Goal: Book appointment/travel/reservation

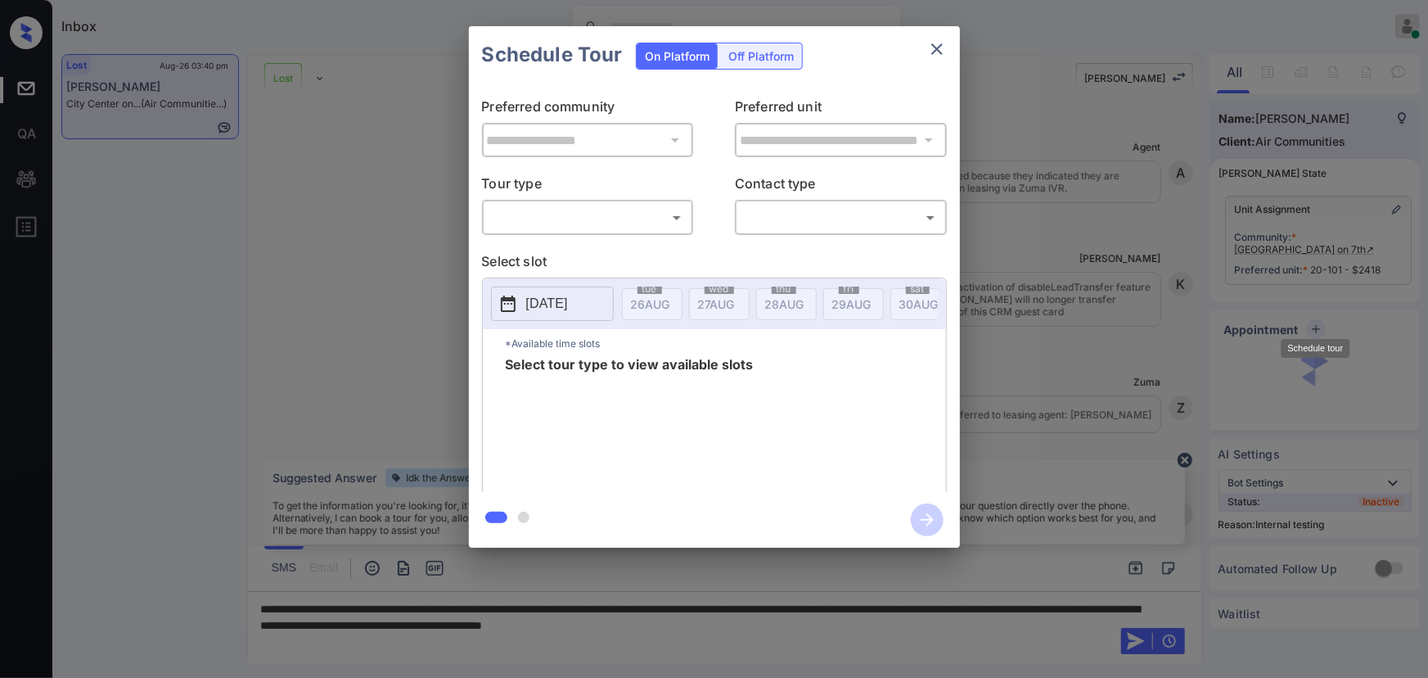
scroll to position [12345, 0]
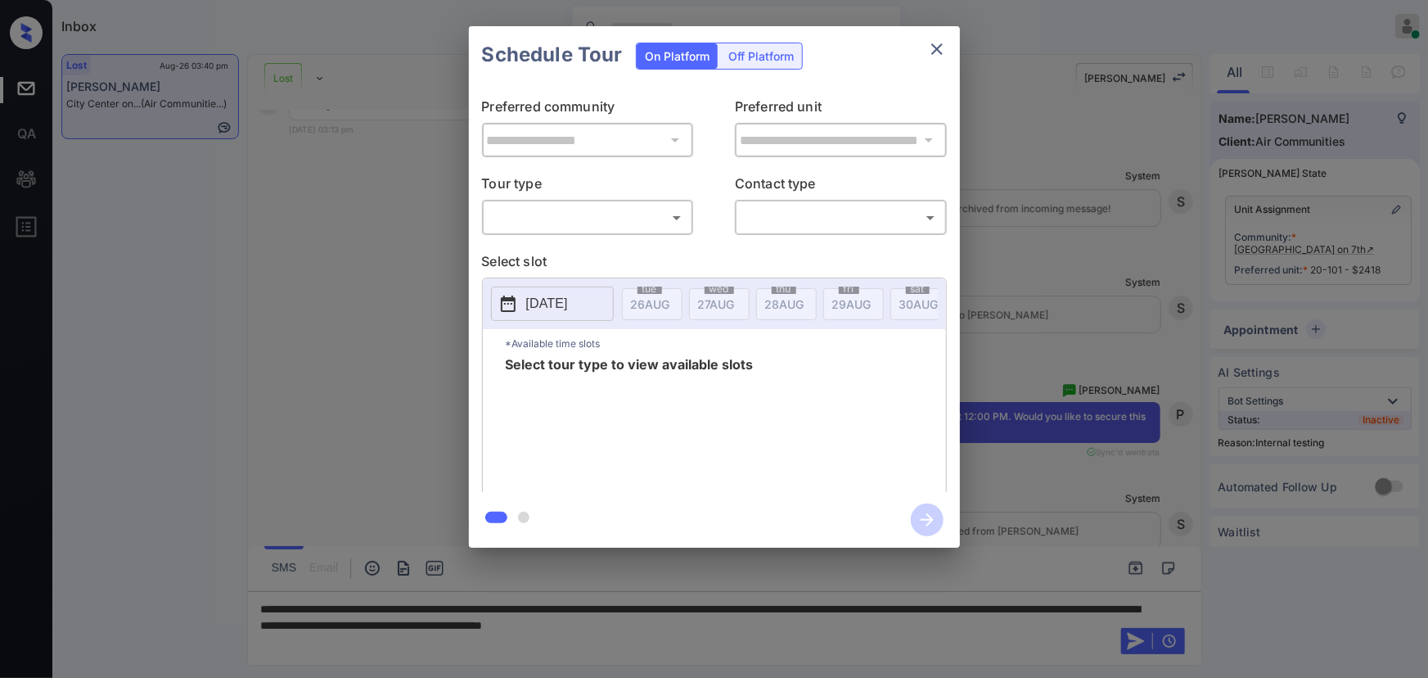
click at [1121, 376] on div "**********" at bounding box center [714, 287] width 1428 height 574
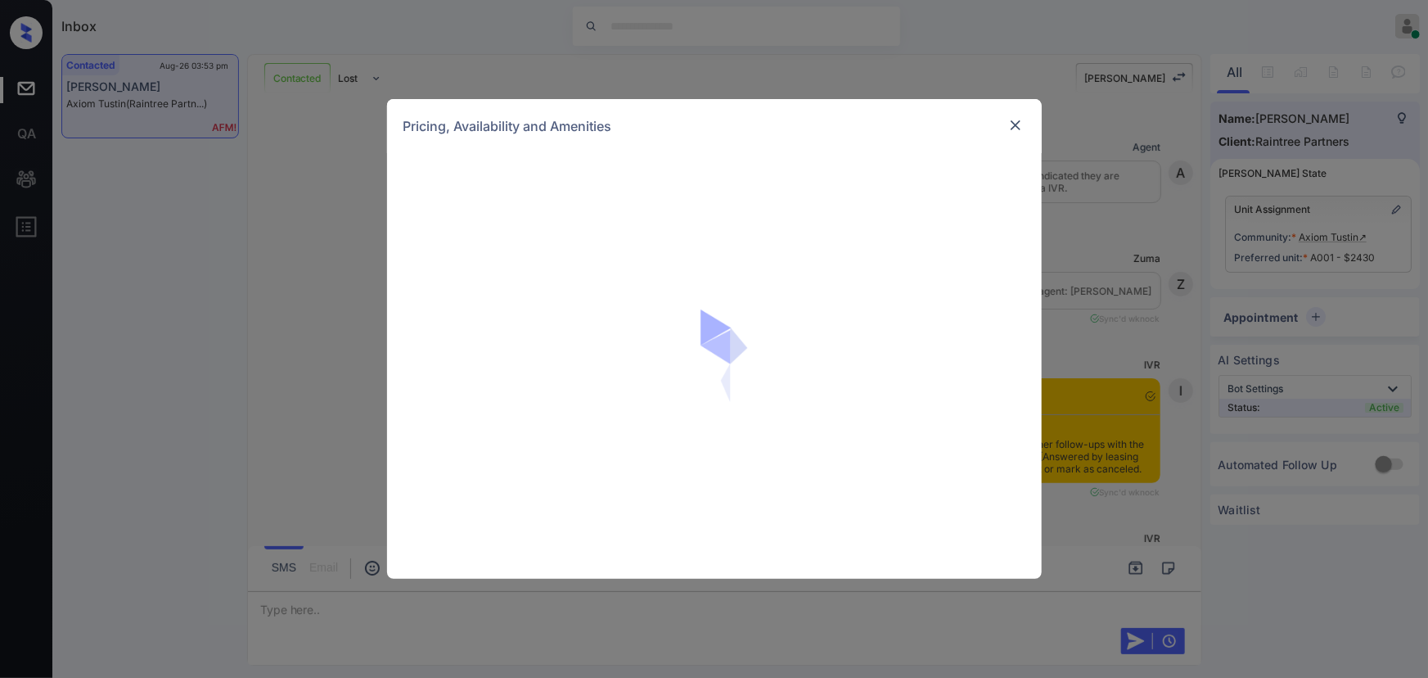
scroll to position [4239, 0]
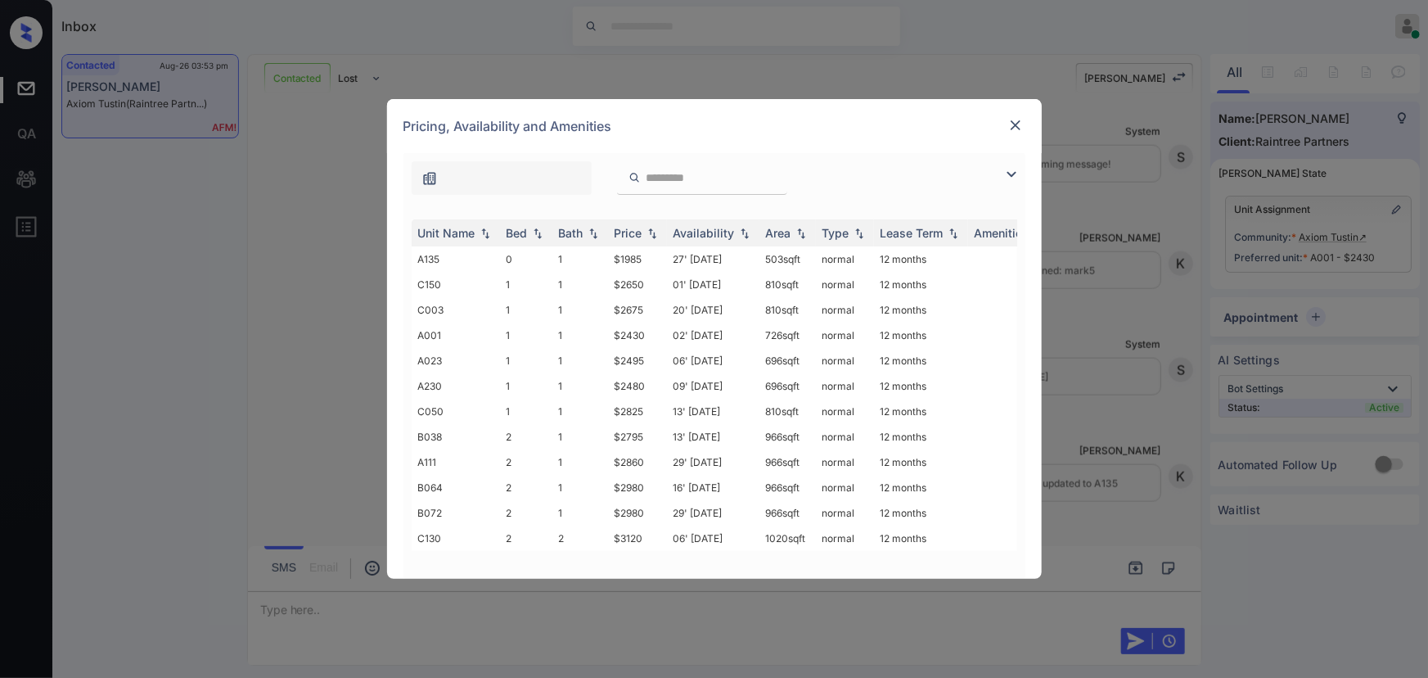
click at [1006, 169] on img at bounding box center [1012, 175] width 20 height 20
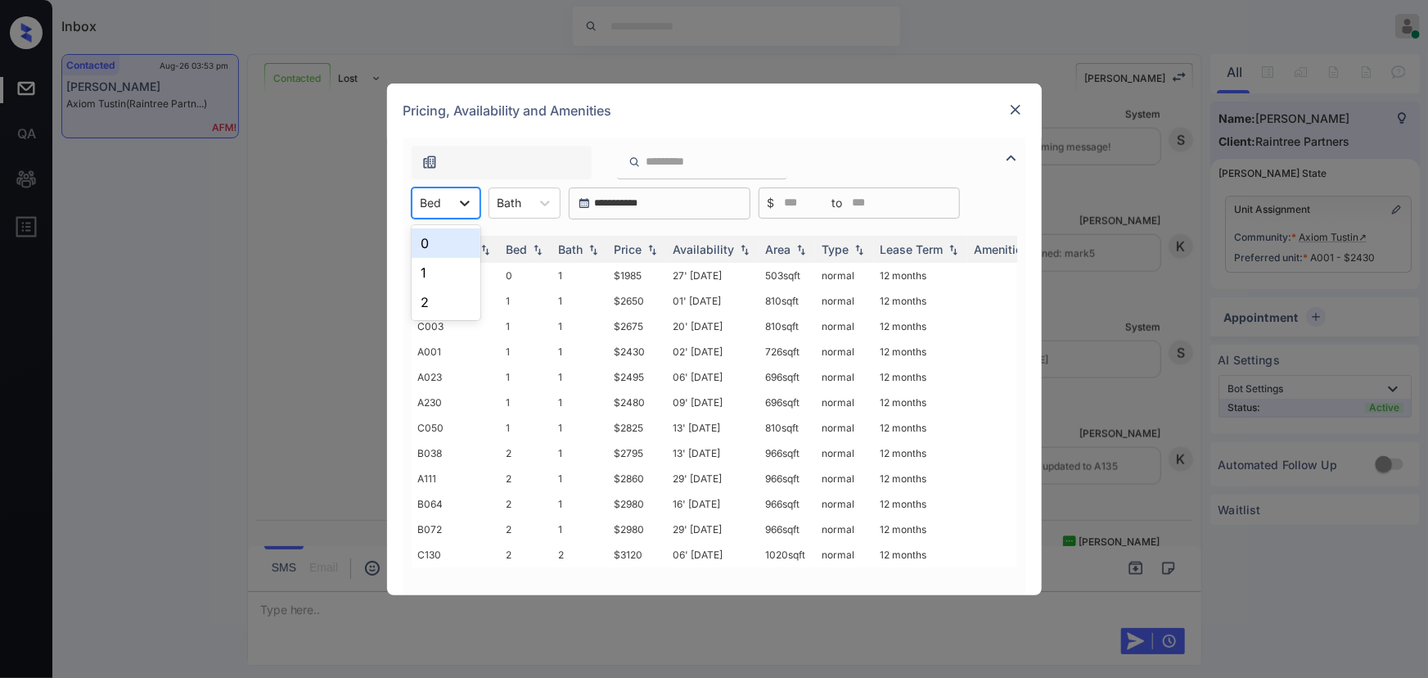
click at [471, 204] on icon at bounding box center [465, 203] width 16 height 16
click at [444, 237] on div "0" at bounding box center [446, 242] width 69 height 29
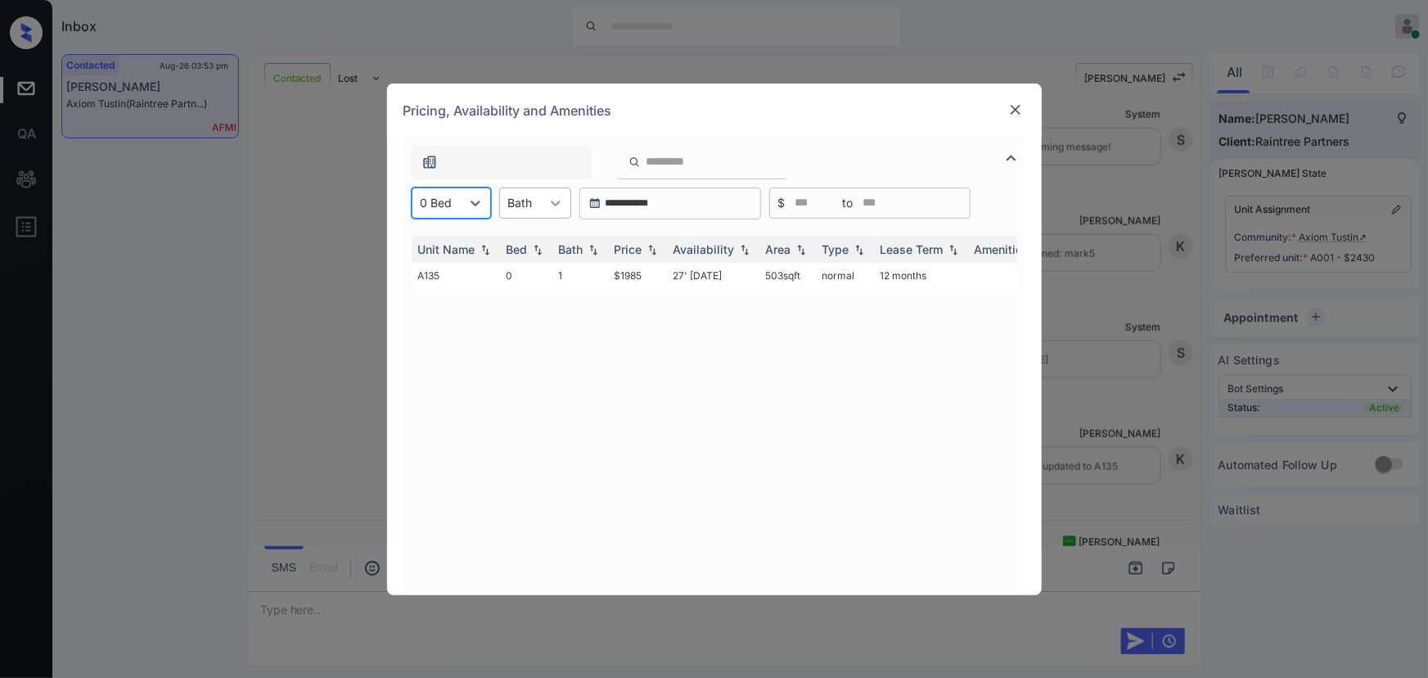
click at [544, 201] on div at bounding box center [555, 202] width 29 height 29
click at [530, 240] on div "1" at bounding box center [535, 242] width 72 height 29
click at [638, 251] on div "Price" at bounding box center [629, 249] width 28 height 14
click at [1007, 107] on img at bounding box center [1015, 109] width 16 height 16
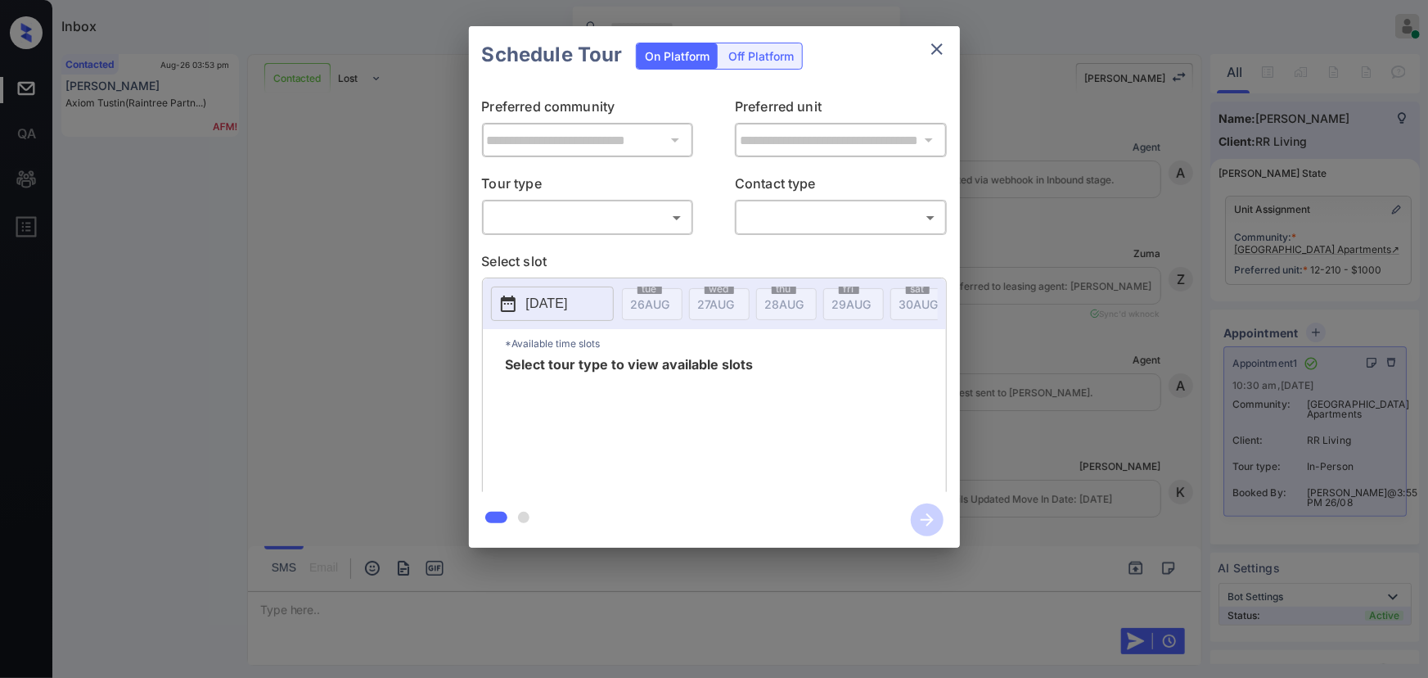
scroll to position [2658, 0]
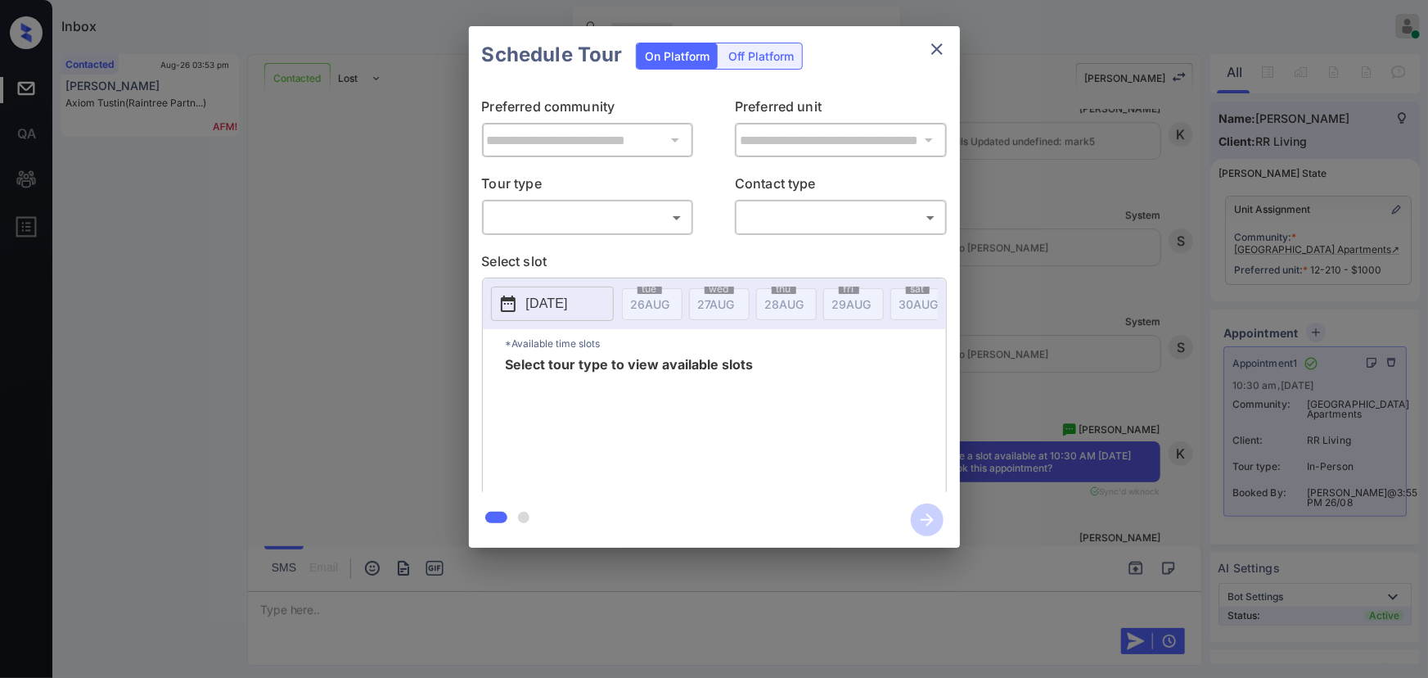
click at [589, 219] on body "Inbox Kenneth Umali Online Set yourself offline Set yourself on break Profile S…" at bounding box center [714, 339] width 1428 height 678
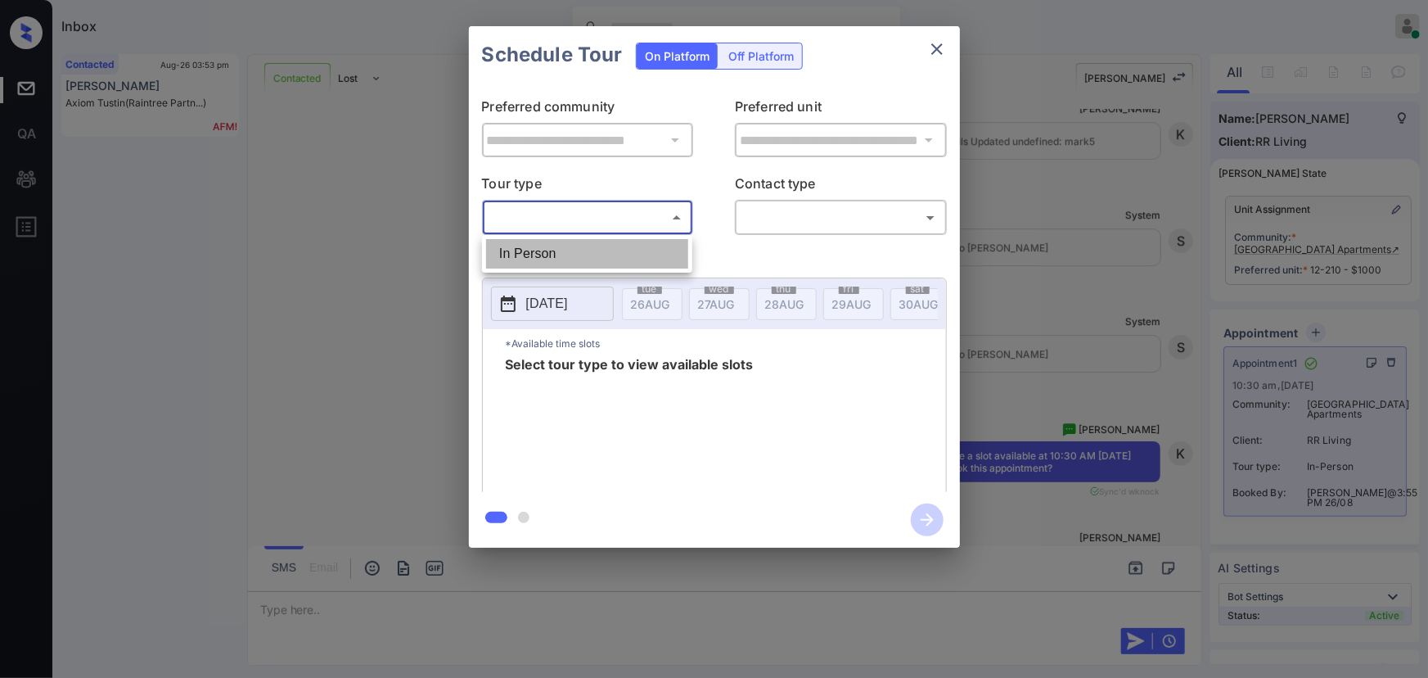
click at [561, 254] on li "In Person" at bounding box center [587, 253] width 202 height 29
type input "********"
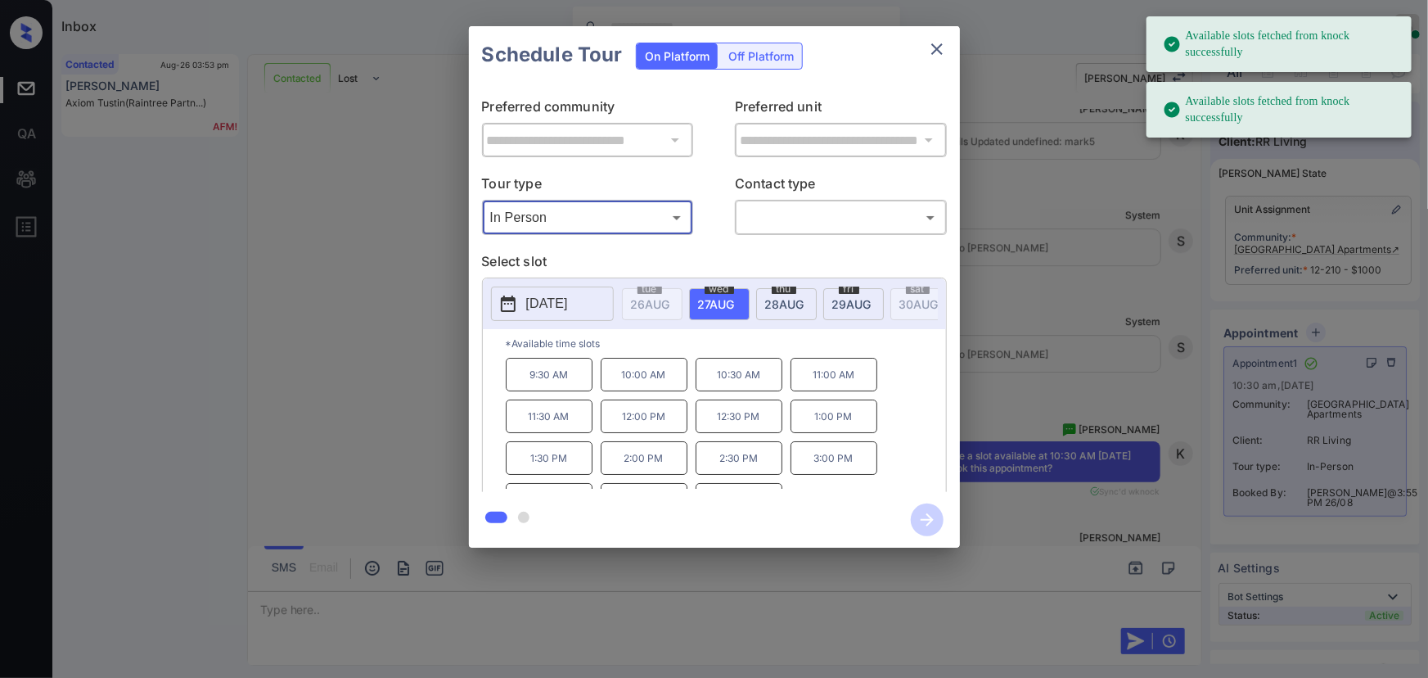
click at [934, 48] on icon "close" at bounding box center [937, 49] width 20 height 20
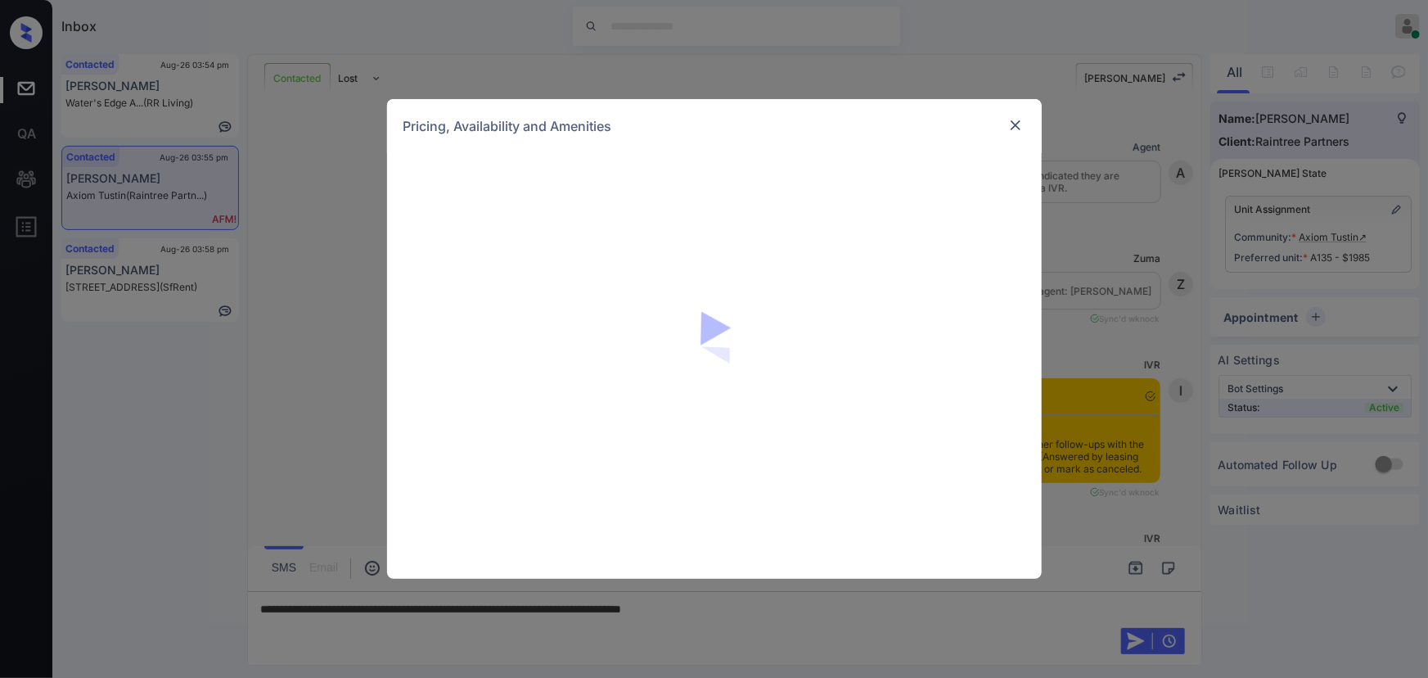
scroll to position [4852, 0]
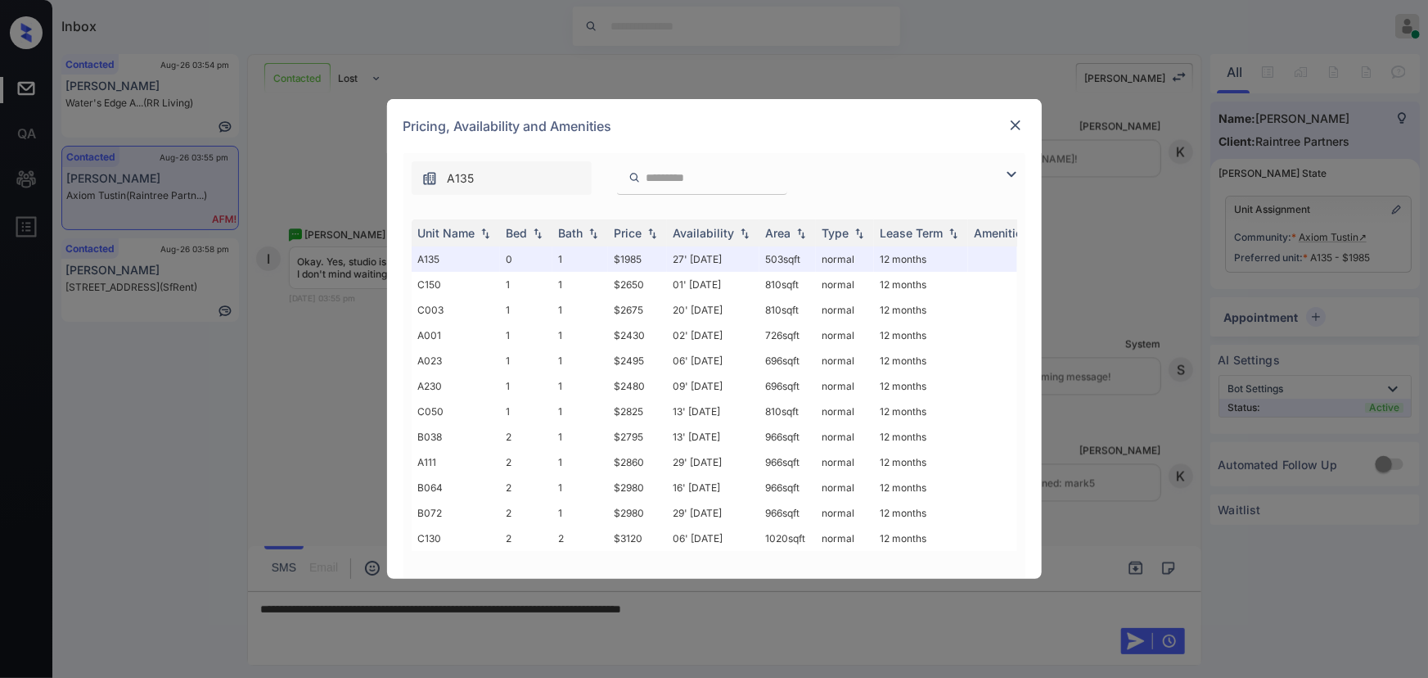
click at [1011, 172] on img at bounding box center [1012, 175] width 20 height 20
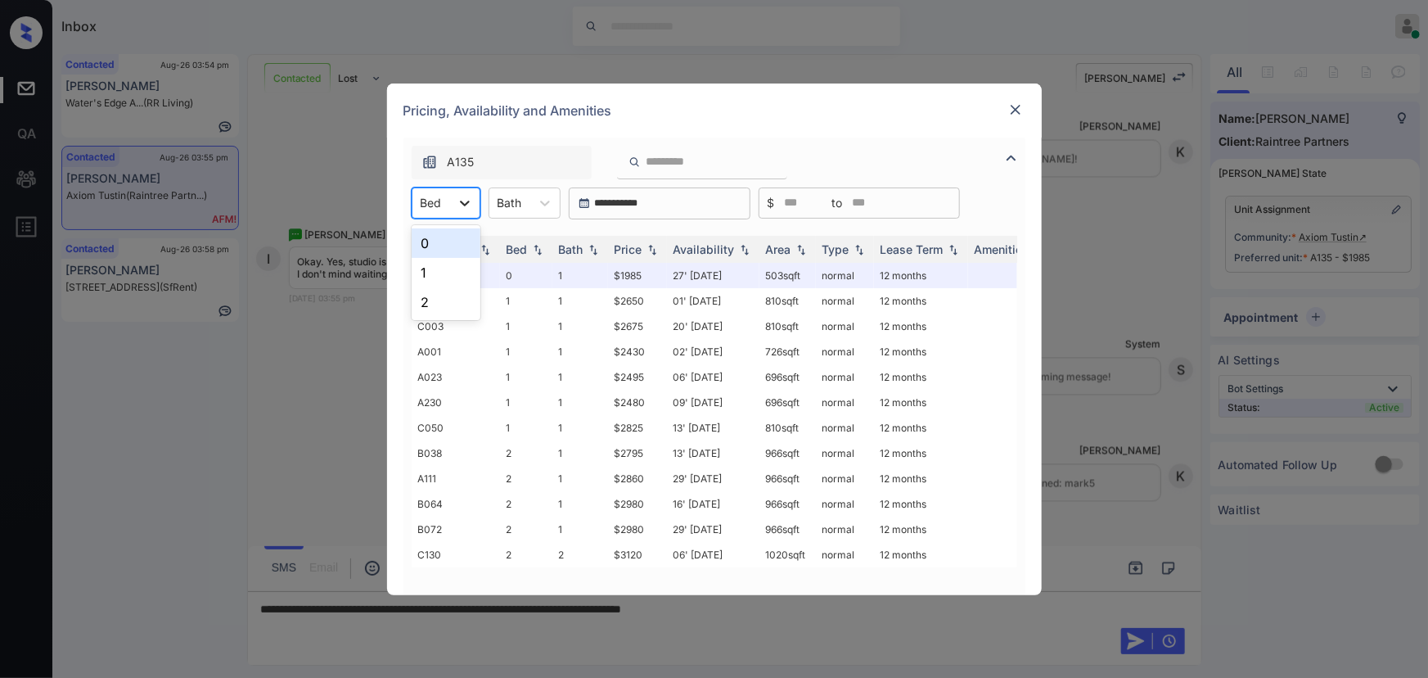
click at [473, 207] on div at bounding box center [464, 202] width 29 height 29
click at [1016, 110] on img at bounding box center [1015, 109] width 16 height 16
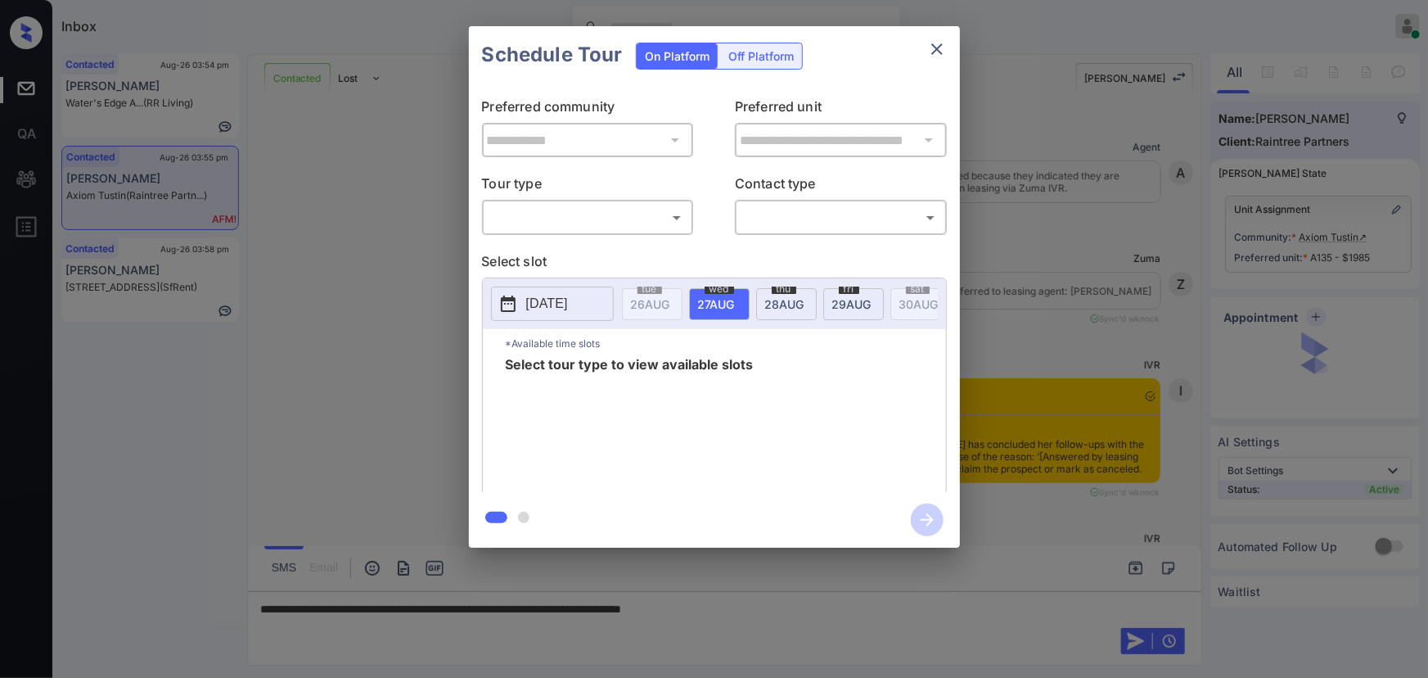
scroll to position [4852, 0]
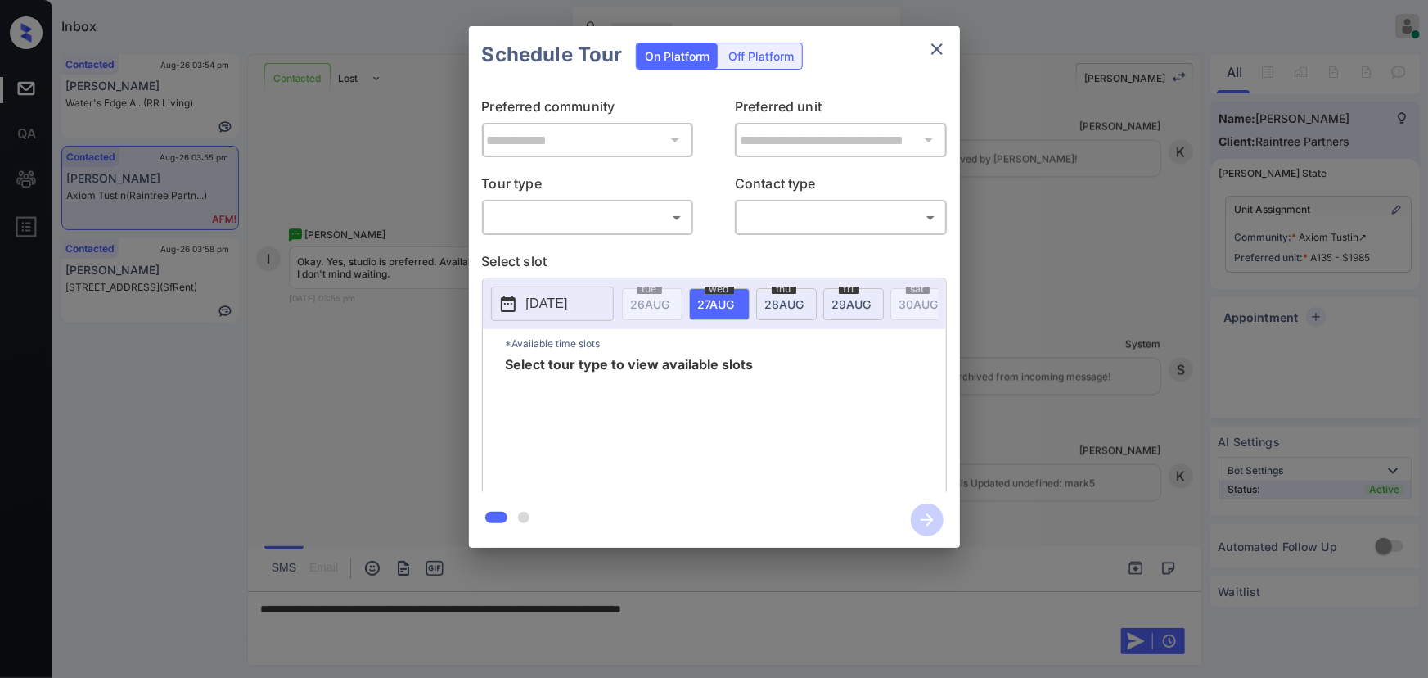
click at [560, 200] on div "​ ​" at bounding box center [588, 217] width 212 height 35
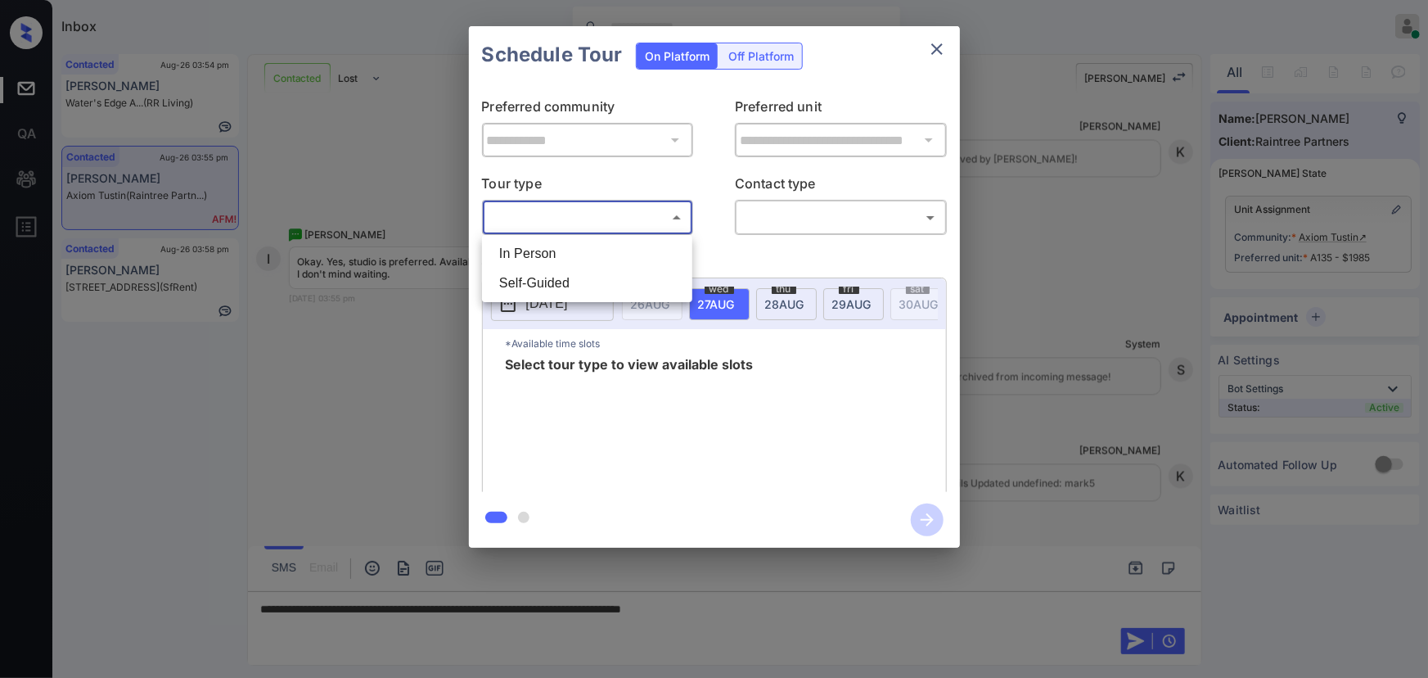
click at [560, 218] on body "Inbox [PERSON_NAME] Online Set yourself offline Set yourself on break Profile S…" at bounding box center [714, 339] width 1428 height 678
drag, startPoint x: 544, startPoint y: 257, endPoint x: 732, endPoint y: 257, distance: 187.4
click at [548, 254] on li "In Person" at bounding box center [587, 253] width 202 height 29
type input "********"
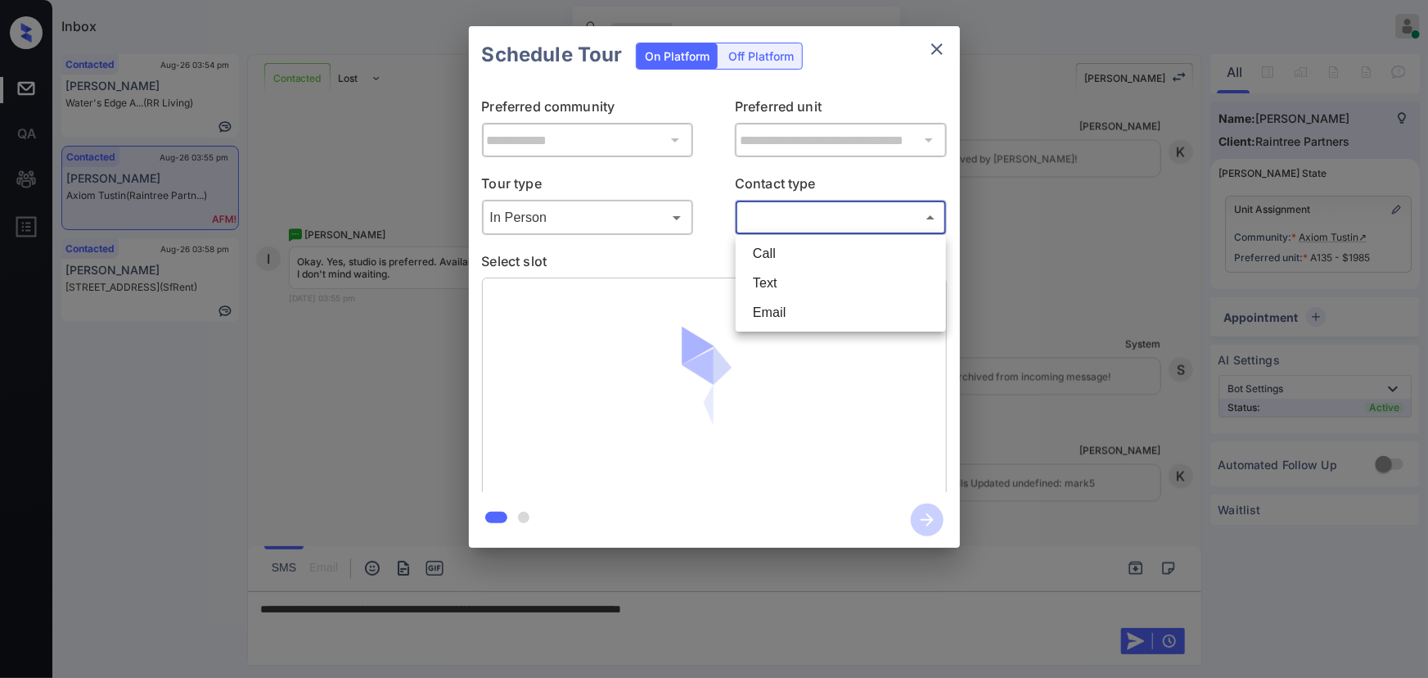
click at [791, 229] on body "Inbox Kenneth Umali Online Set yourself offline Set yourself on break Profile S…" at bounding box center [714, 339] width 1428 height 678
click at [768, 282] on li "Text" at bounding box center [841, 282] width 202 height 29
type input "****"
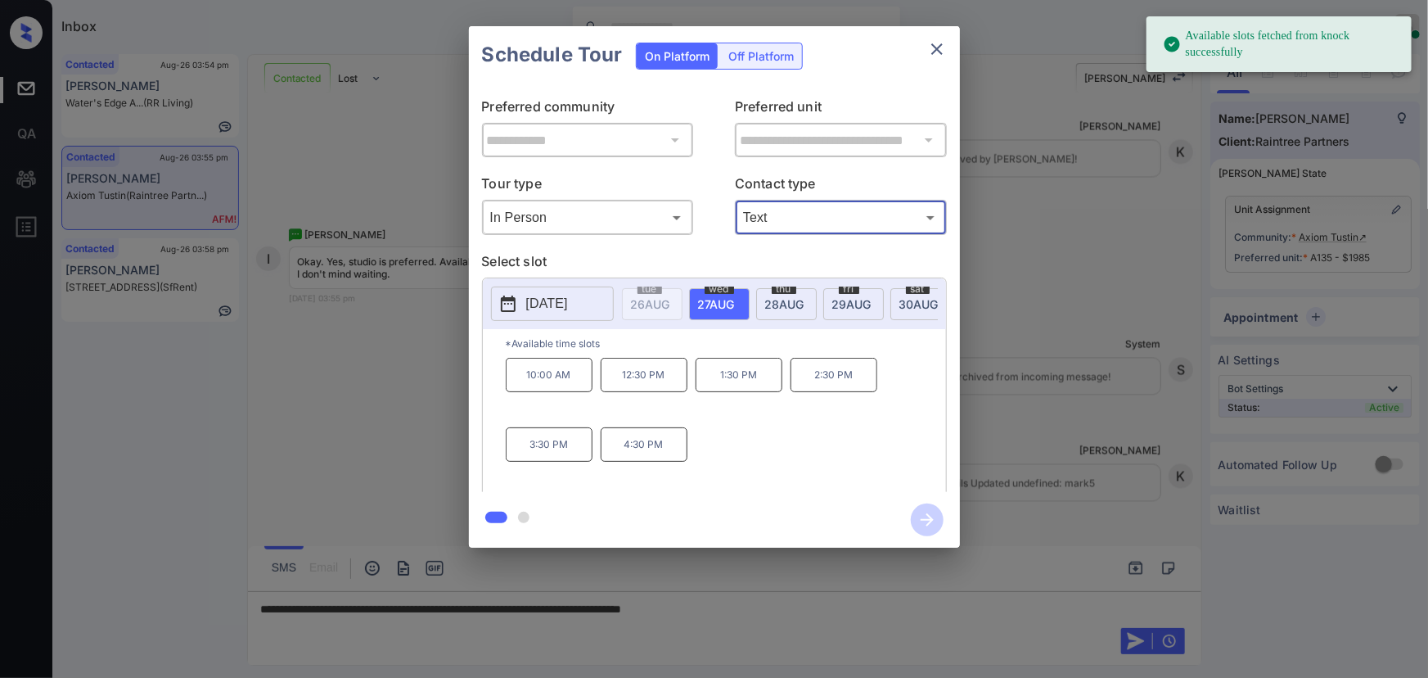
click at [782, 291] on span "thu" at bounding box center [784, 289] width 25 height 10
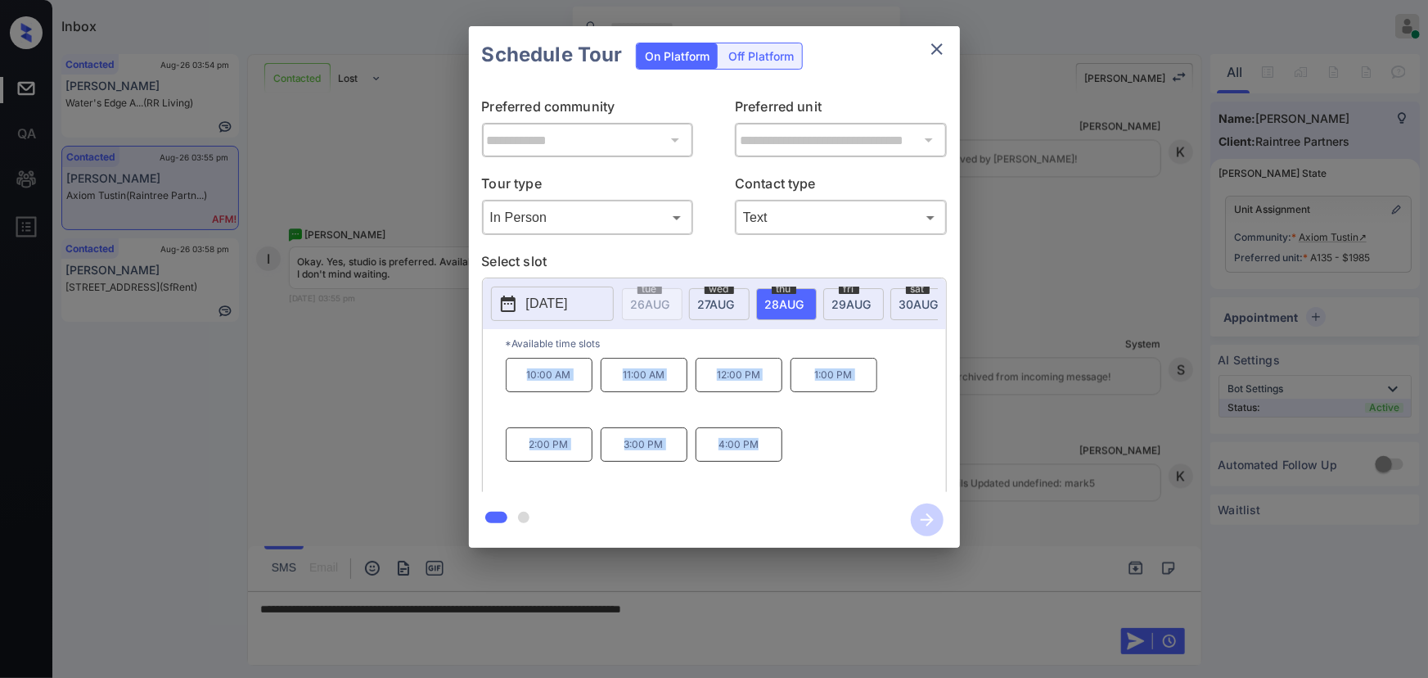
copy div "10:00 AM 11:00 AM 12:00 PM 1:00 PM 2:00 PM 3:00 PM 4:00 PM"
drag, startPoint x: 763, startPoint y: 452, endPoint x: 512, endPoint y: 372, distance: 263.0
click at [512, 372] on div "10:00 AM 11:00 AM 12:00 PM 1:00 PM 2:00 PM 3:00 PM 4:00 PM" at bounding box center [726, 423] width 440 height 131
click at [774, 606] on div at bounding box center [714, 339] width 1428 height 678
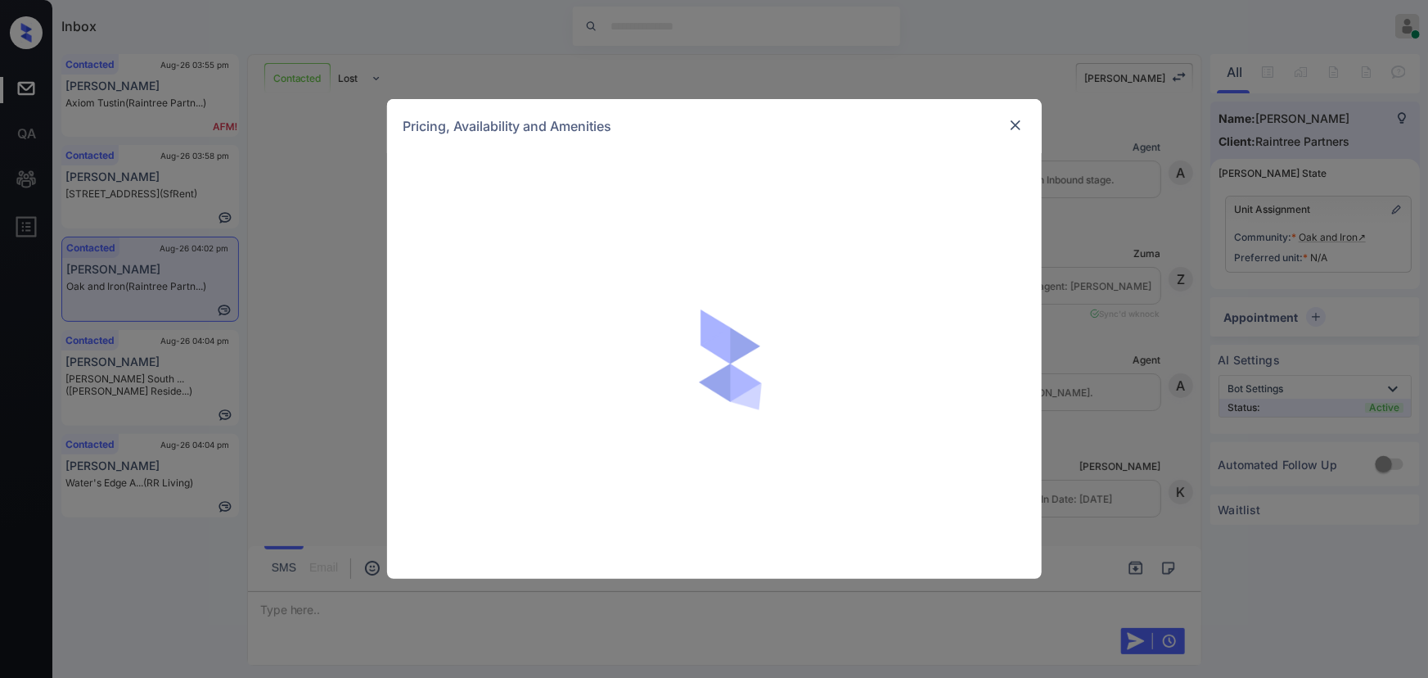
scroll to position [1008, 0]
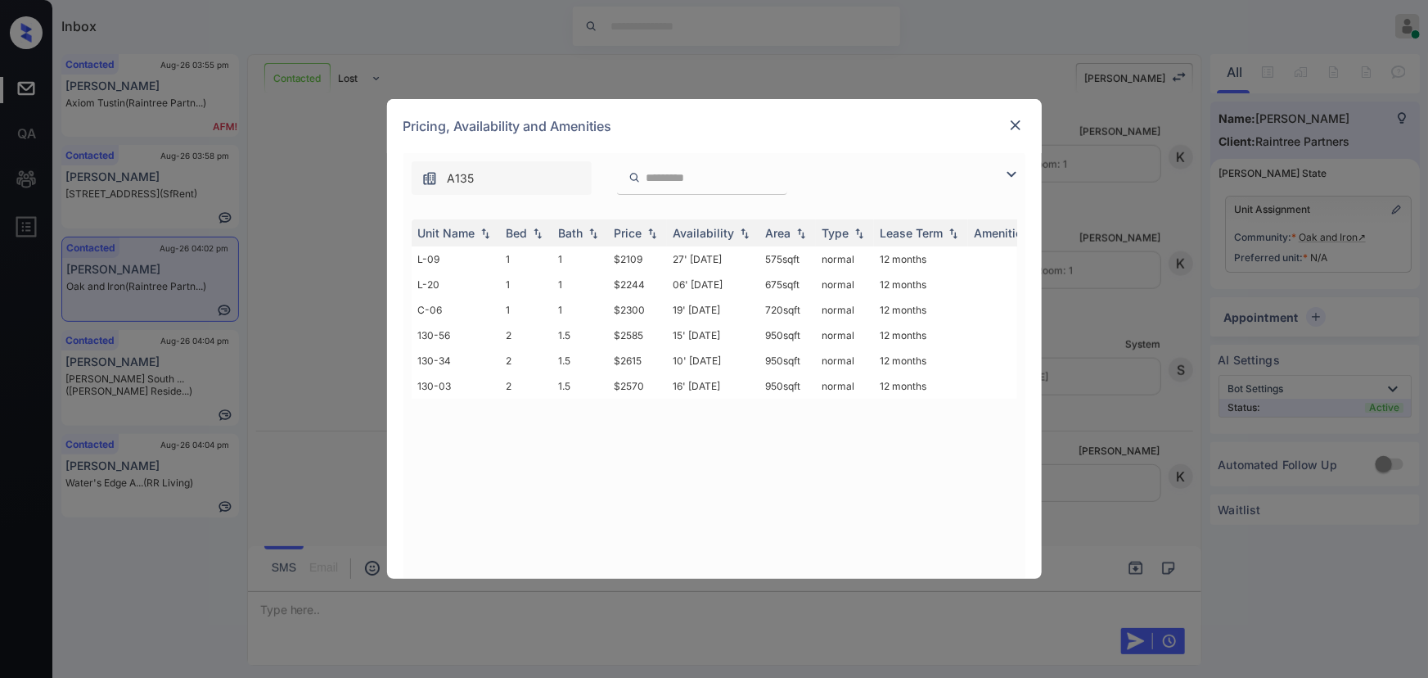
click at [1013, 124] on img at bounding box center [1015, 125] width 16 height 16
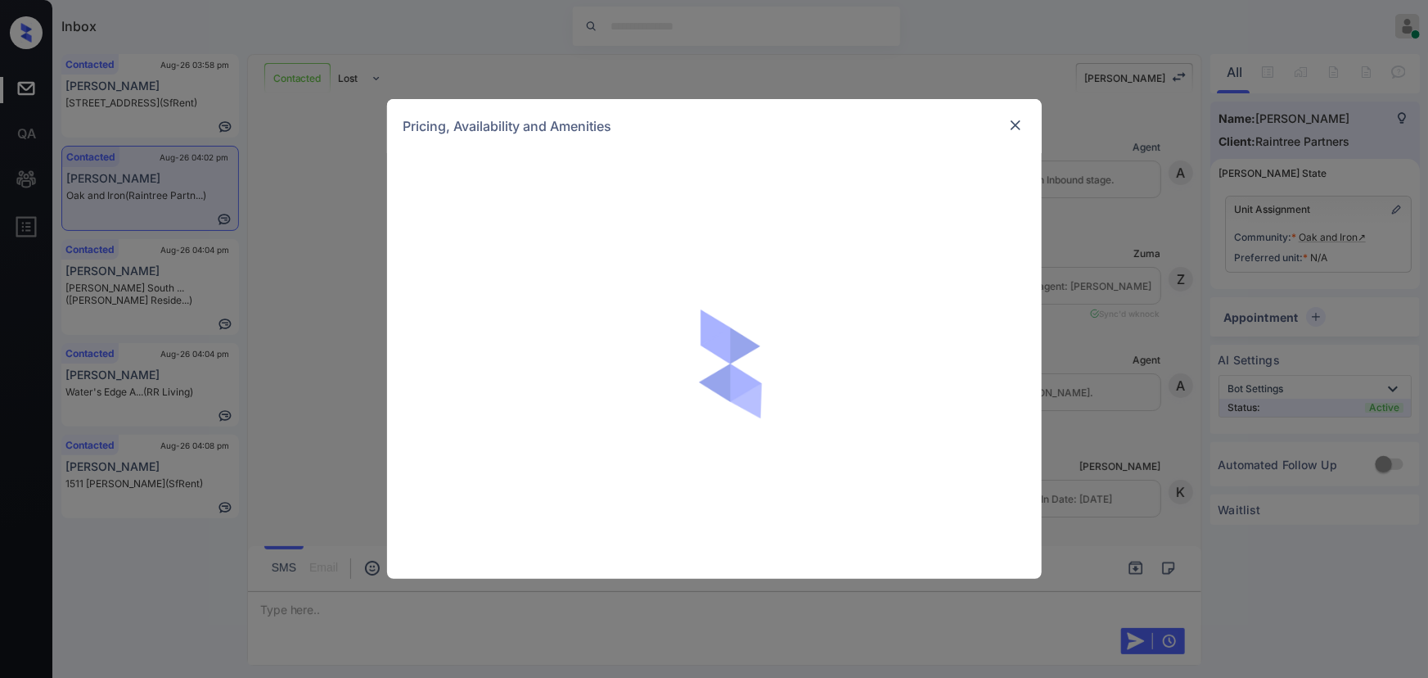
scroll to position [1008, 0]
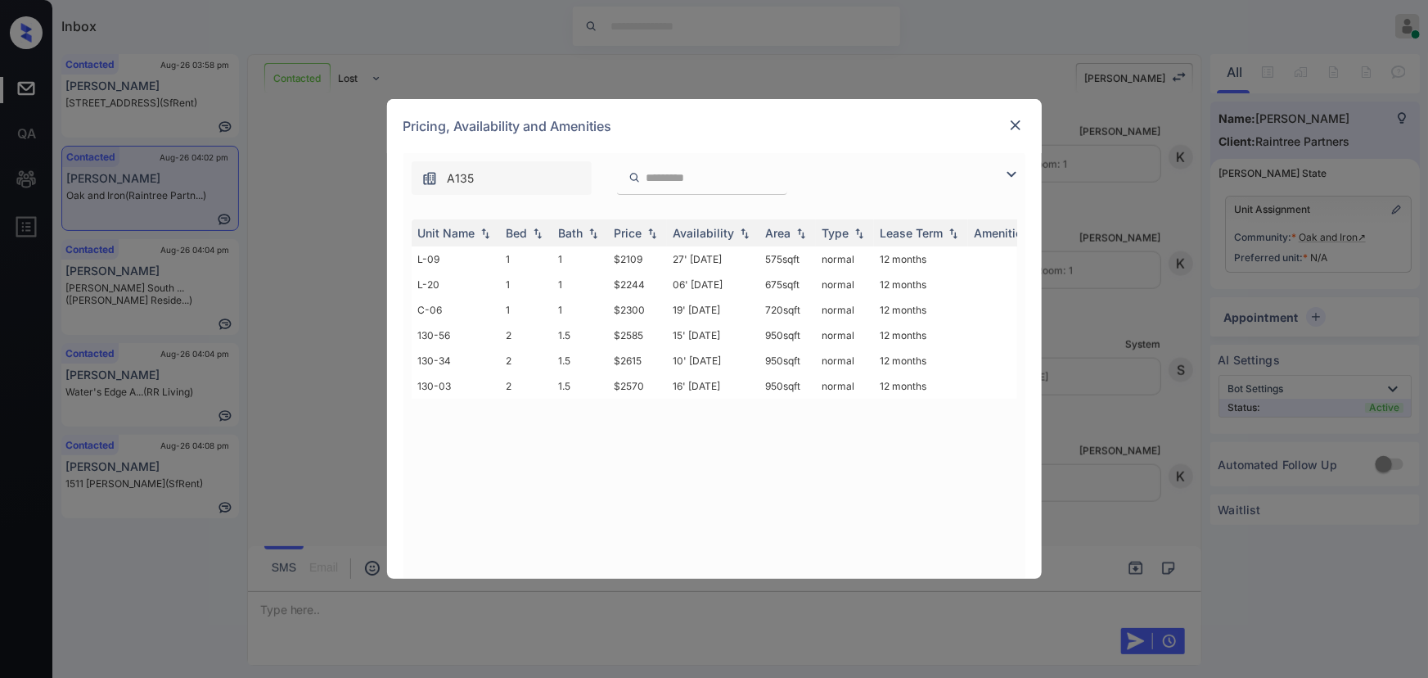
click at [155, 190] on div "**********" at bounding box center [714, 339] width 1428 height 678
click at [1015, 127] on img at bounding box center [1015, 125] width 16 height 16
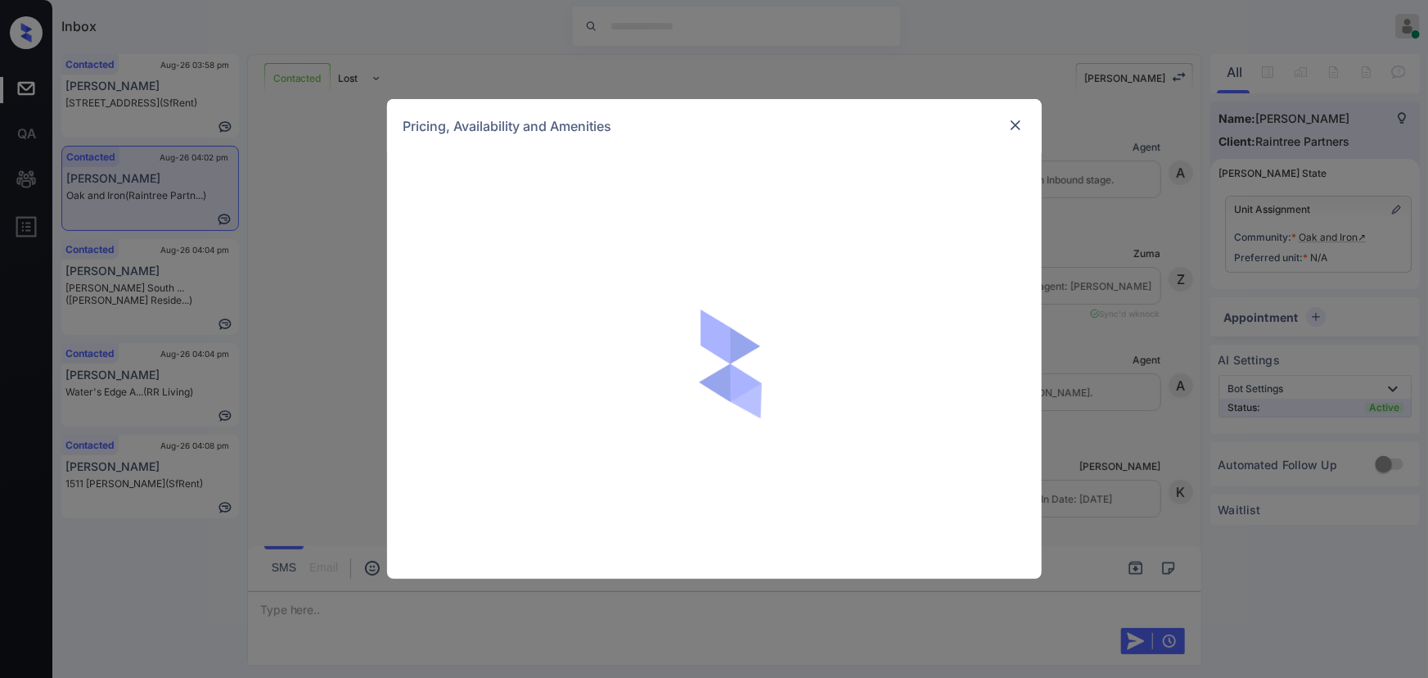
scroll to position [711, 0]
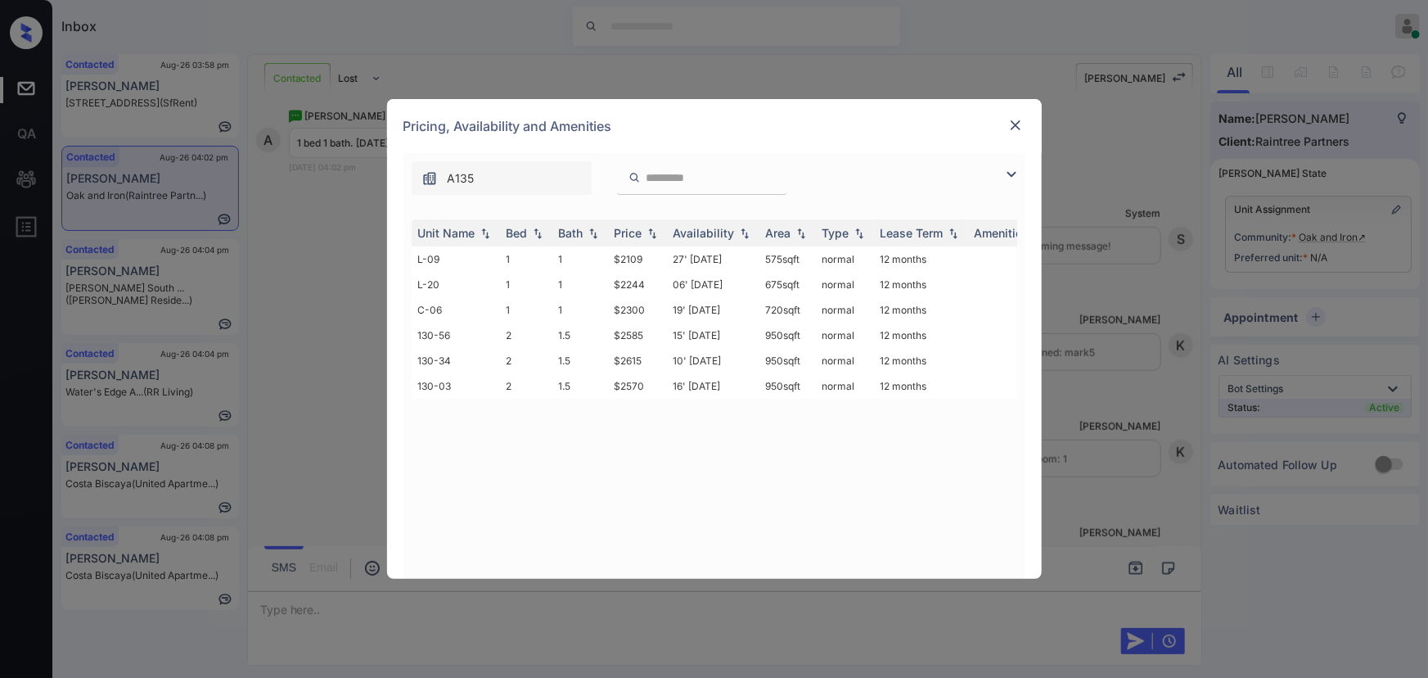
click at [1008, 169] on img at bounding box center [1012, 175] width 20 height 20
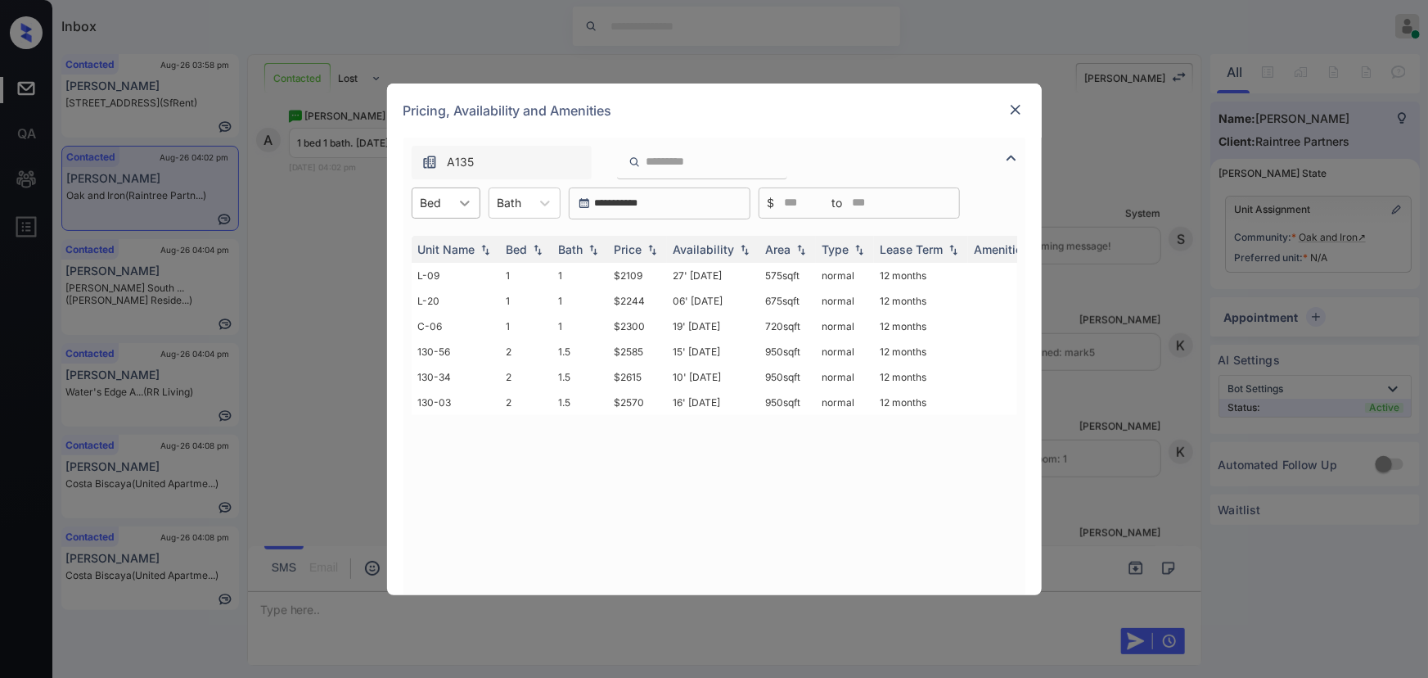
click at [463, 201] on icon at bounding box center [465, 203] width 16 height 16
click at [434, 238] on div "1" at bounding box center [446, 242] width 69 height 29
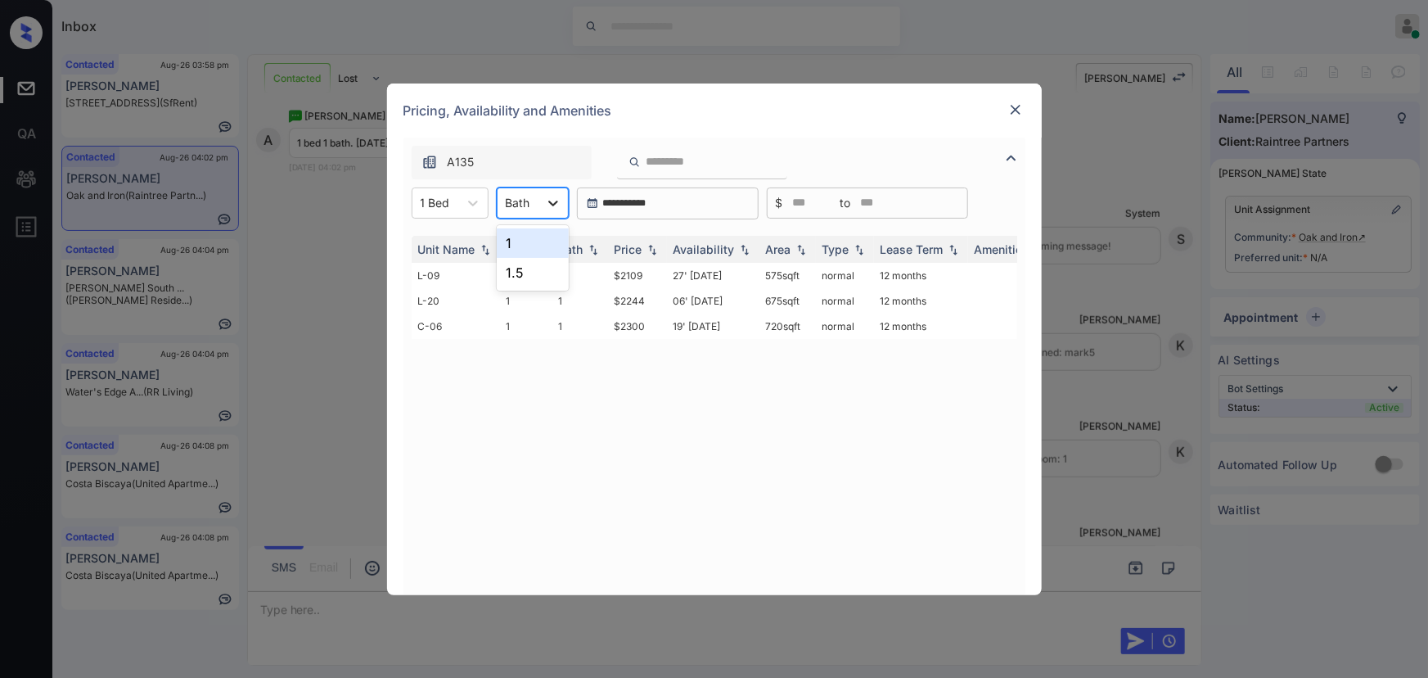
click at [545, 201] on icon at bounding box center [553, 203] width 16 height 16
click at [522, 241] on div "1" at bounding box center [533, 242] width 72 height 29
click at [643, 245] on div "Price" at bounding box center [638, 249] width 46 height 14
click at [643, 277] on td "$2109" at bounding box center [637, 275] width 59 height 25
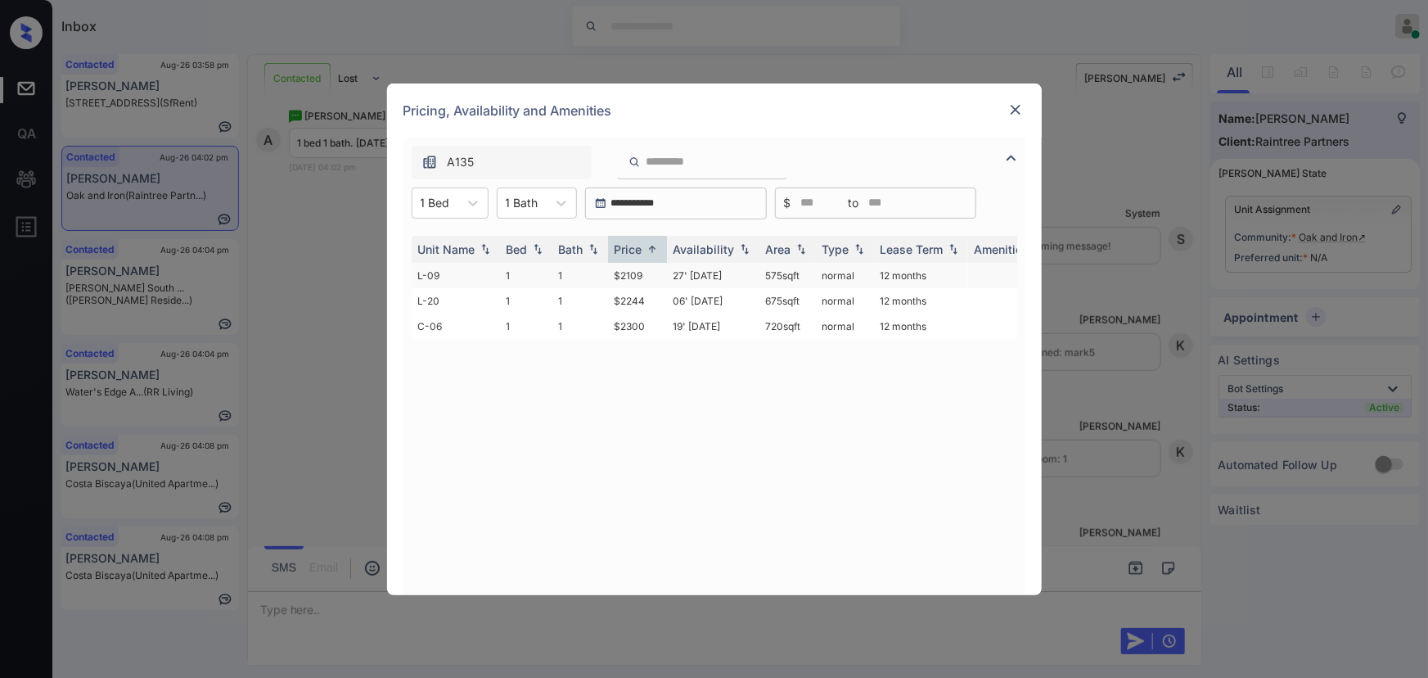
click at [643, 277] on td "$2109" at bounding box center [637, 275] width 59 height 25
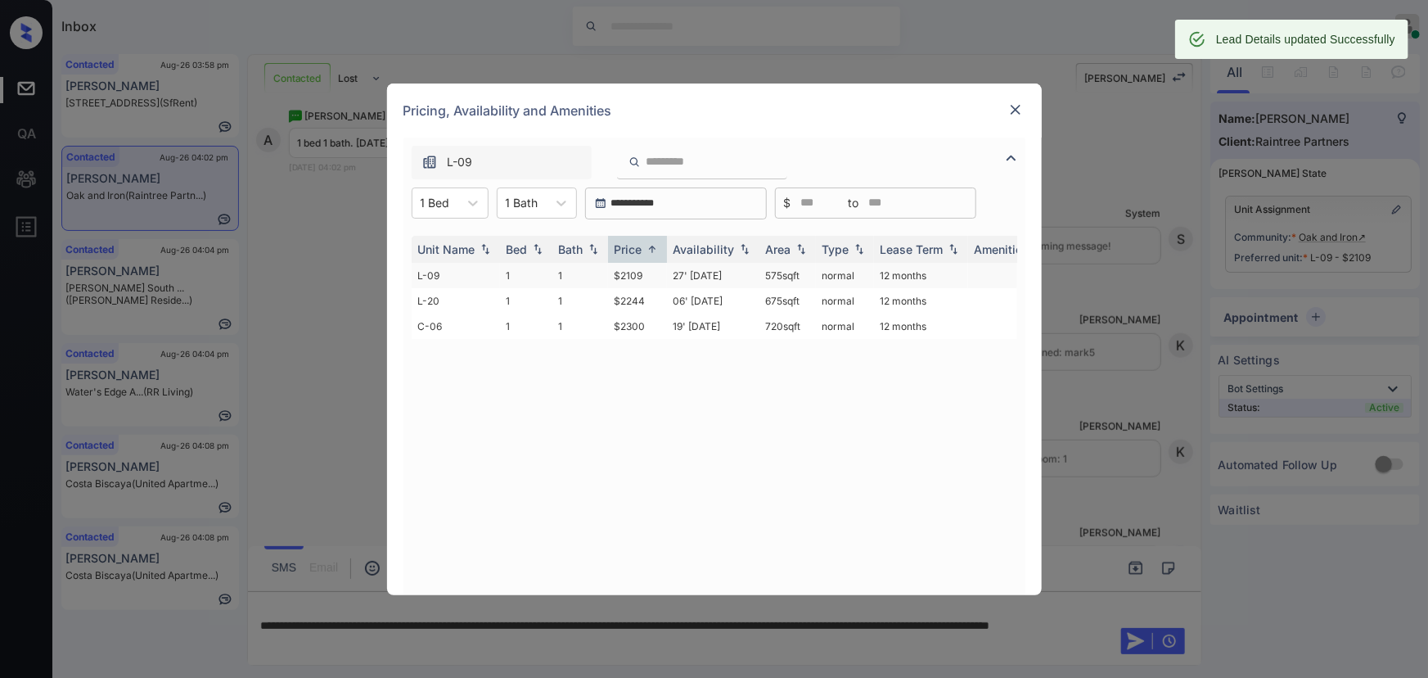
copy tr "575 sqft"
drag, startPoint x: 801, startPoint y: 269, endPoint x: 750, endPoint y: 274, distance: 51.0
click at [750, 274] on tr "L-09 1 1 $2109 27' Sep 25 575 sqft normal 12 months" at bounding box center [839, 275] width 855 height 25
click at [1008, 108] on img at bounding box center [1015, 109] width 16 height 16
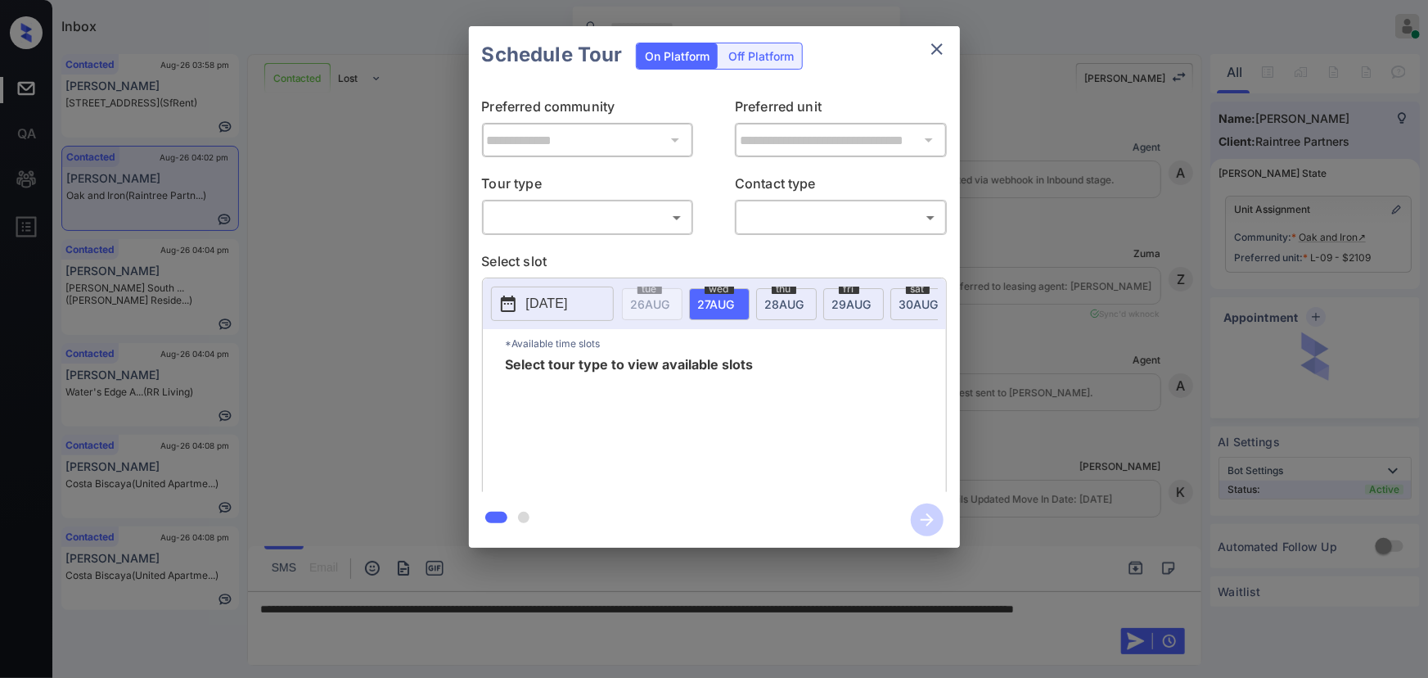
scroll to position [661, 0]
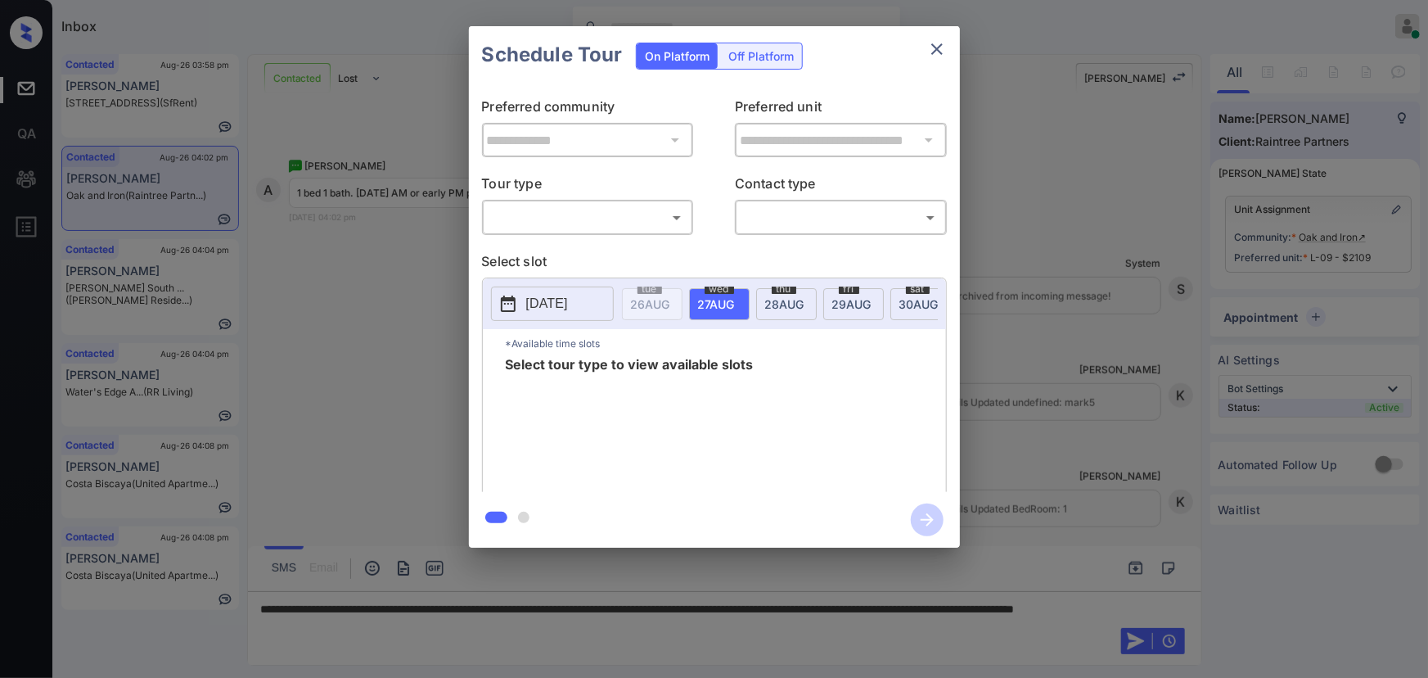
click at [536, 204] on body "Inbox [PERSON_NAME] Online Set yourself offline Set yourself on break Profile S…" at bounding box center [714, 339] width 1428 height 678
drag, startPoint x: 527, startPoint y: 244, endPoint x: 609, endPoint y: 246, distance: 81.9
click at [535, 243] on li "In Person" at bounding box center [587, 253] width 202 height 29
type input "********"
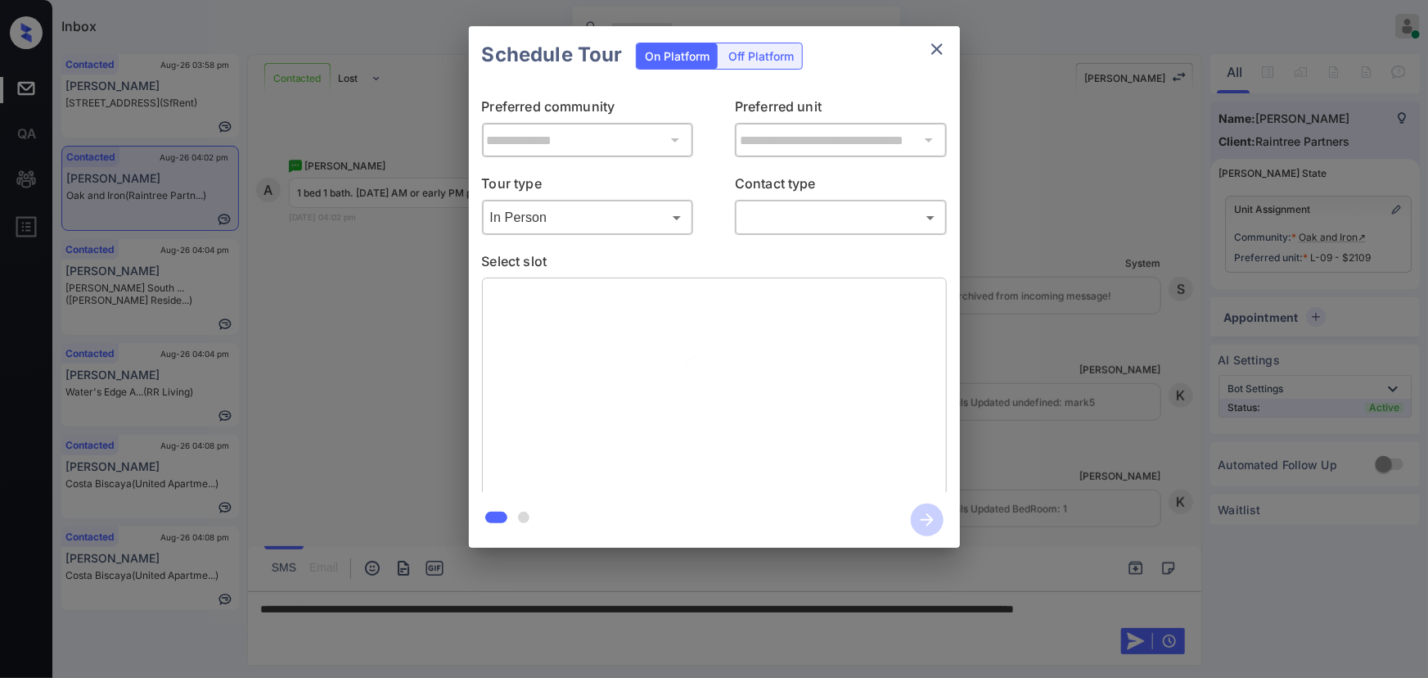
click at [789, 232] on div "​ ​" at bounding box center [841, 217] width 212 height 35
click at [777, 212] on body "Inbox Kenneth Umali Online Set yourself offline Set yourself on break Profile S…" at bounding box center [714, 339] width 1428 height 678
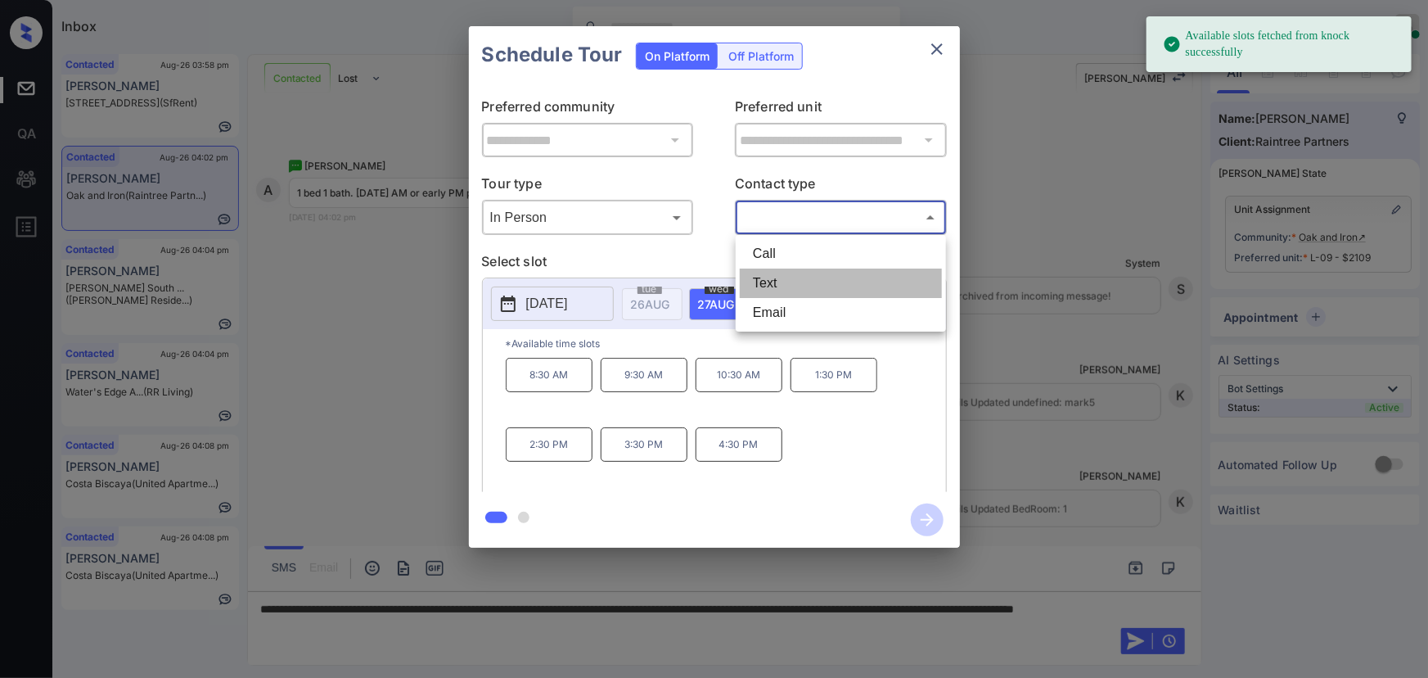
drag, startPoint x: 759, startPoint y: 285, endPoint x: 758, endPoint y: 277, distance: 8.2
click at [759, 284] on li "Text" at bounding box center [841, 282] width 202 height 29
type input "****"
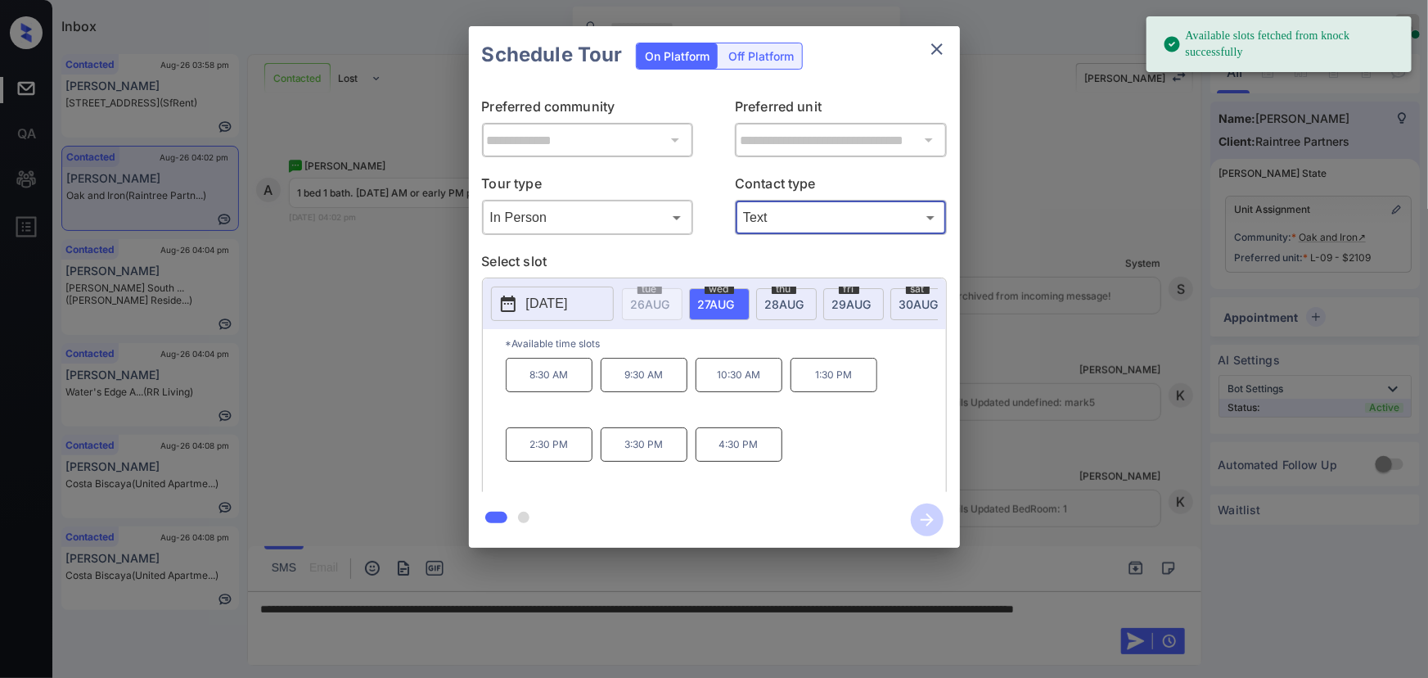
click at [848, 300] on span "29 AUG" at bounding box center [851, 304] width 39 height 14
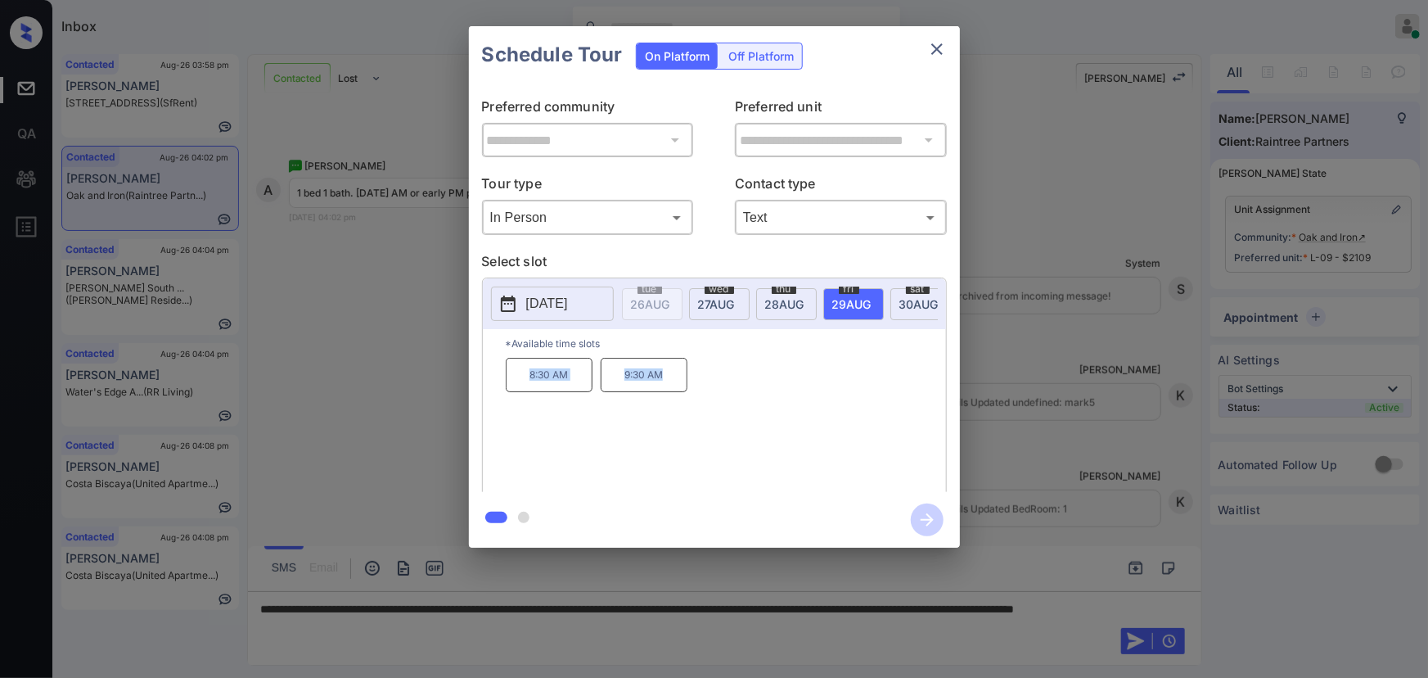
copy div "8:30 AM 9:30 AM"
drag, startPoint x: 665, startPoint y: 383, endPoint x: 523, endPoint y: 377, distance: 141.7
click at [523, 377] on div "8:30 AM 9:30 AM" at bounding box center [726, 423] width 440 height 131
click at [455, 628] on div at bounding box center [714, 339] width 1428 height 678
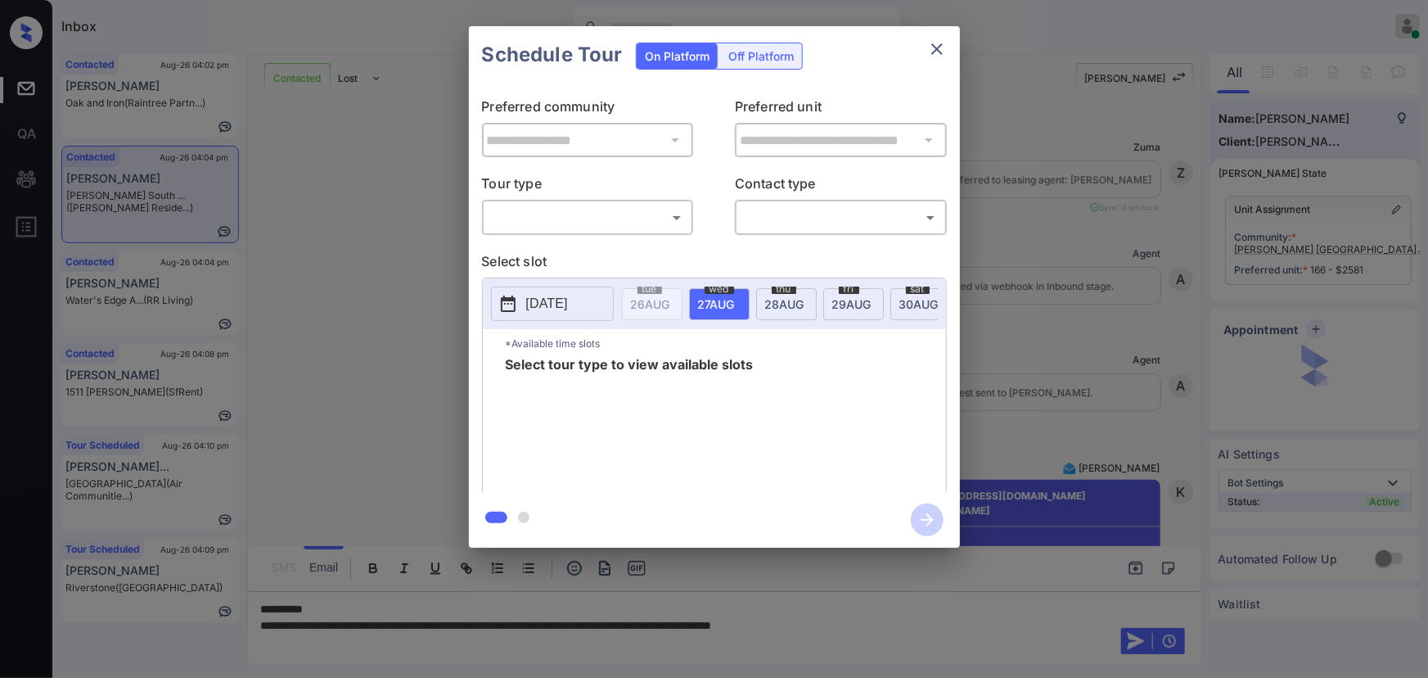
scroll to position [1888, 0]
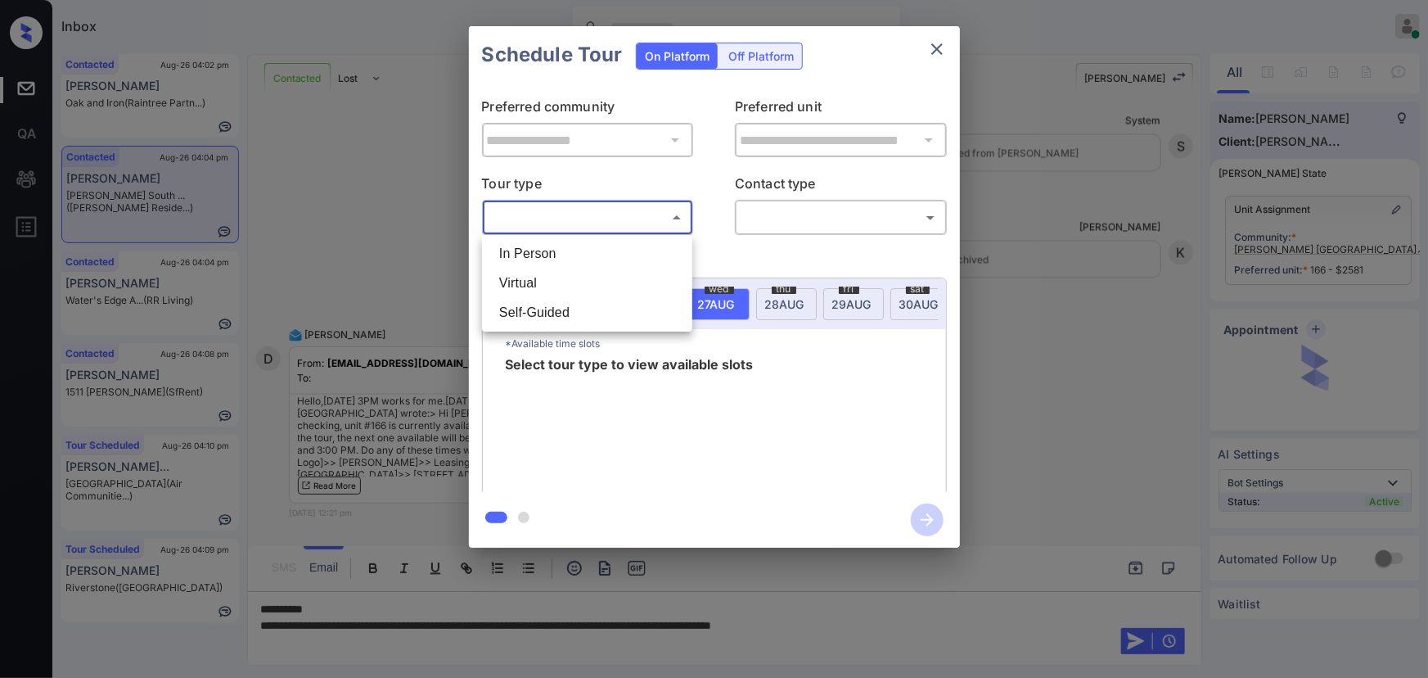
click at [523, 218] on body "Inbox Kenneth Umali Online Set yourself offline Set yourself on break Profile S…" at bounding box center [714, 339] width 1428 height 678
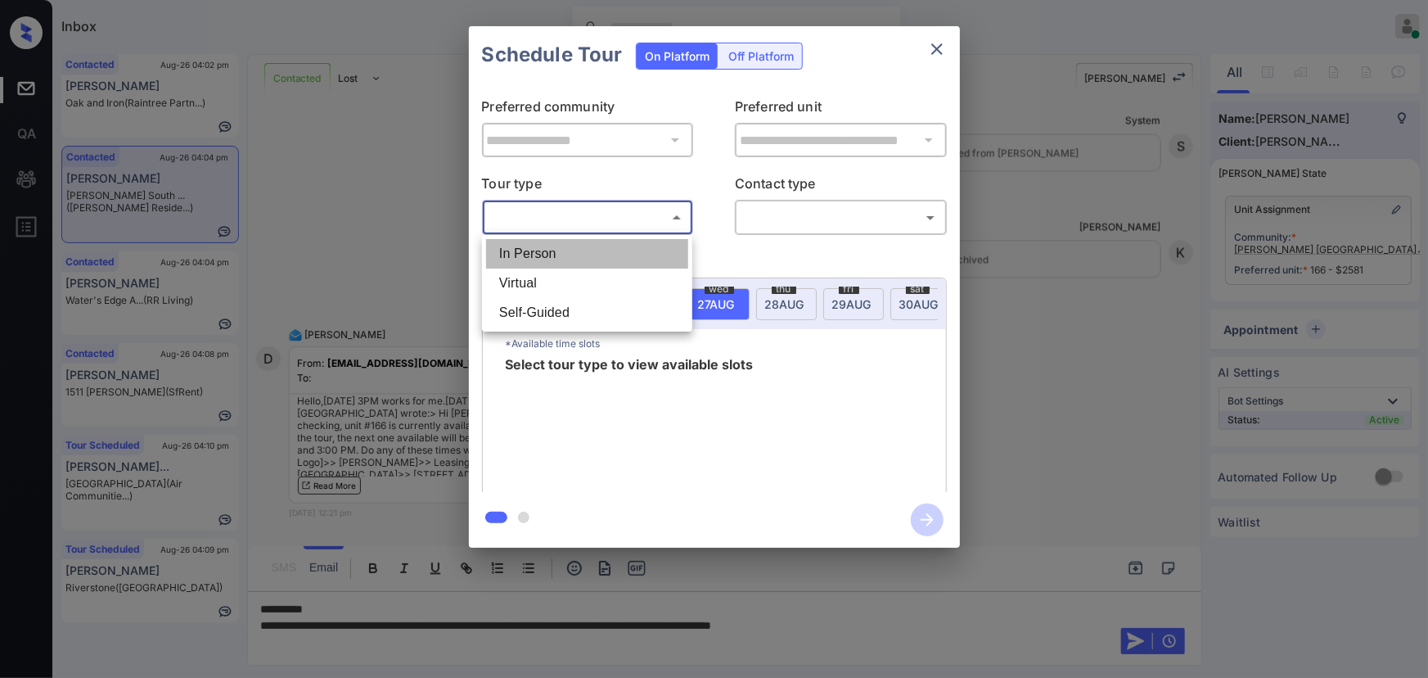
click at [521, 255] on li "In Person" at bounding box center [587, 253] width 202 height 29
type input "********"
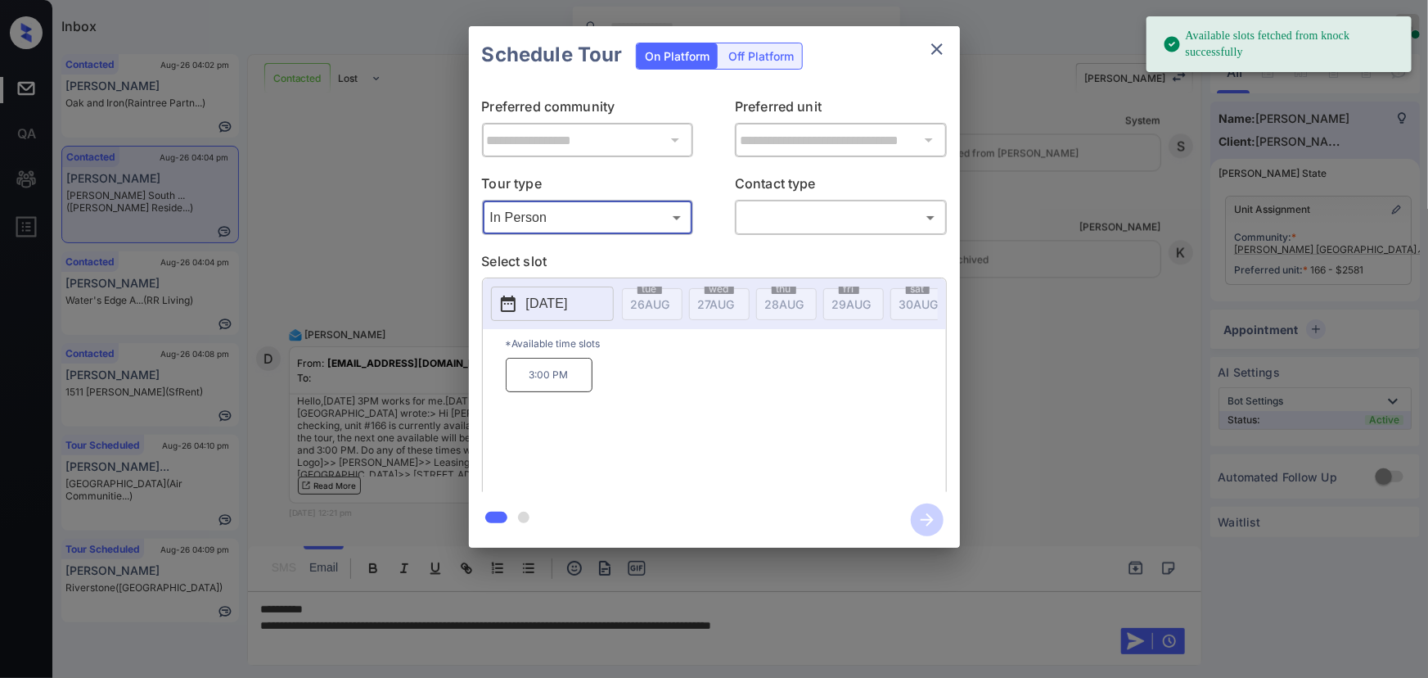
click at [843, 204] on body "Available slots fetched from knock successfully Inbox Kenneth Umali Online Set …" at bounding box center [714, 339] width 1428 height 678
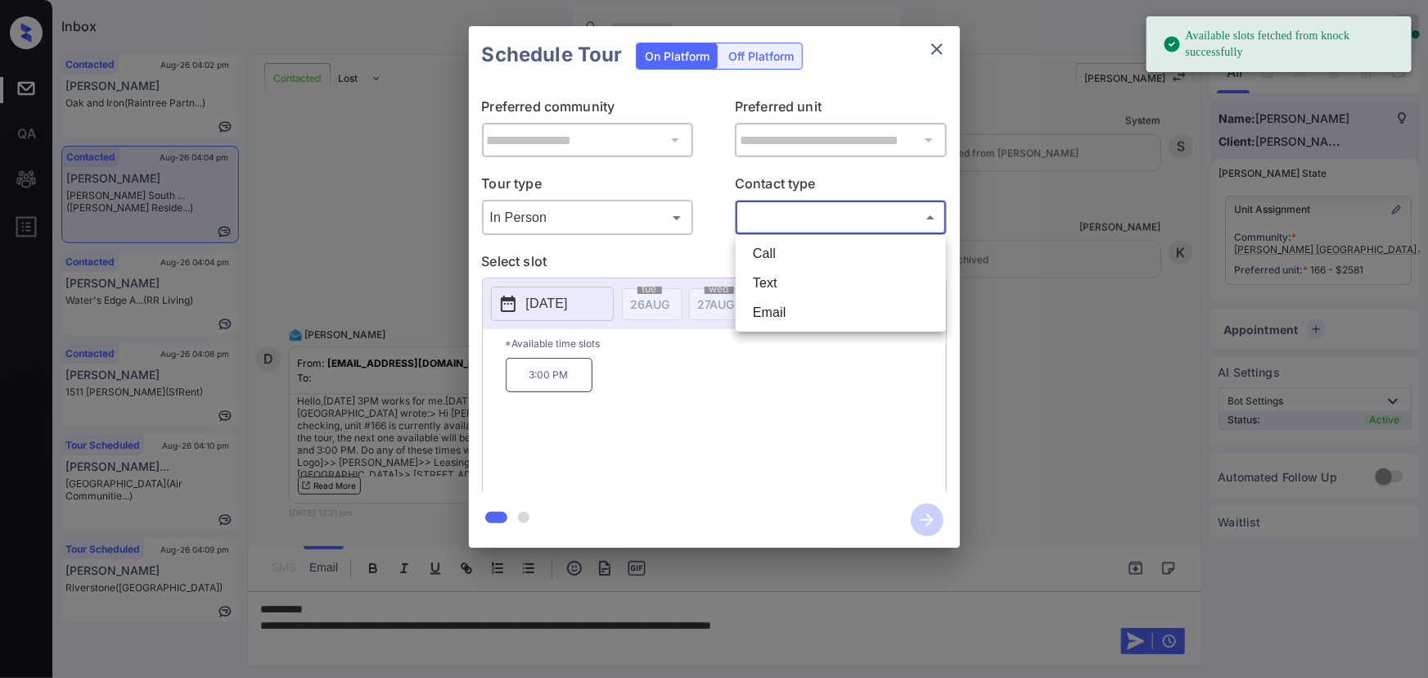
click at [764, 280] on li "Text" at bounding box center [841, 282] width 202 height 29
type input "****"
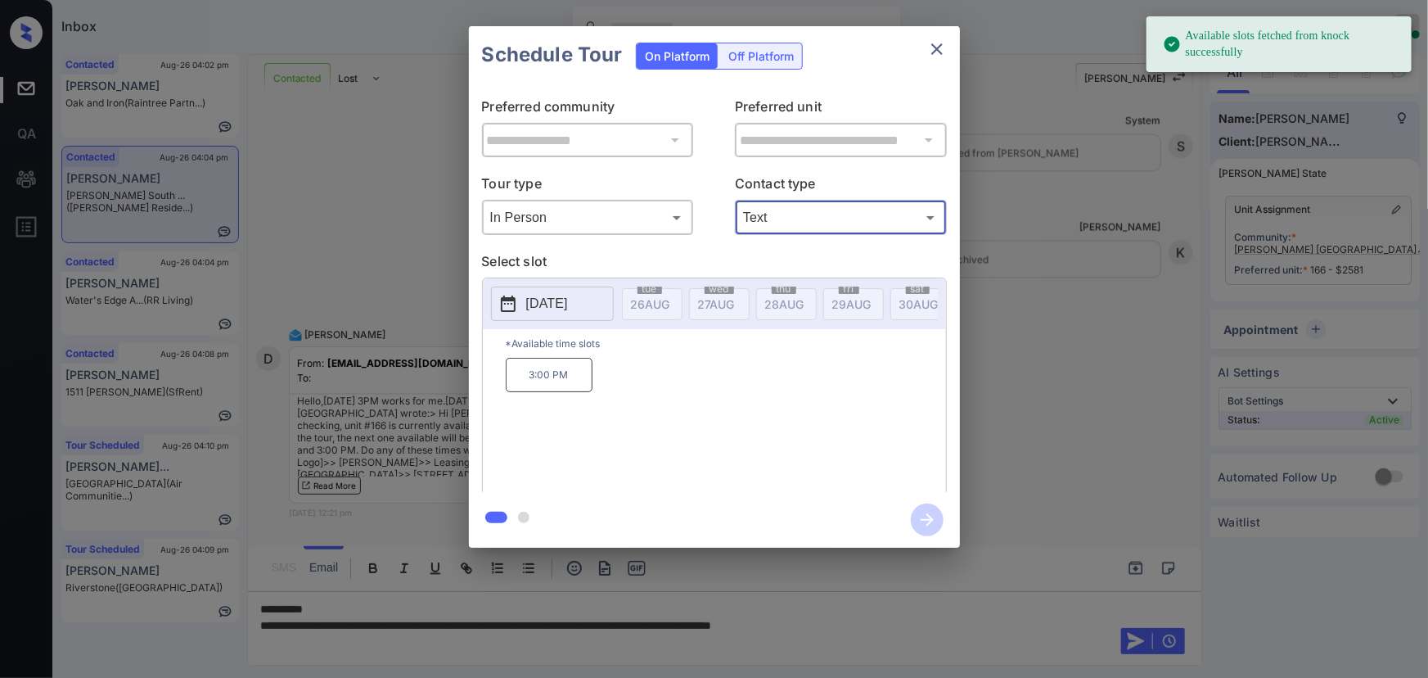
click at [545, 295] on p "2025-09-09" at bounding box center [547, 304] width 42 height 20
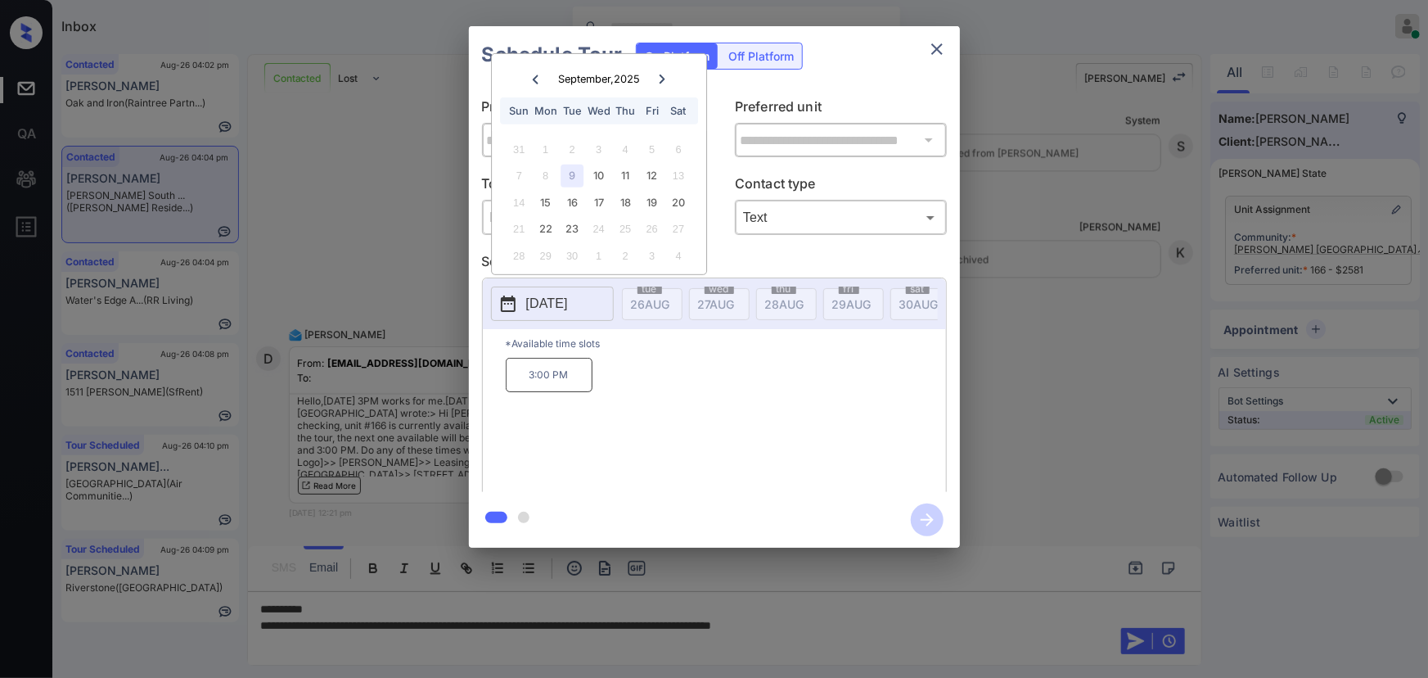
click at [571, 168] on div "9" at bounding box center [572, 176] width 22 height 22
click at [536, 380] on p "3:00 PM" at bounding box center [549, 375] width 87 height 34
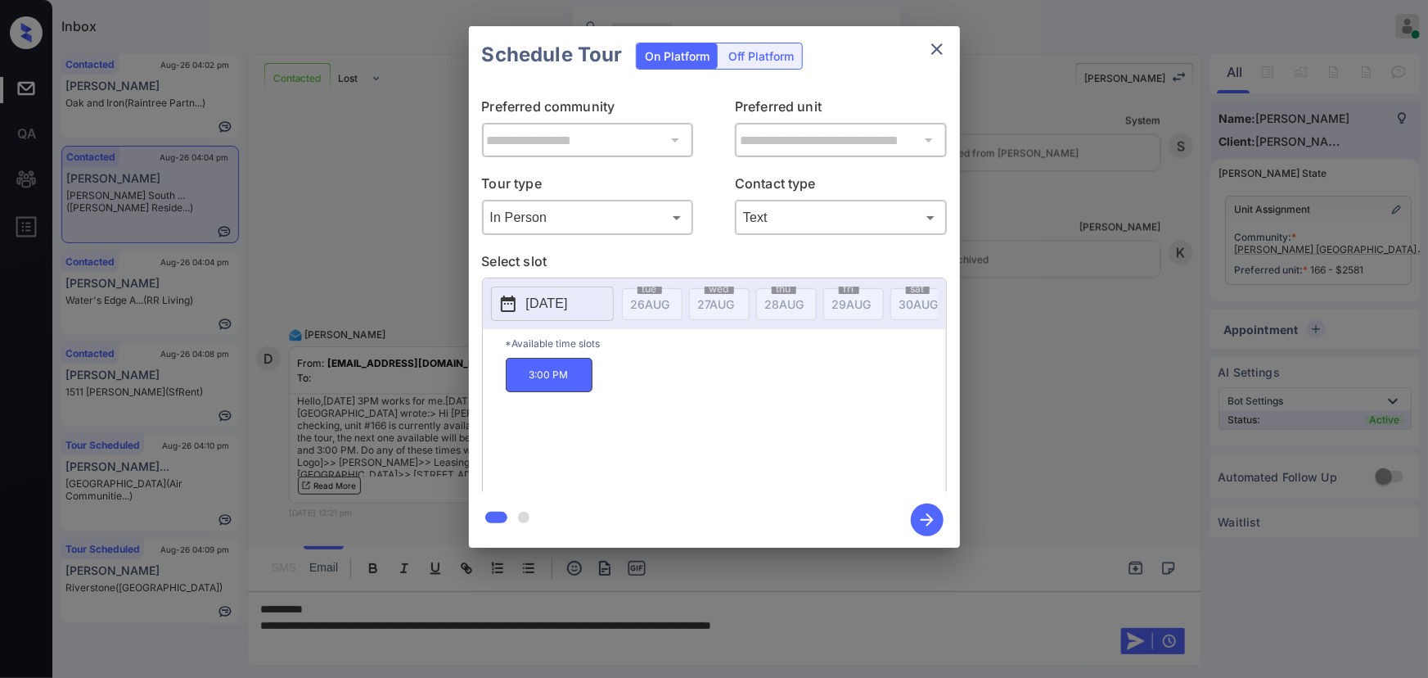
click at [1001, 367] on div "**********" at bounding box center [714, 287] width 1428 height 574
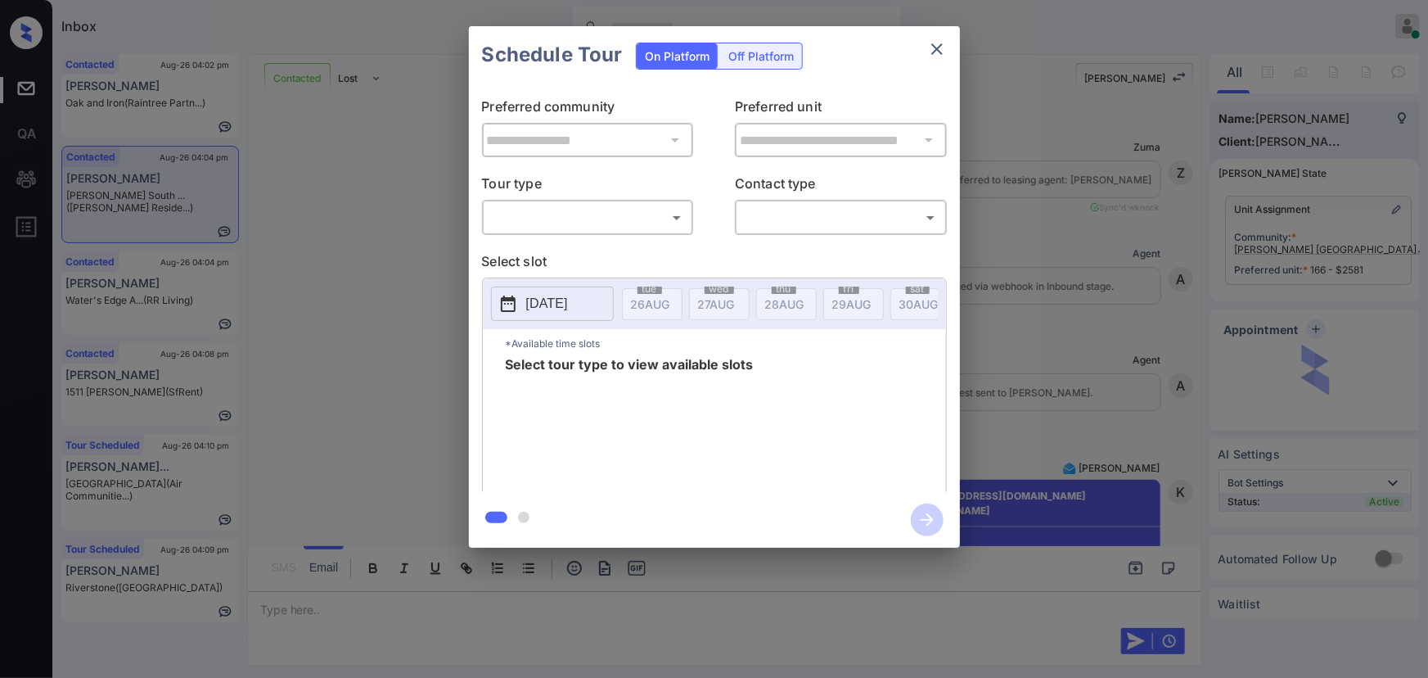
scroll to position [3221, 0]
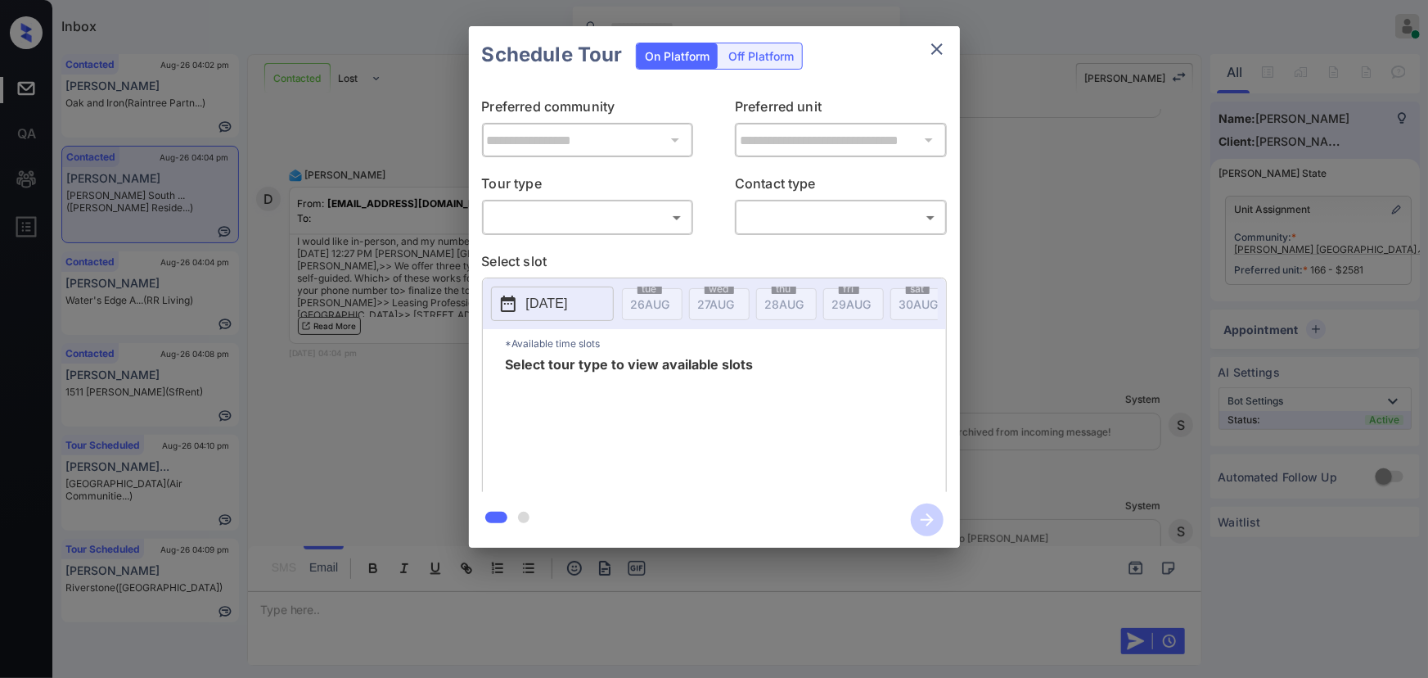
click at [1113, 210] on div "**********" at bounding box center [714, 287] width 1428 height 574
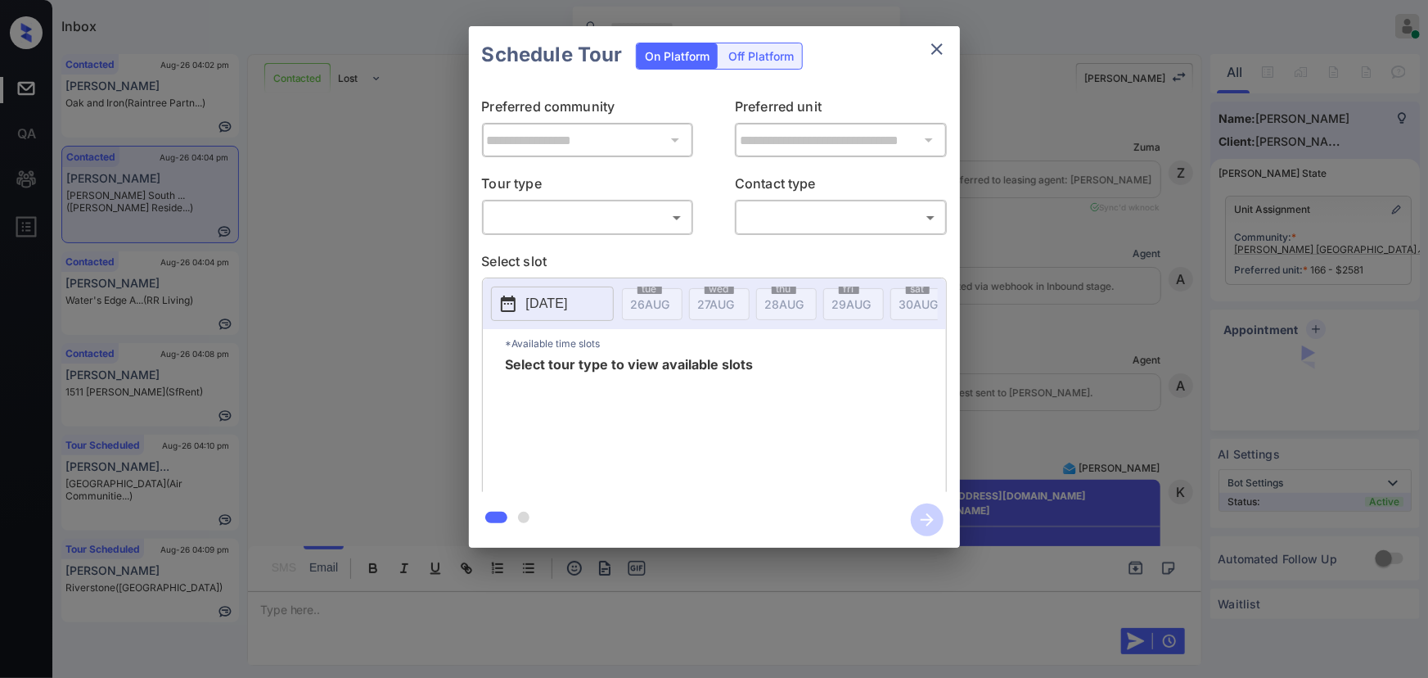
scroll to position [3818, 0]
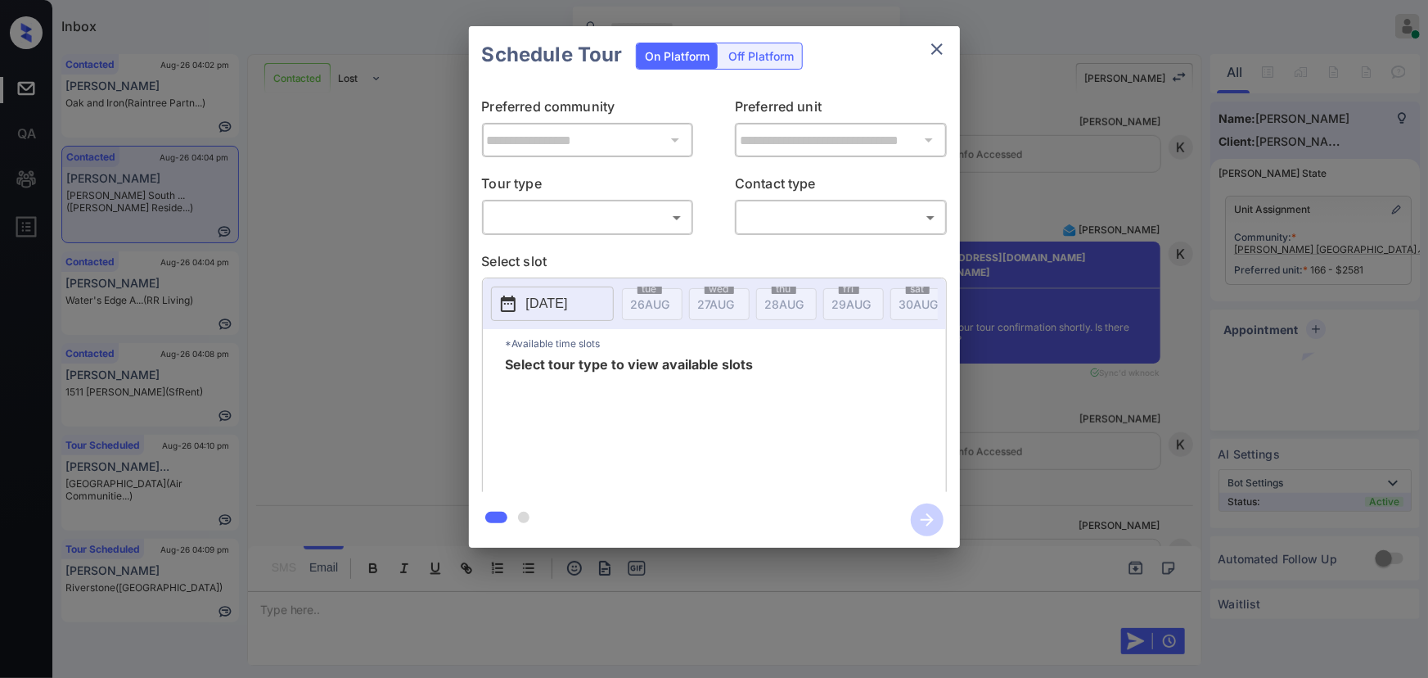
click at [570, 219] on body "Inbox Kenneth Umali Online Set yourself offline Set yourself on break Profile S…" at bounding box center [714, 339] width 1428 height 678
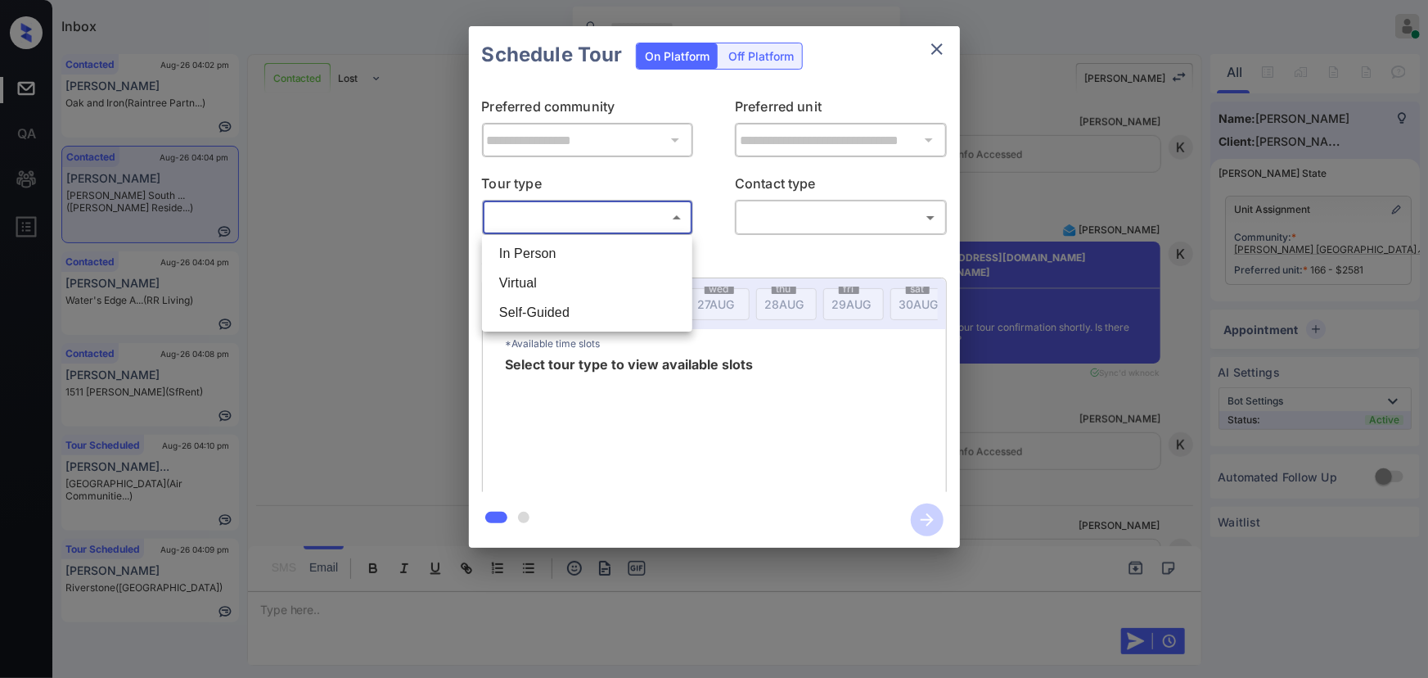
drag, startPoint x: 548, startPoint y: 255, endPoint x: 643, endPoint y: 237, distance: 97.6
click at [548, 254] on li "In Person" at bounding box center [587, 253] width 202 height 29
type input "********"
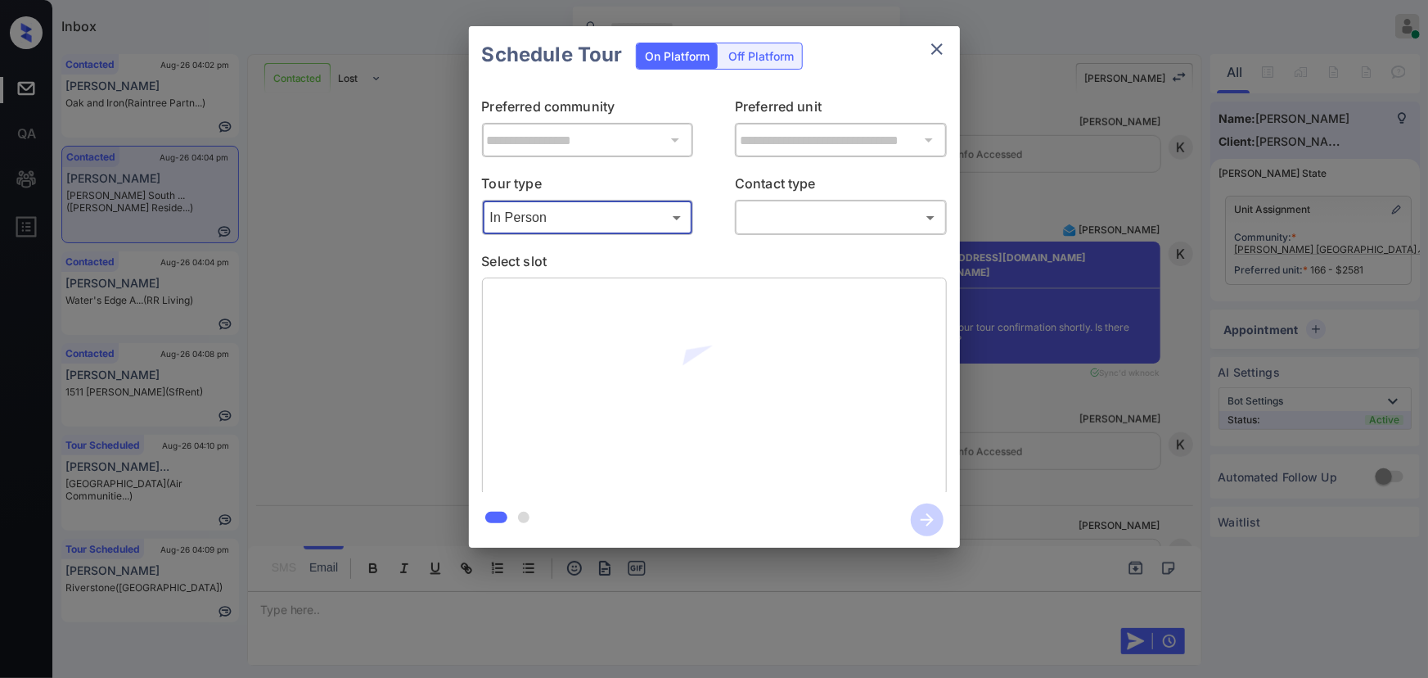
click at [756, 215] on body "Inbox Kenneth Umali Online Set yourself offline Set yourself on break Profile S…" at bounding box center [714, 339] width 1428 height 678
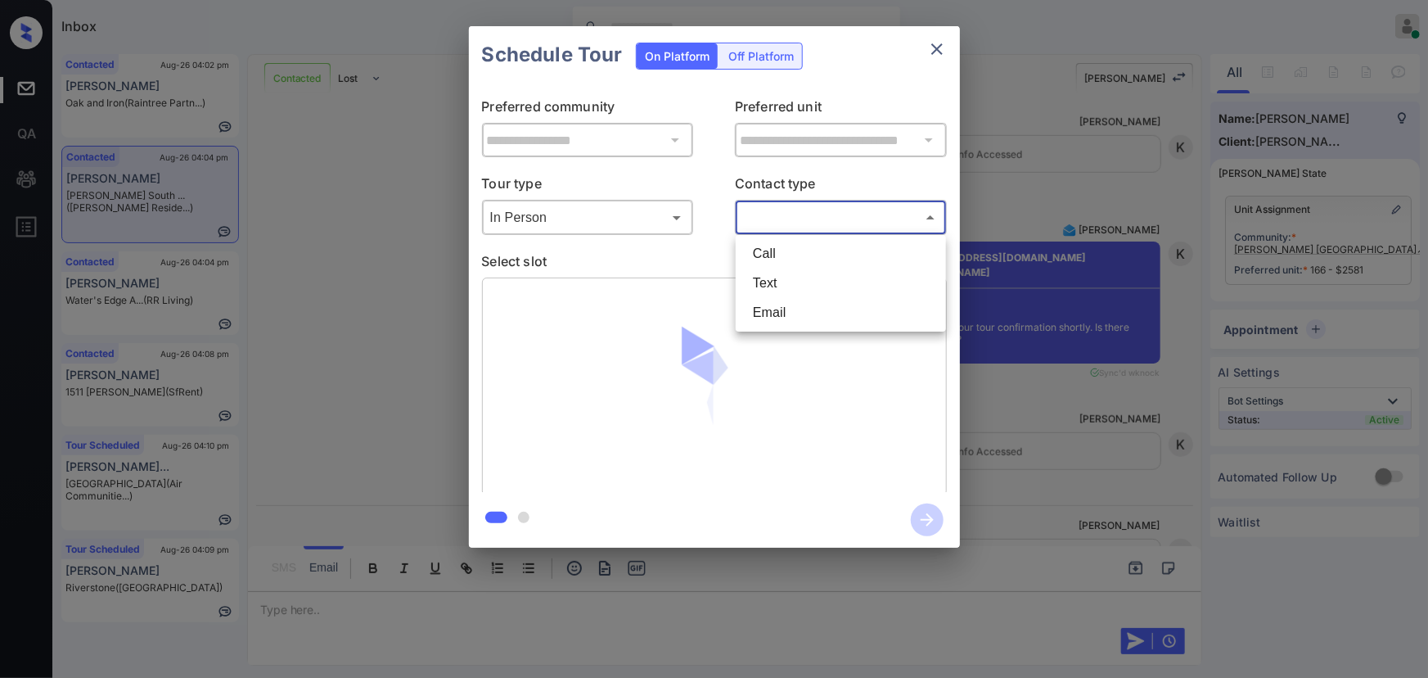
click at [764, 312] on li "Email" at bounding box center [841, 312] width 202 height 29
type input "*****"
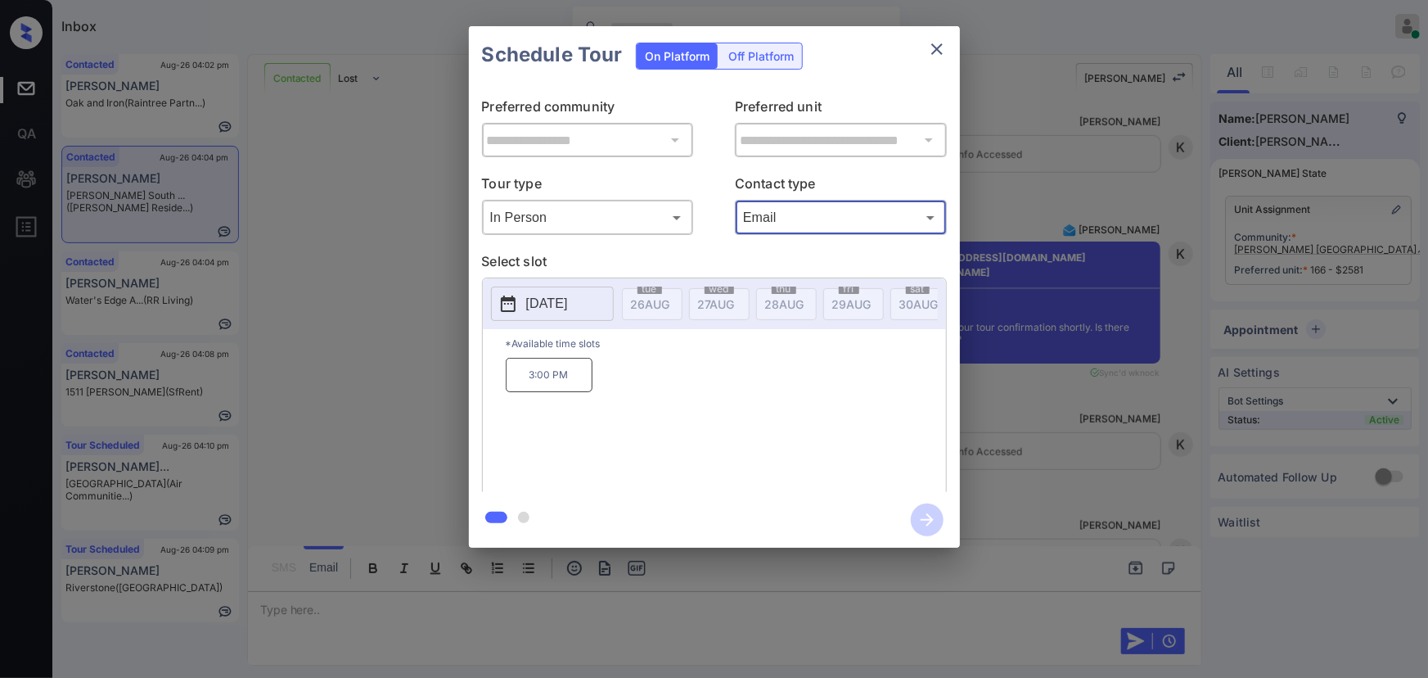
click at [551, 386] on p "3:00 PM" at bounding box center [549, 375] width 87 height 34
click at [553, 299] on p "2025-09-09" at bounding box center [547, 304] width 42 height 20
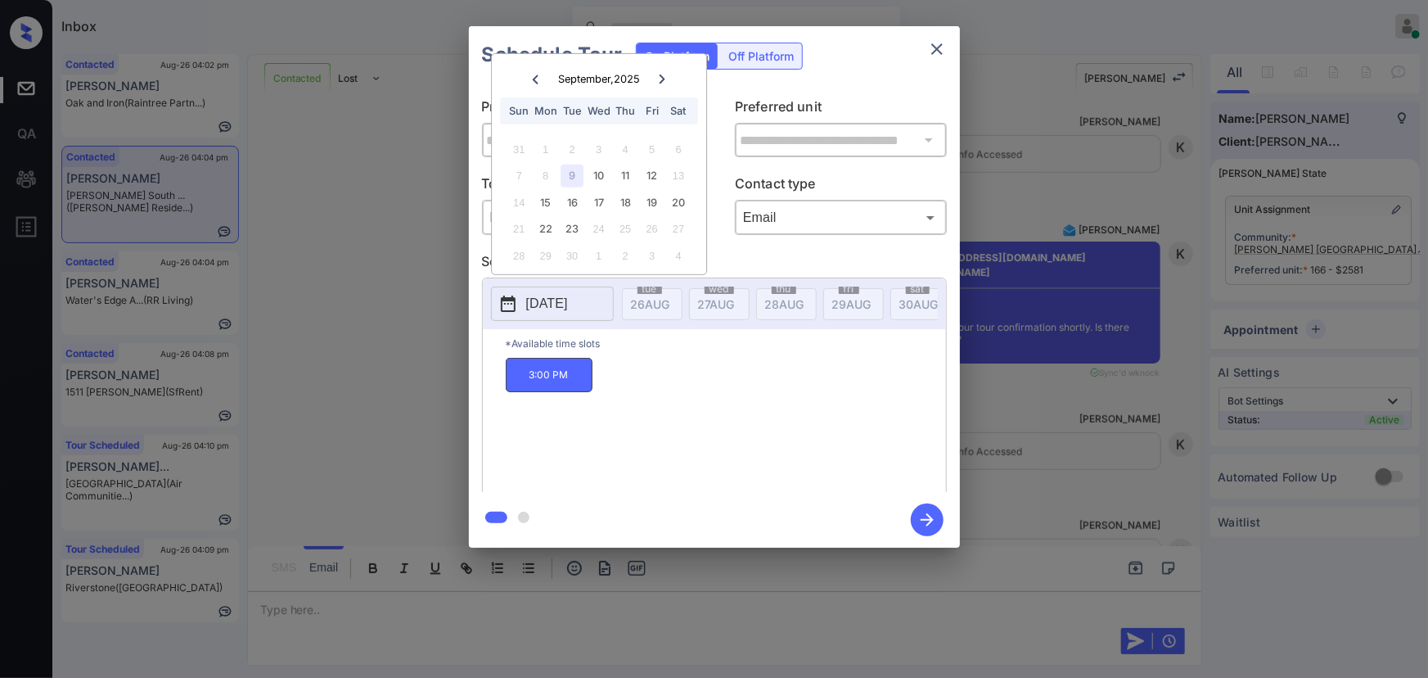
click at [573, 170] on div "9" at bounding box center [572, 176] width 22 height 22
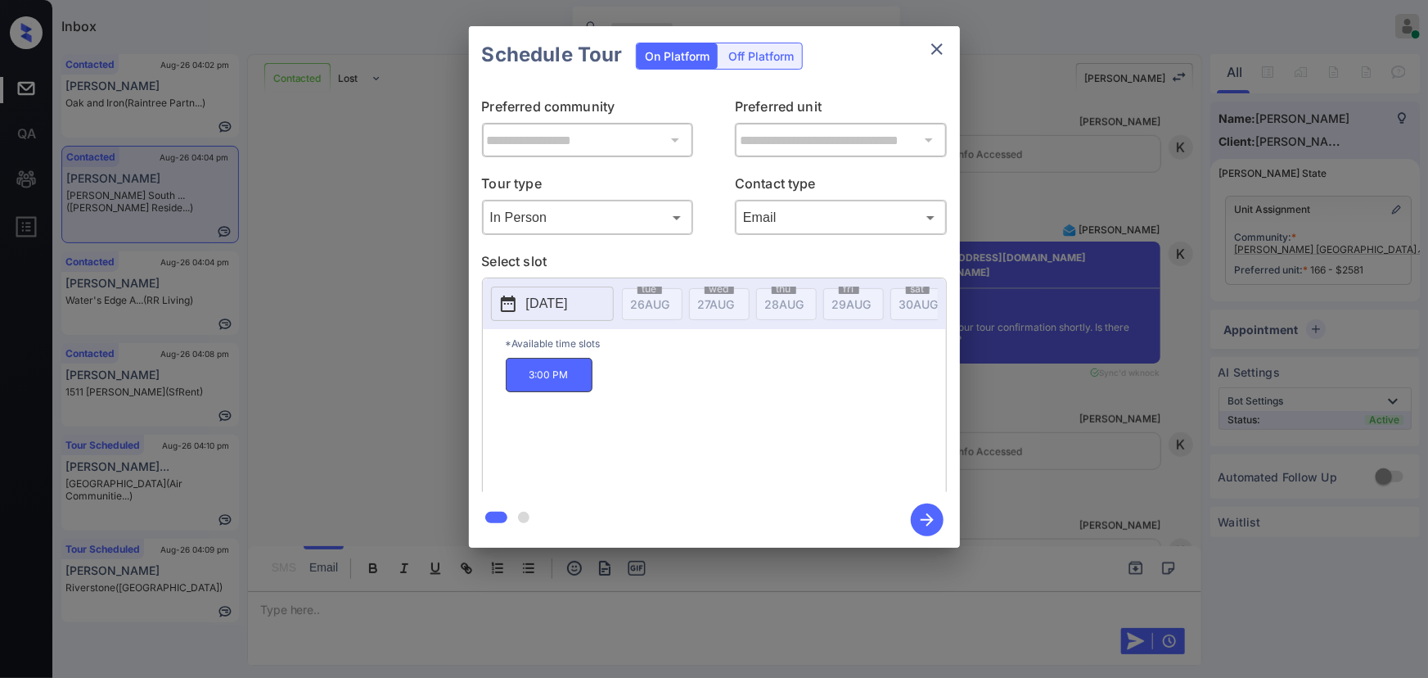
click at [550, 386] on p "3:00 PM" at bounding box center [549, 375] width 87 height 34
click at [933, 522] on icon "button" at bounding box center [927, 519] width 33 height 33
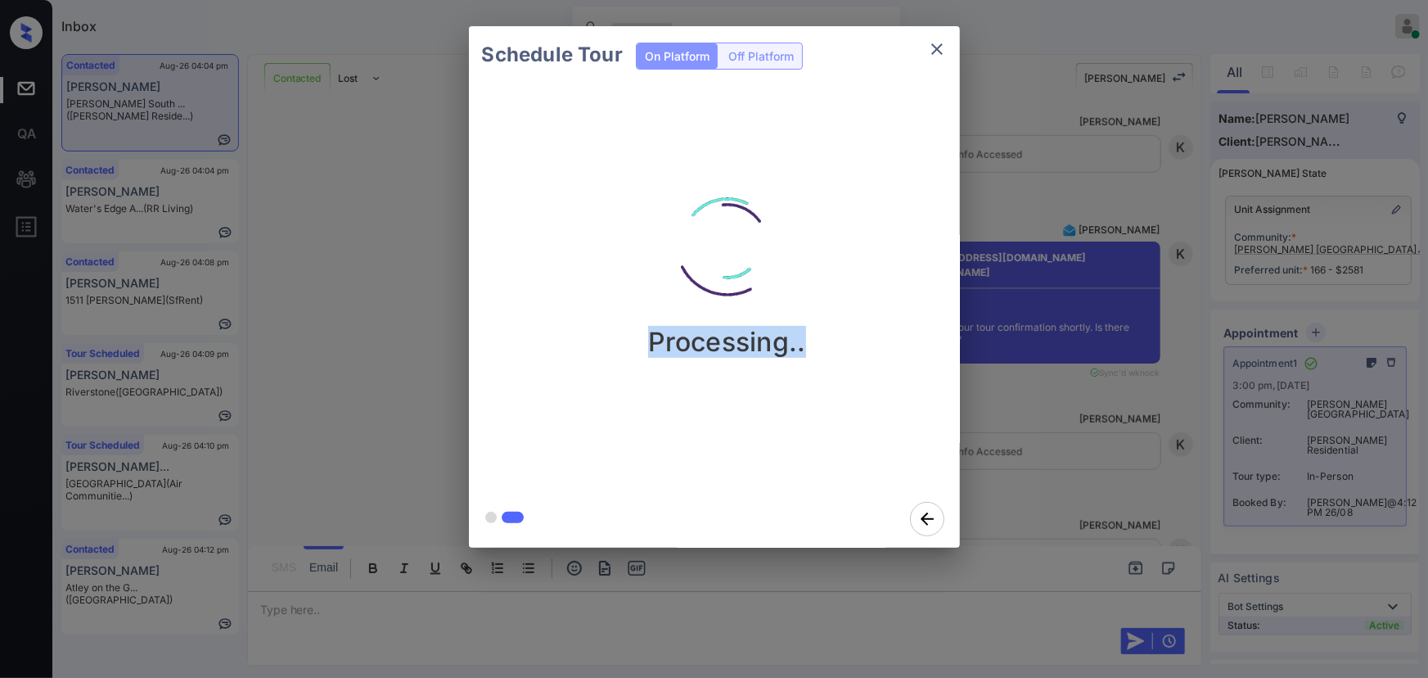
drag, startPoint x: 782, startPoint y: 348, endPoint x: 578, endPoint y: 345, distance: 204.6
click at [578, 345] on div "Processing.." at bounding box center [727, 260] width 491 height 196
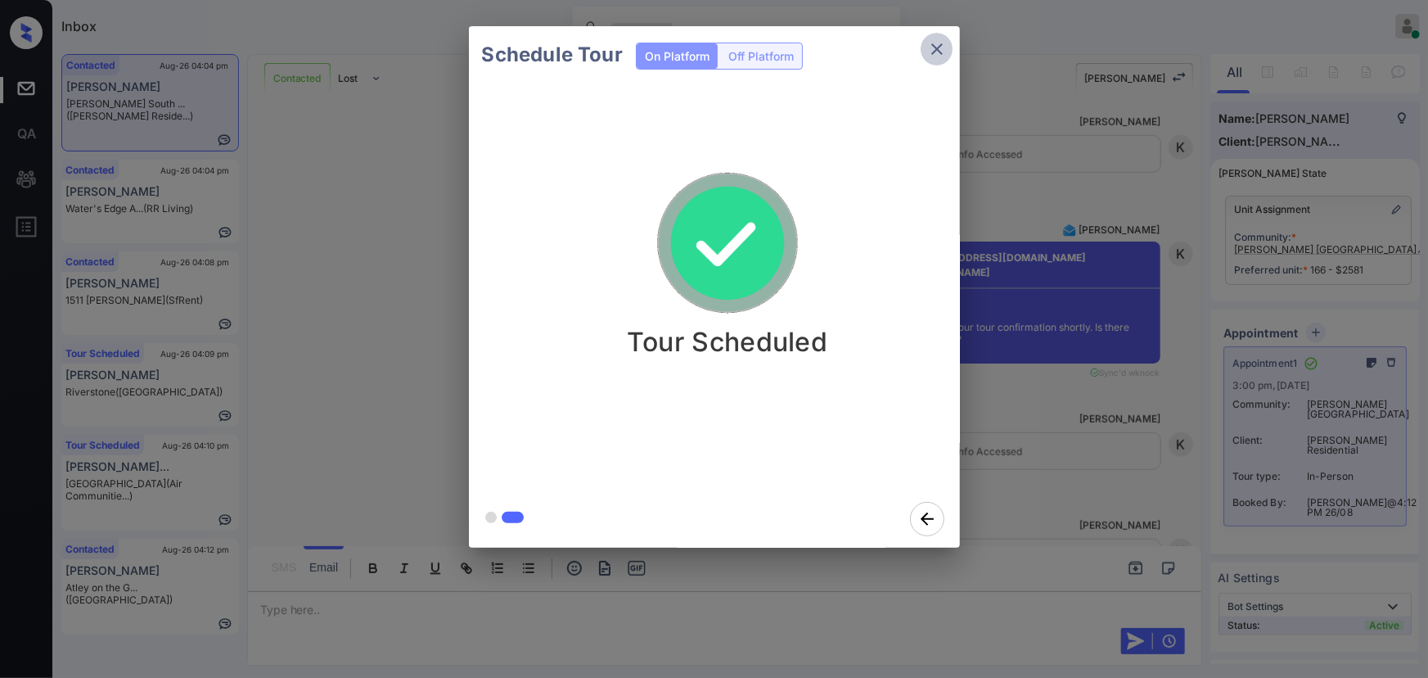
click at [941, 46] on icon "close" at bounding box center [937, 49] width 20 height 20
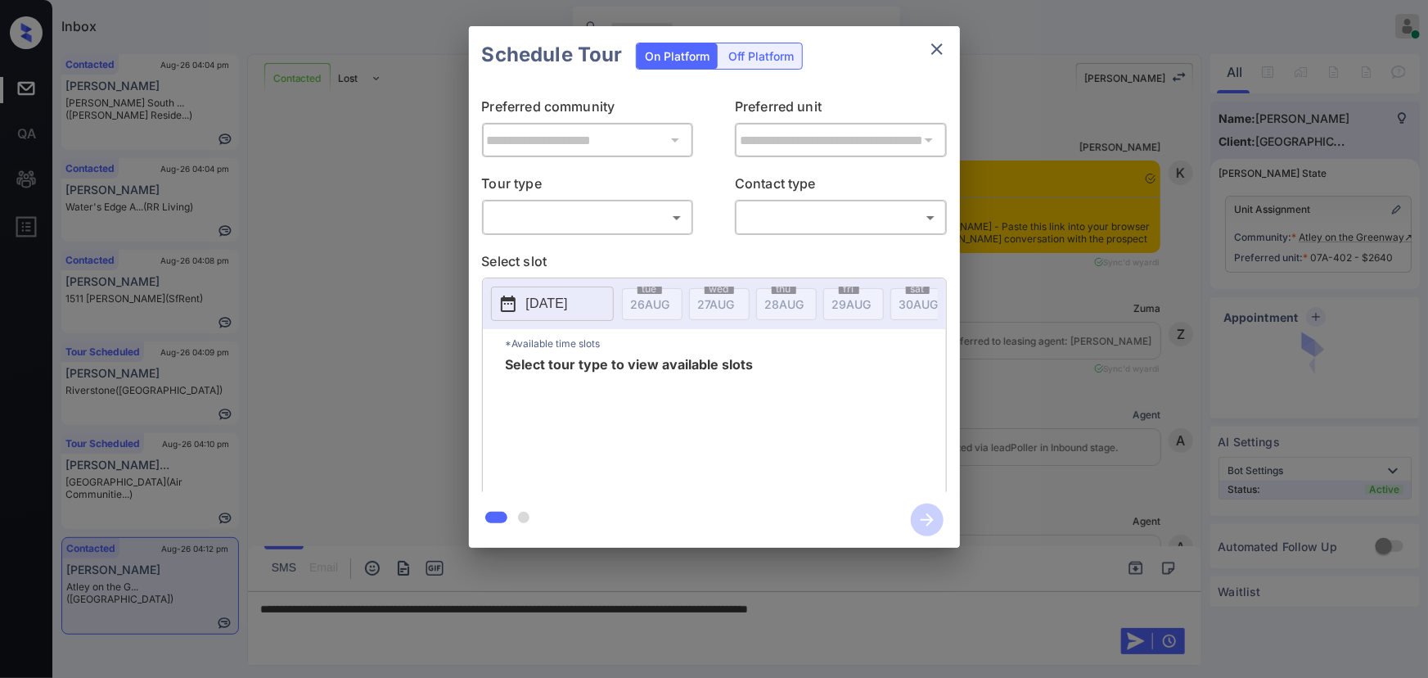
scroll to position [1690, 0]
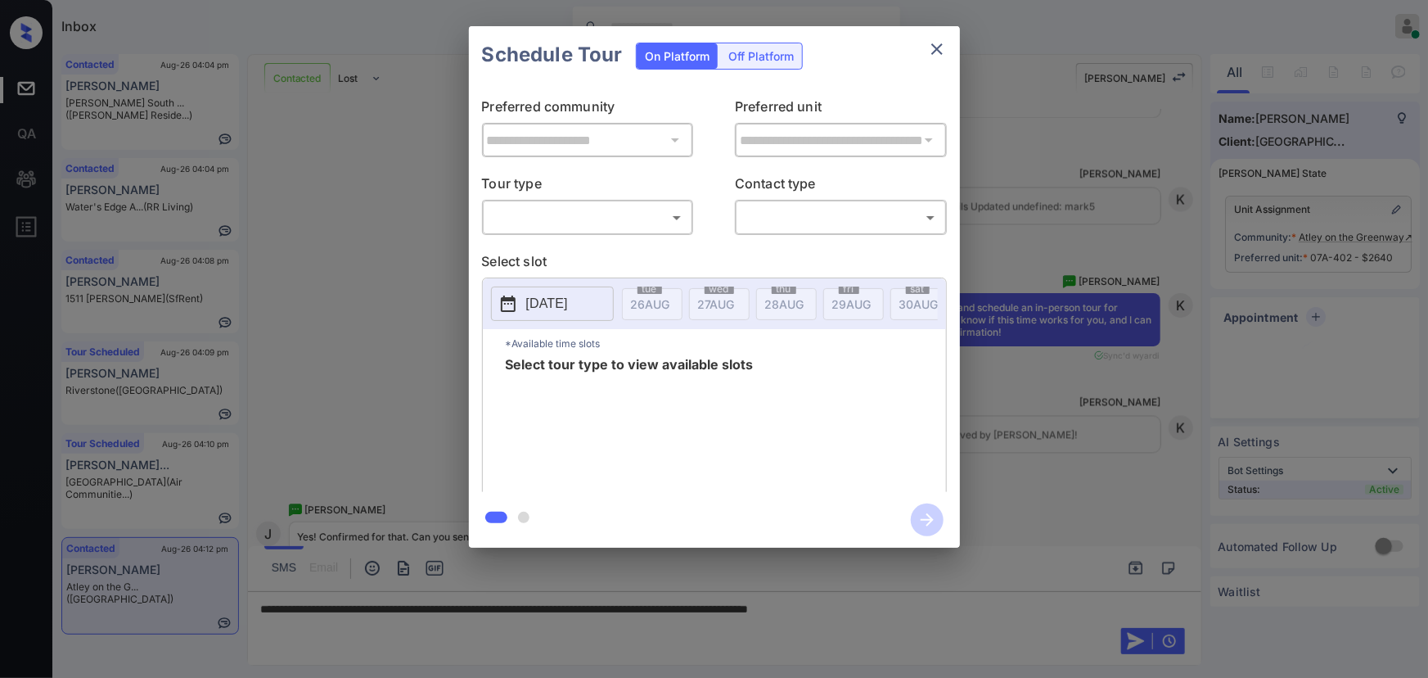
click at [550, 229] on body "Inbox [PERSON_NAME] Online Set yourself offline Set yourself on break Profile S…" at bounding box center [714, 339] width 1428 height 678
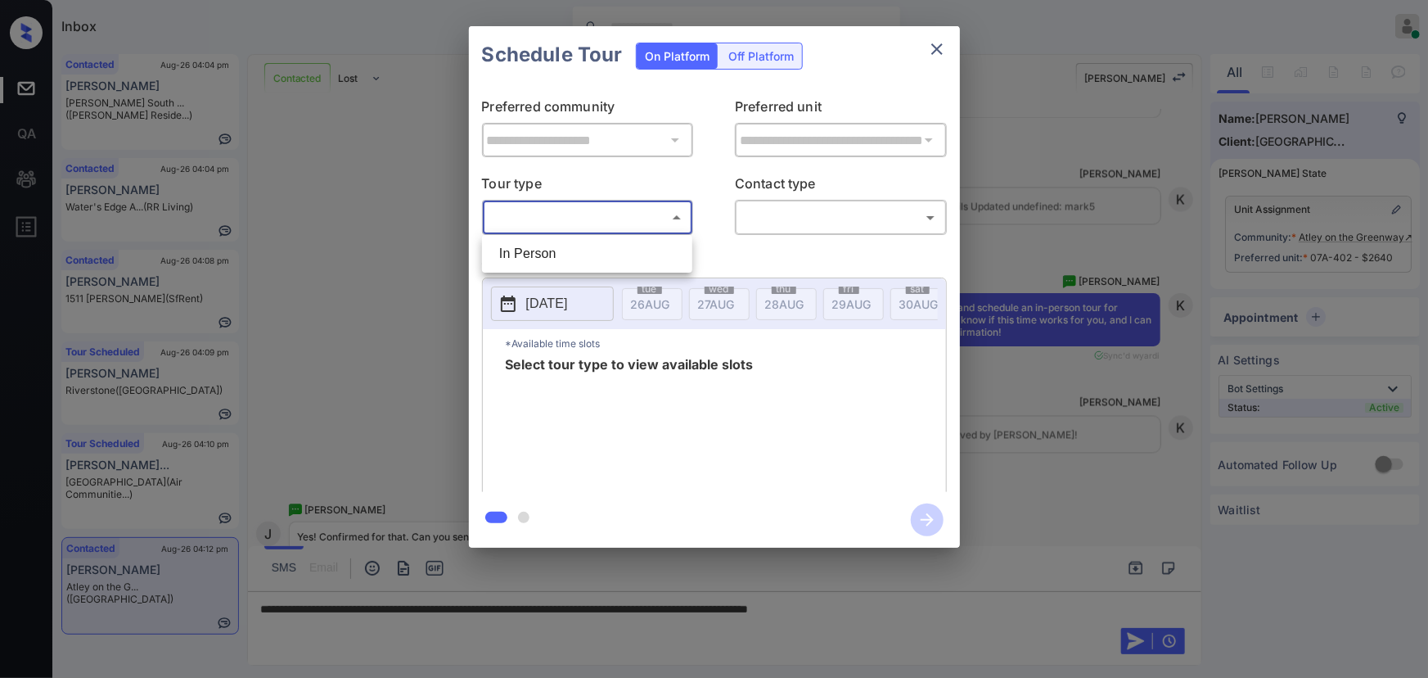
drag, startPoint x: 546, startPoint y: 254, endPoint x: 655, endPoint y: 237, distance: 110.1
click at [548, 254] on li "In Person" at bounding box center [587, 253] width 202 height 29
type input "********"
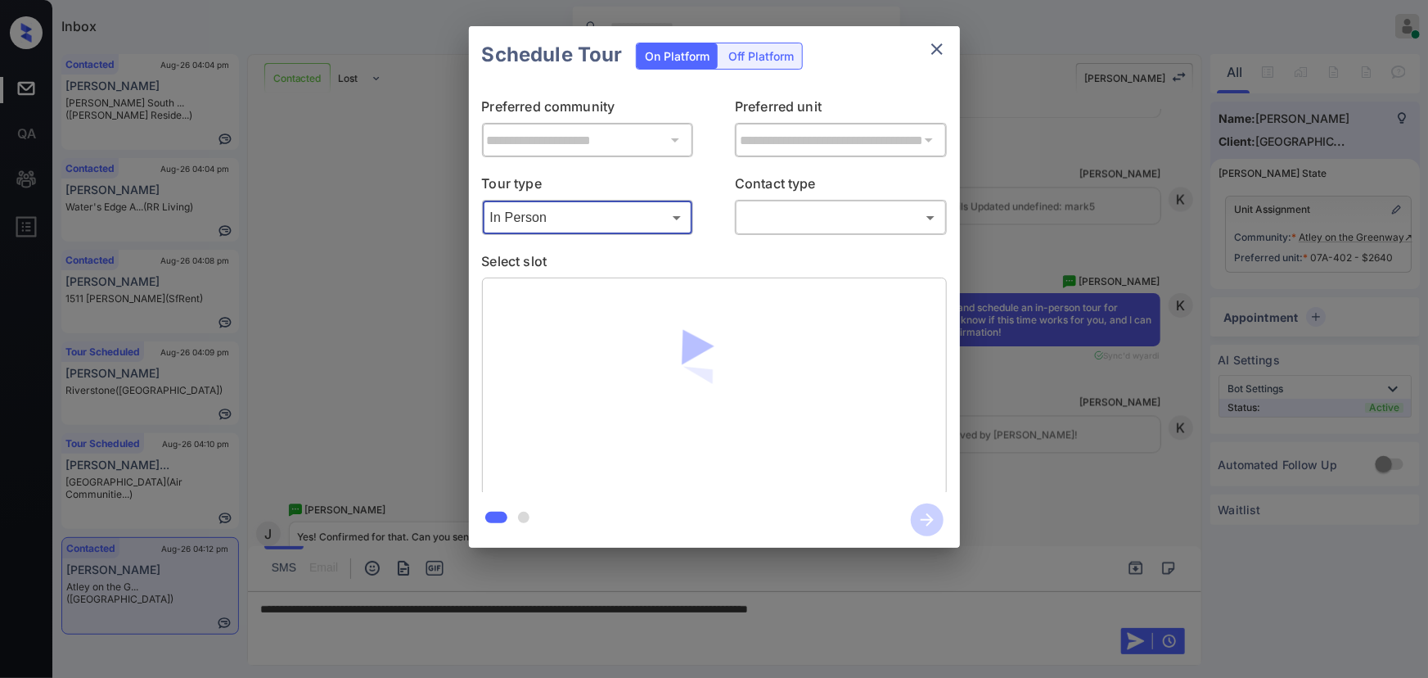
click at [752, 210] on body "Inbox [PERSON_NAME] Online Set yourself offline Set yourself on break Profile S…" at bounding box center [714, 339] width 1428 height 678
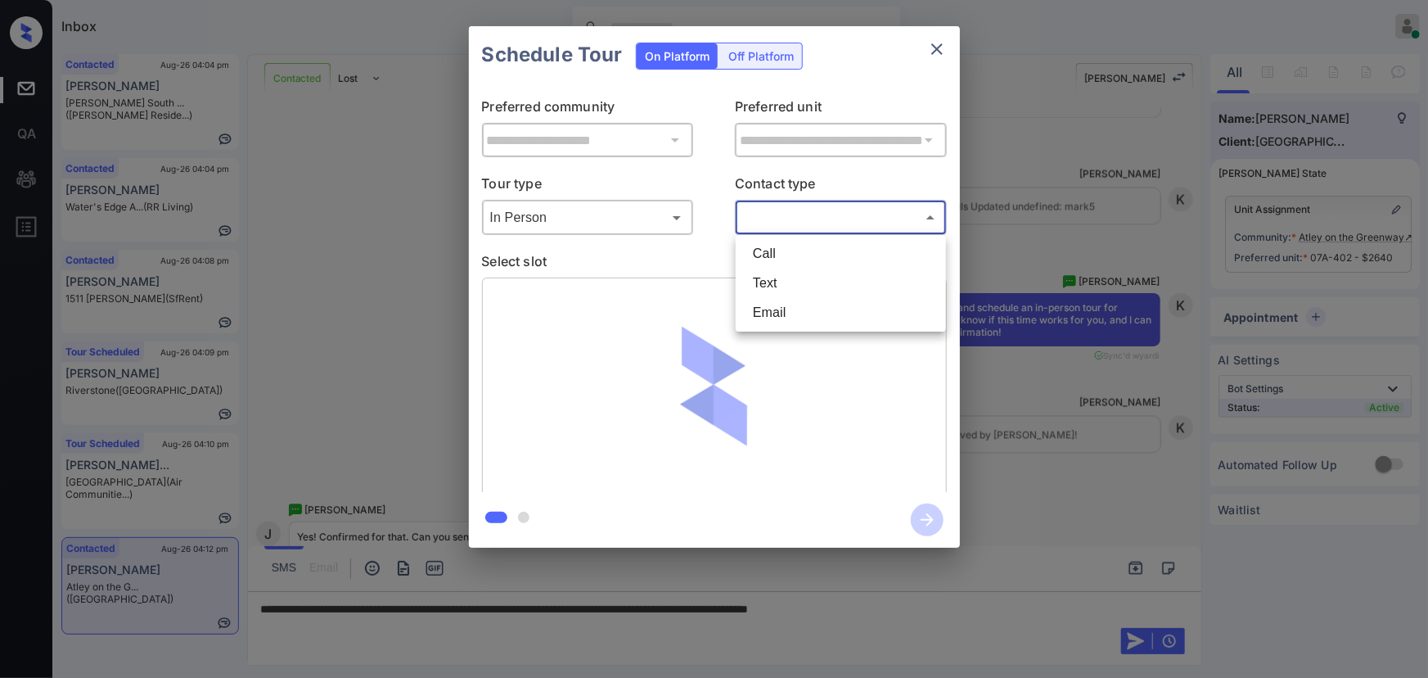
click at [766, 281] on li "Text" at bounding box center [841, 282] width 202 height 29
type input "****"
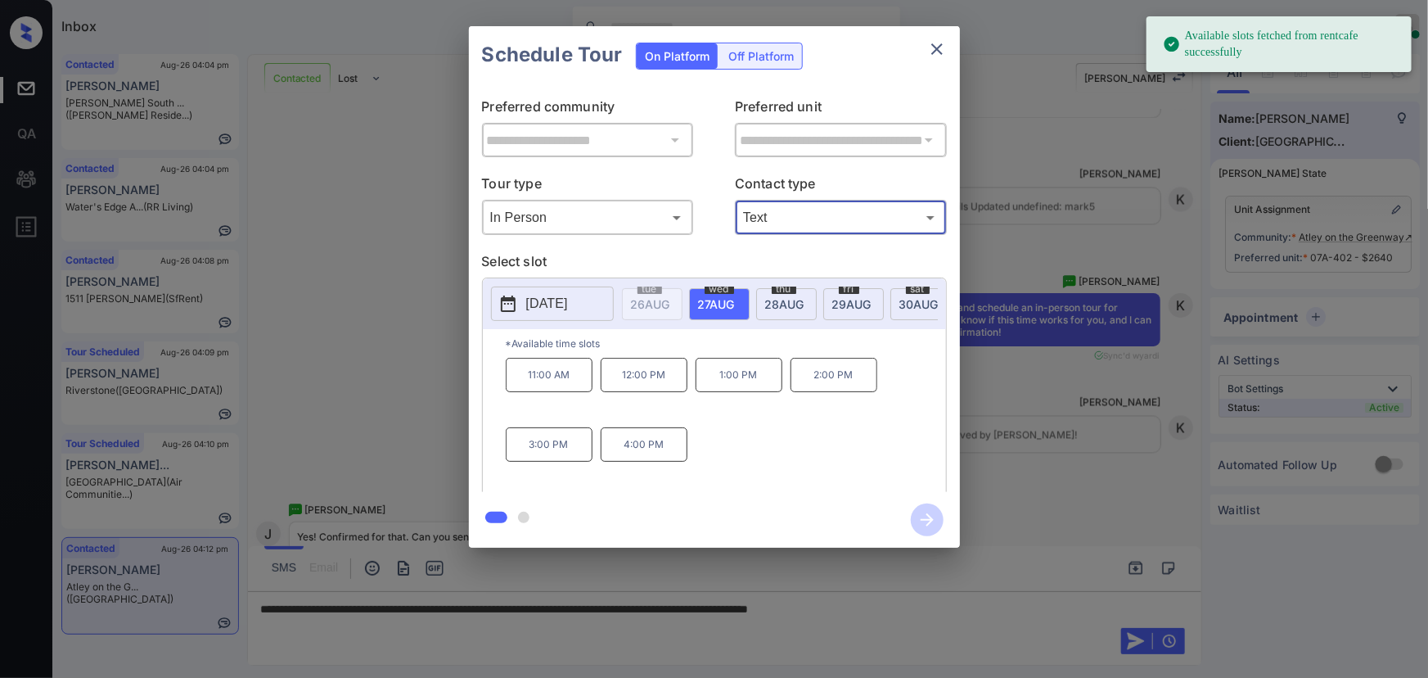
click at [713, 300] on span "[DATE]" at bounding box center [716, 304] width 37 height 14
click at [642, 383] on p "12:00 PM" at bounding box center [644, 375] width 87 height 34
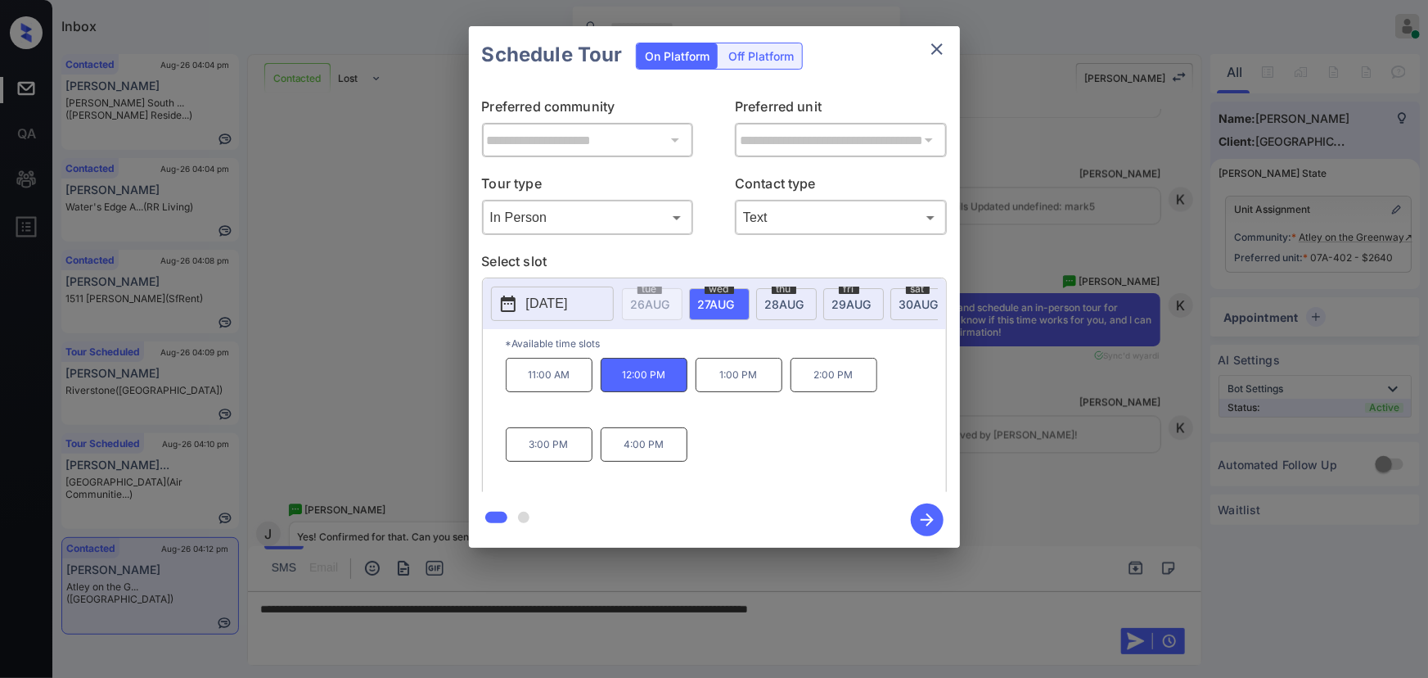
click at [1038, 466] on div "**********" at bounding box center [714, 287] width 1428 height 574
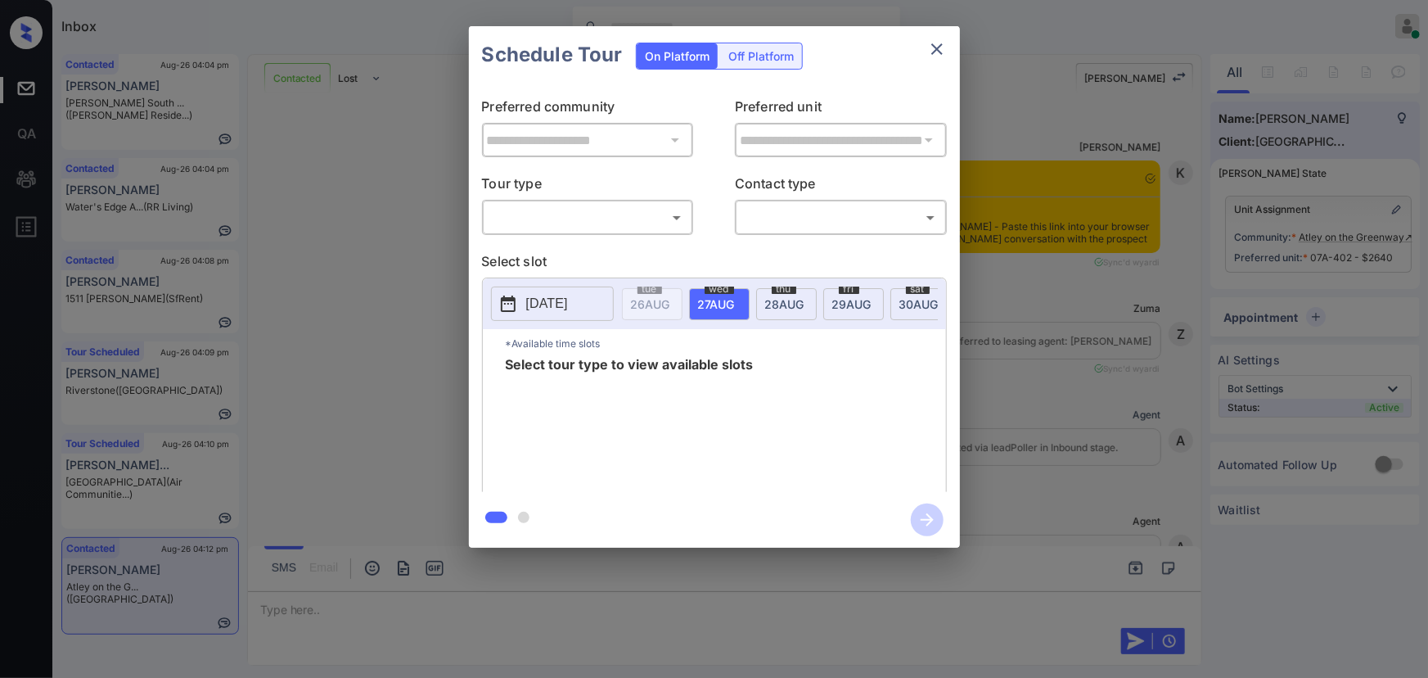
scroll to position [1569, 0]
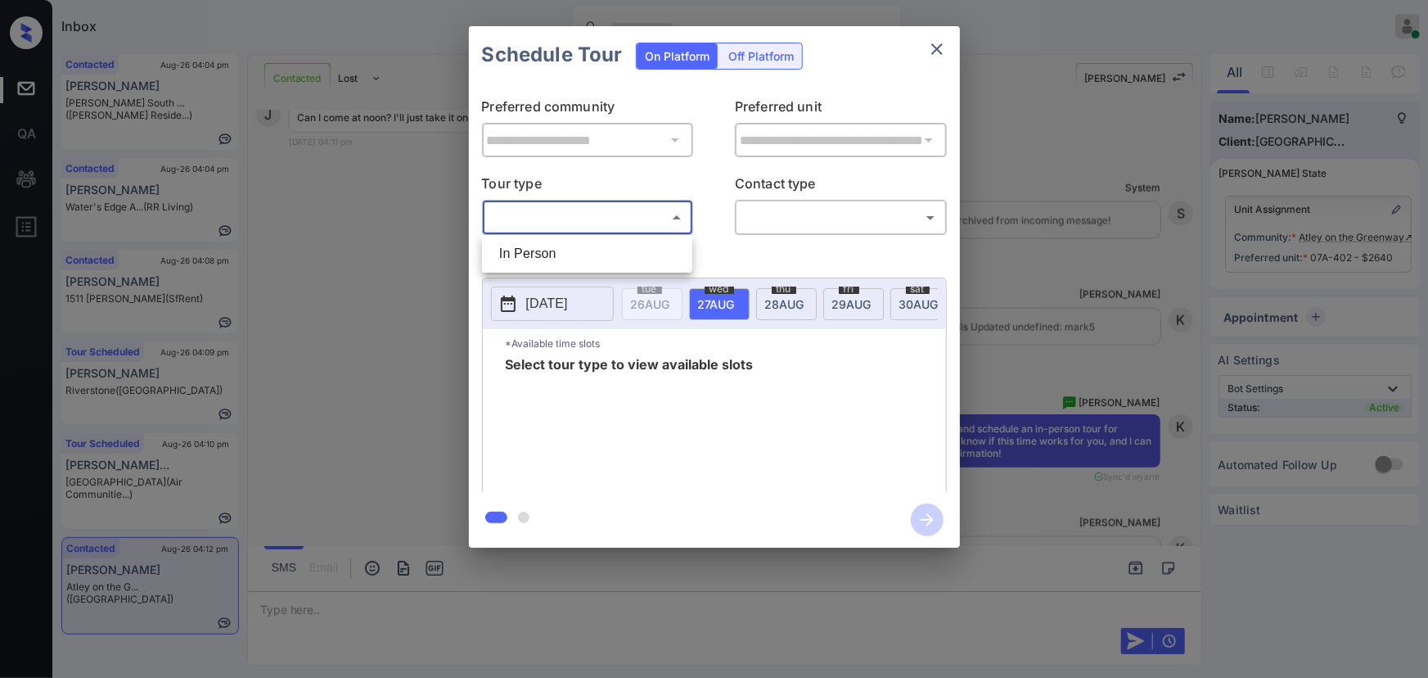
drag, startPoint x: 563, startPoint y: 213, endPoint x: 559, endPoint y: 228, distance: 16.1
click at [564, 213] on body "Inbox [PERSON_NAME] Online Set yourself offline Set yourself on break Profile S…" at bounding box center [714, 339] width 1428 height 678
click at [550, 252] on li "In Person" at bounding box center [587, 253] width 202 height 29
type input "********"
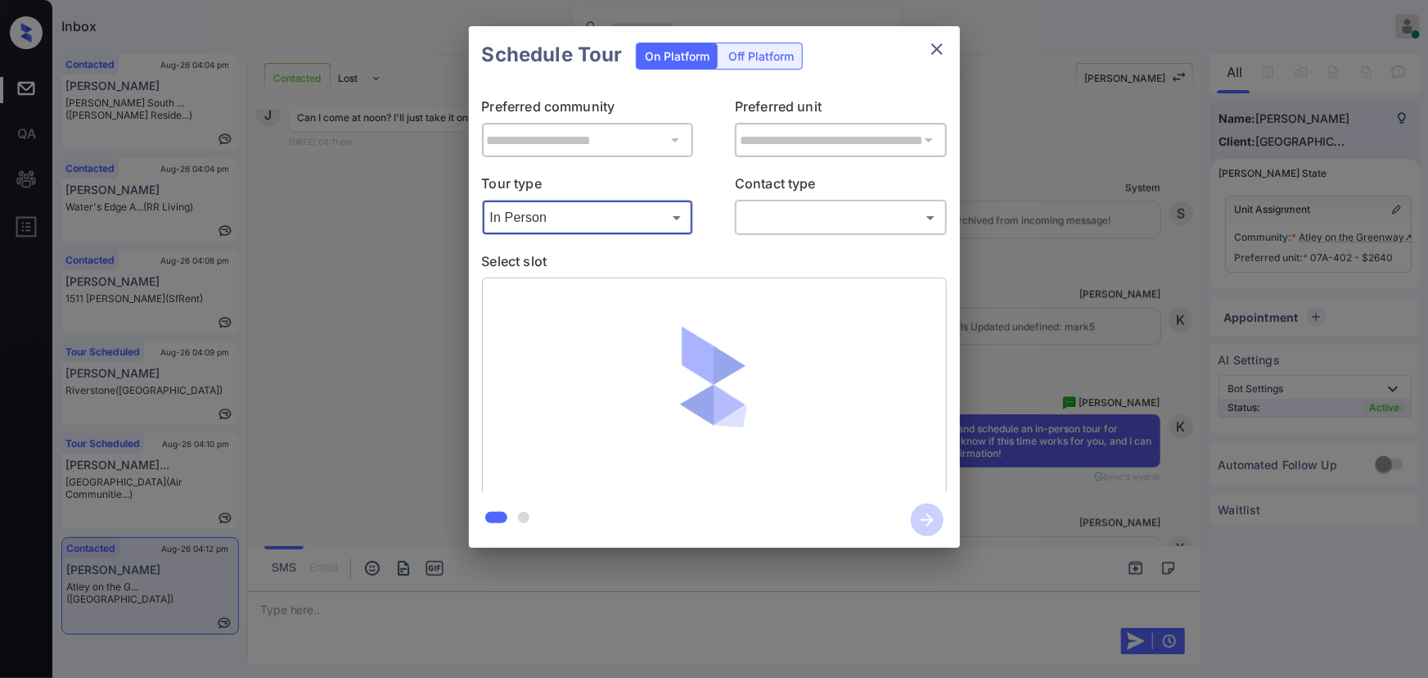
click at [764, 224] on body "Inbox [PERSON_NAME] Online Set yourself offline Set yourself on break Profile S…" at bounding box center [714, 339] width 1428 height 678
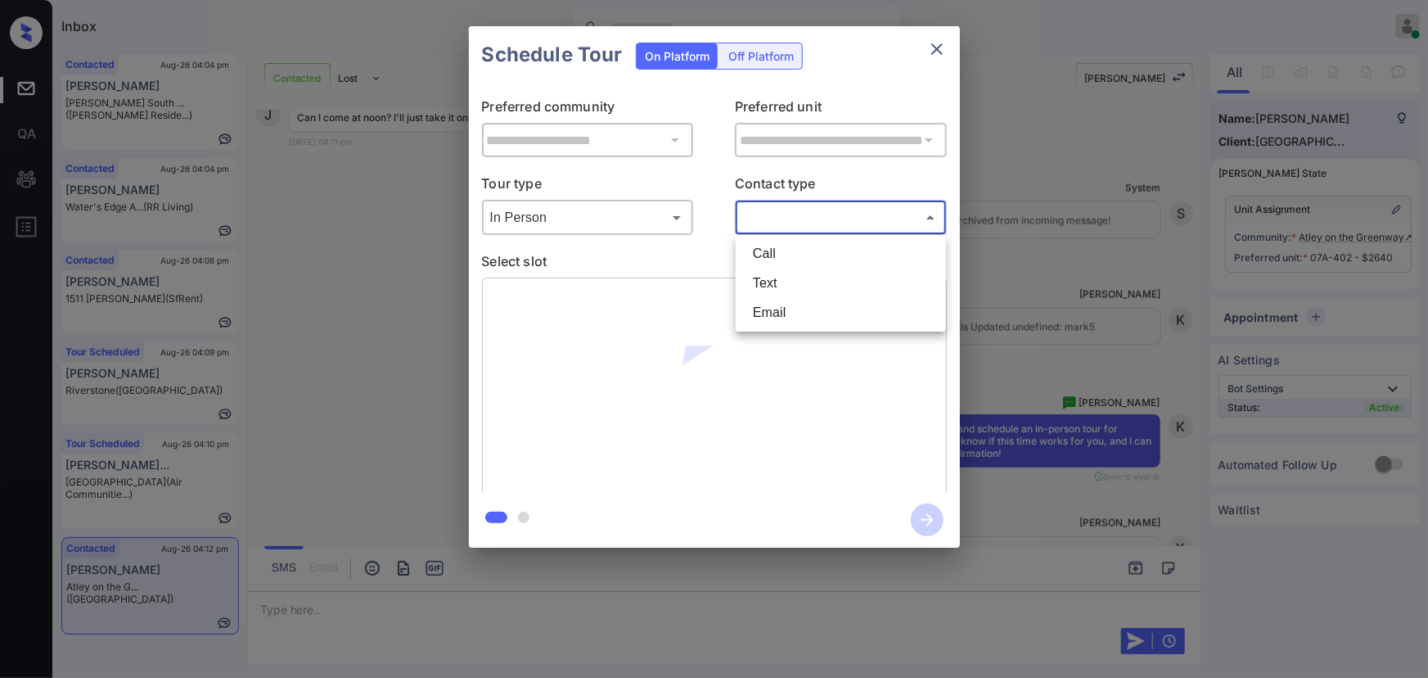
click at [759, 279] on li "Text" at bounding box center [841, 282] width 202 height 29
type input "****"
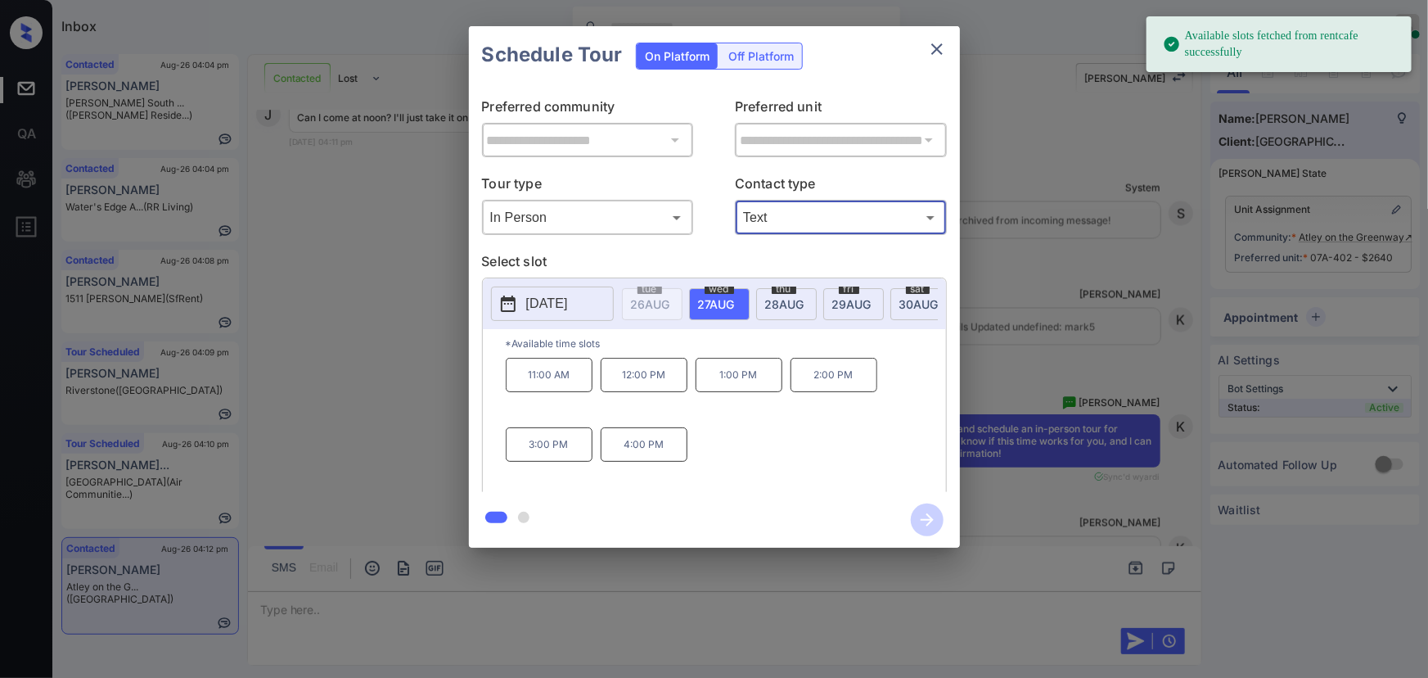
click at [723, 301] on span "[DATE]" at bounding box center [716, 304] width 37 height 14
click at [653, 385] on p "12:00 PM" at bounding box center [644, 375] width 87 height 34
click at [932, 520] on icon "button" at bounding box center [927, 519] width 13 height 13
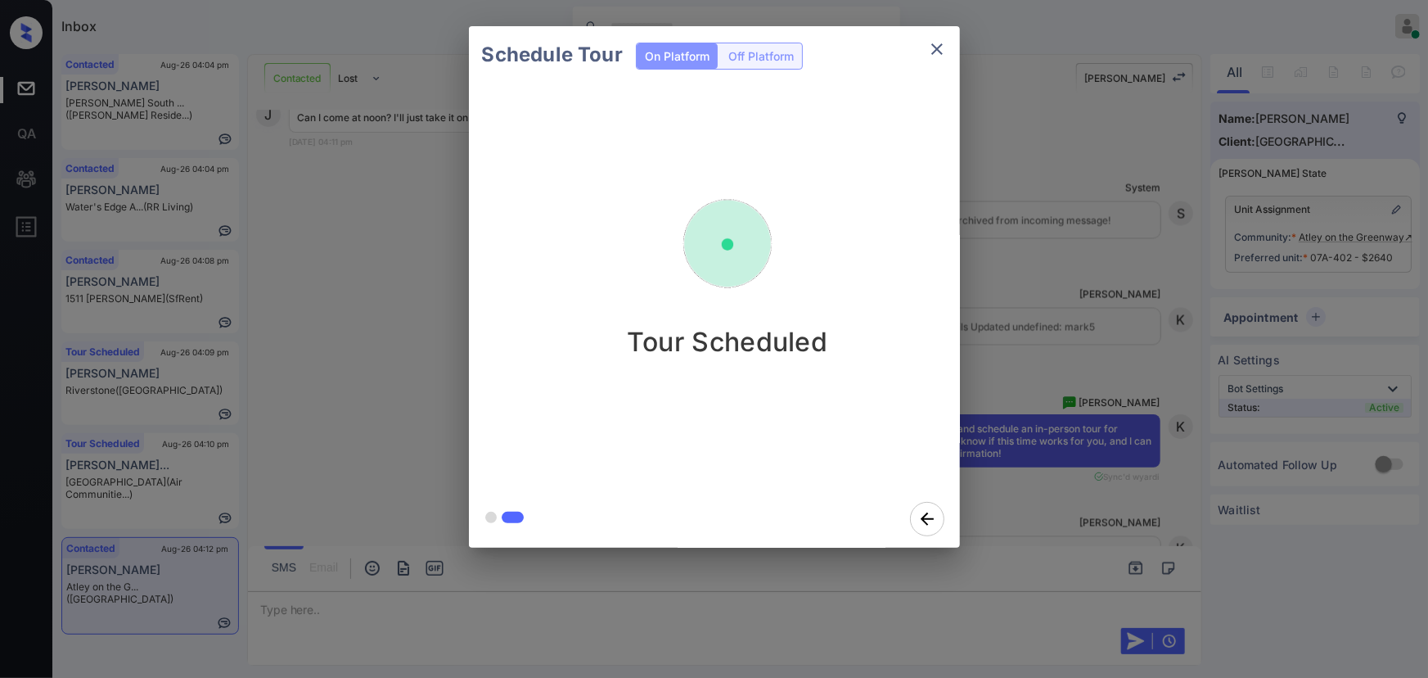
click at [934, 52] on icon "close" at bounding box center [937, 49] width 20 height 20
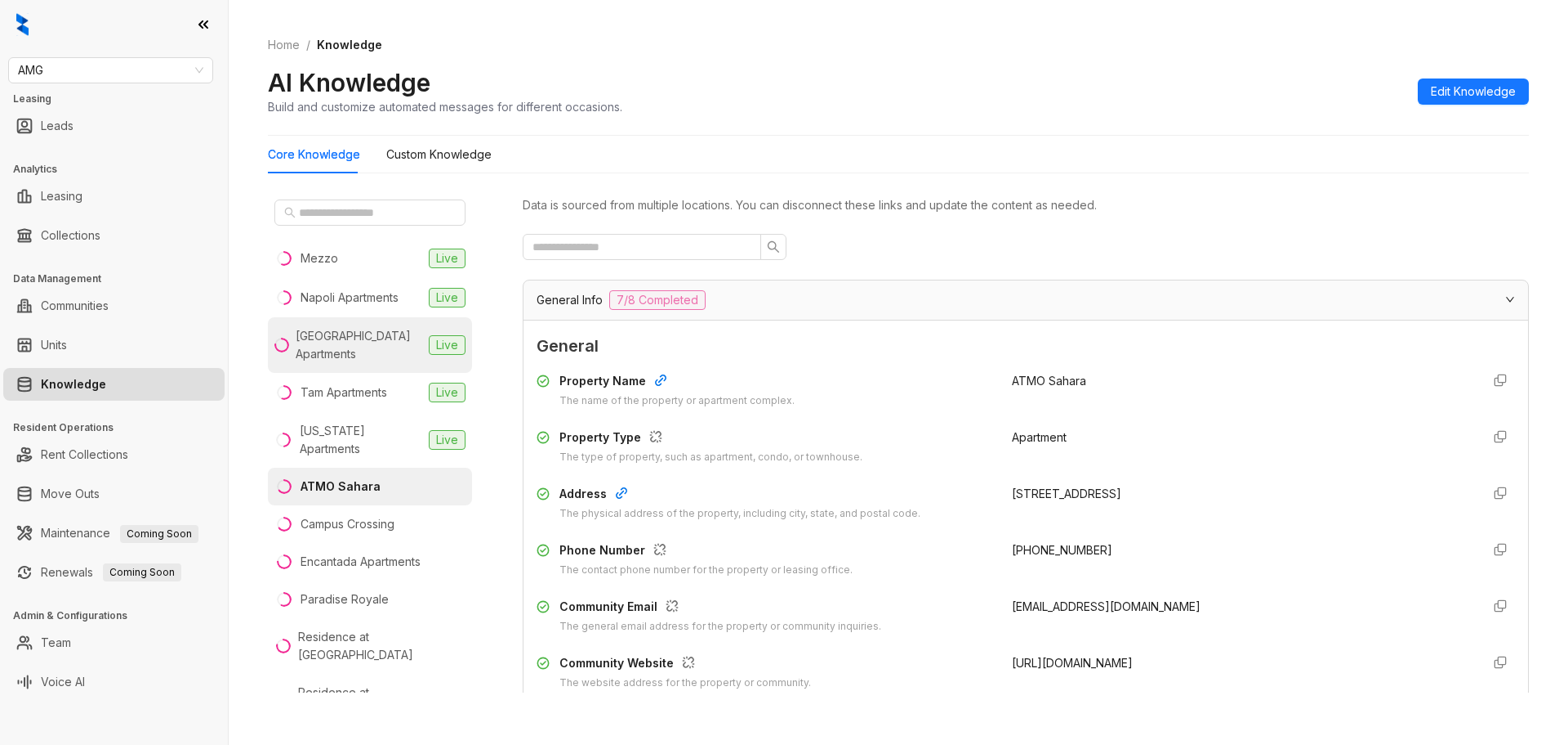
scroll to position [109, 0]
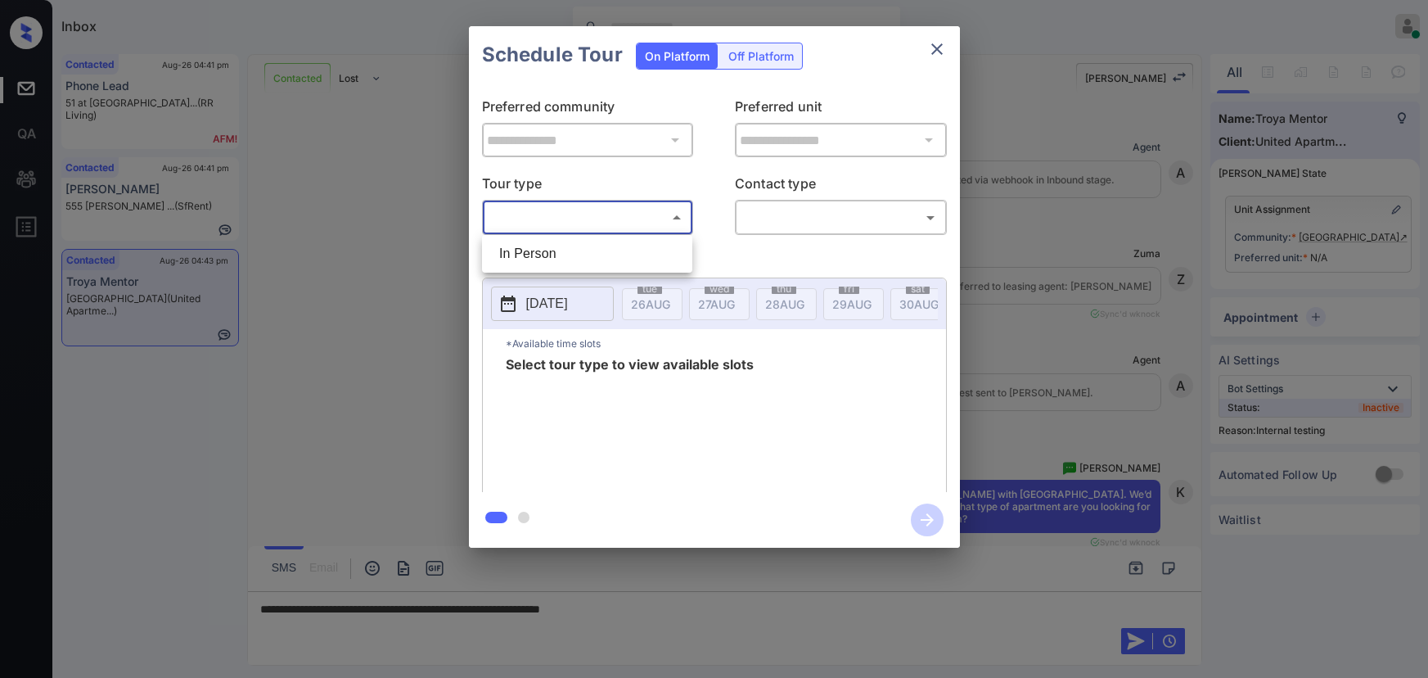
click at [614, 218] on body "Inbox [PERSON_NAME] Online Set yourself offline Set yourself on break Profile S…" at bounding box center [714, 339] width 1428 height 678
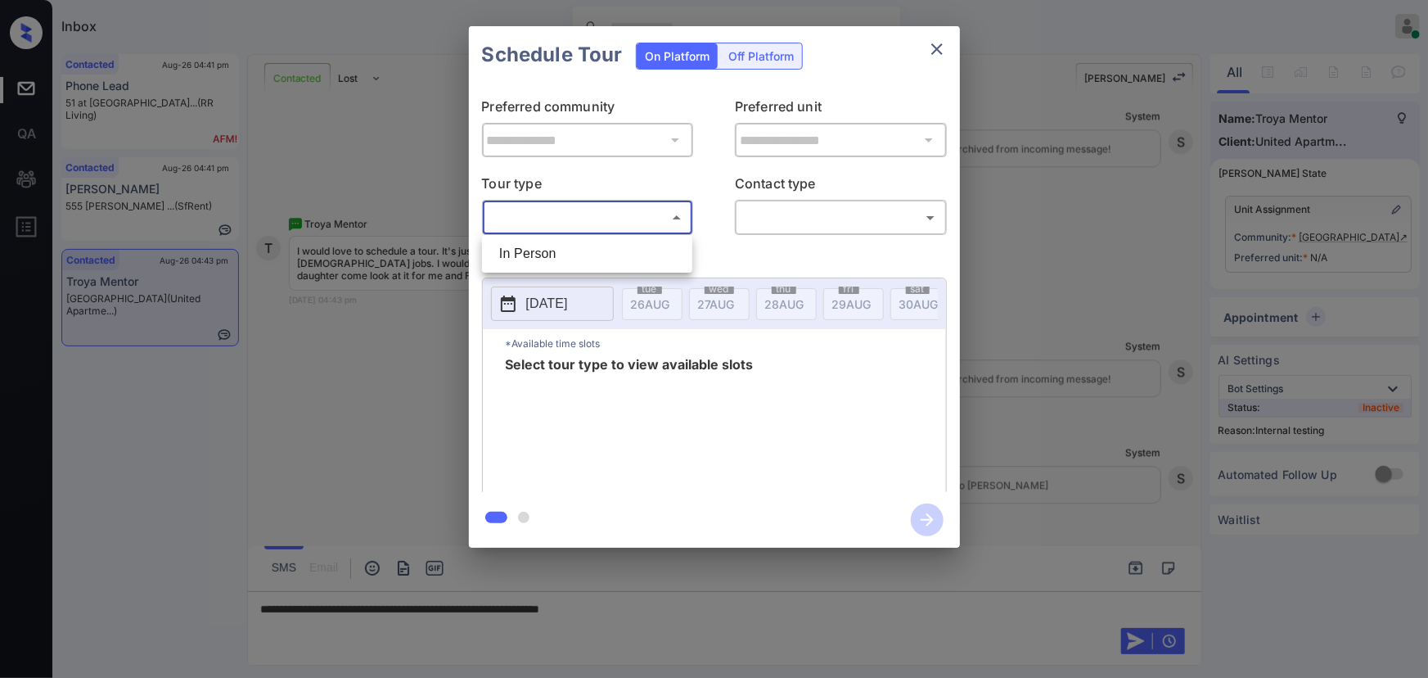
click at [589, 237] on ul "In Person" at bounding box center [587, 254] width 210 height 38
click at [635, 246] on li "In Person" at bounding box center [587, 253] width 202 height 29
type input "********"
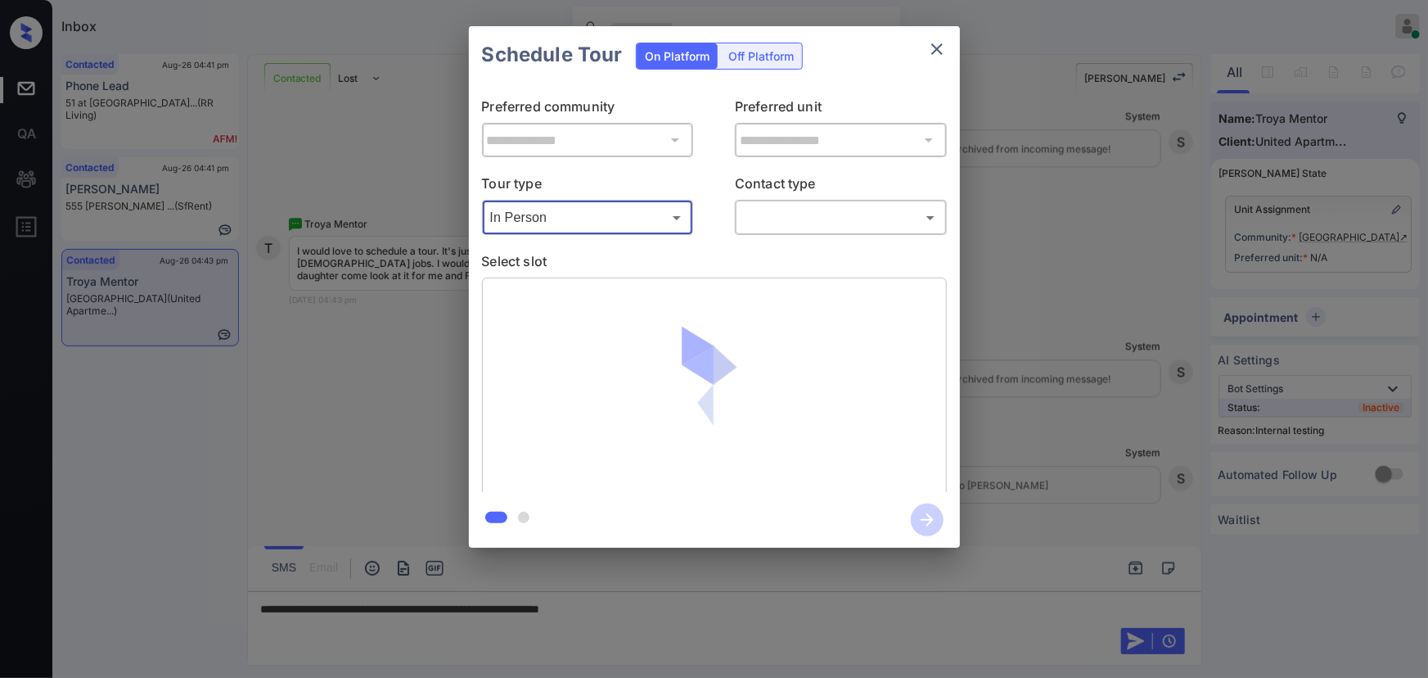
click at [829, 228] on body "Inbox Kenneth Umali Online Set yourself offline Set yourself on break Profile S…" at bounding box center [714, 339] width 1428 height 678
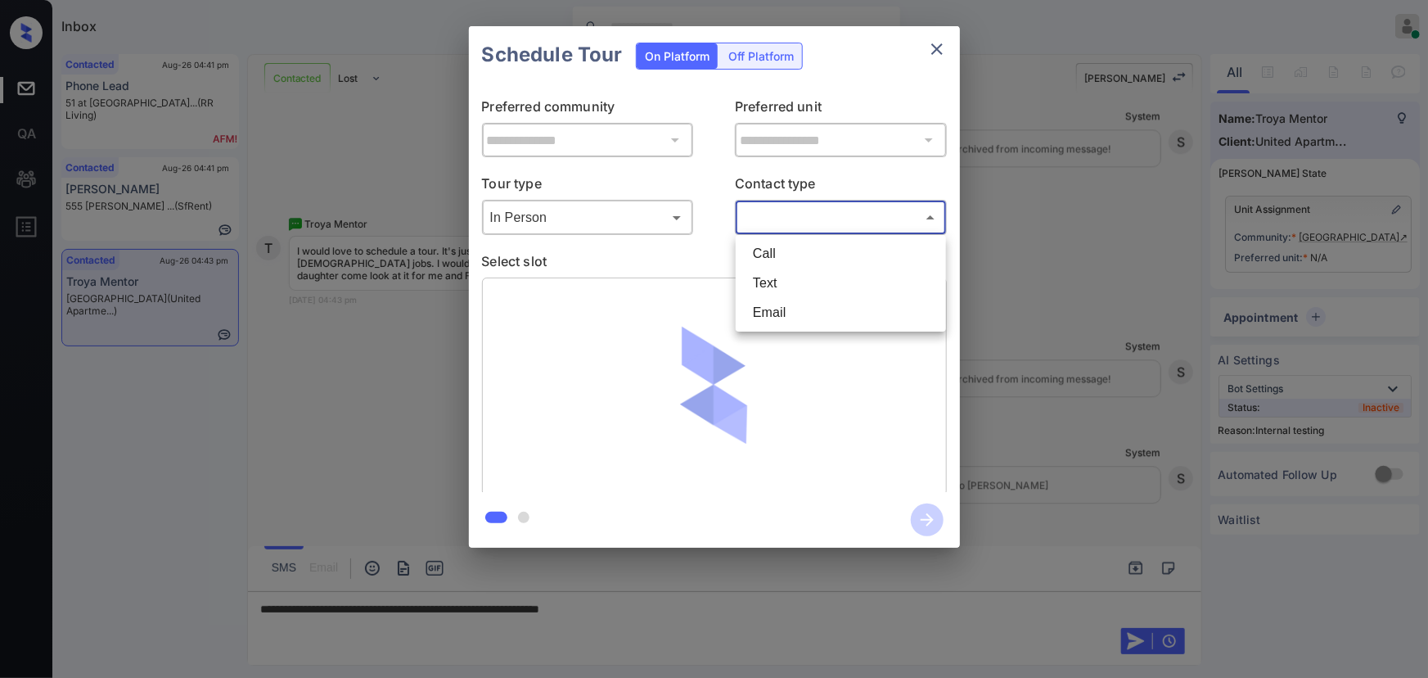
click at [781, 279] on li "Text" at bounding box center [841, 282] width 202 height 29
type input "****"
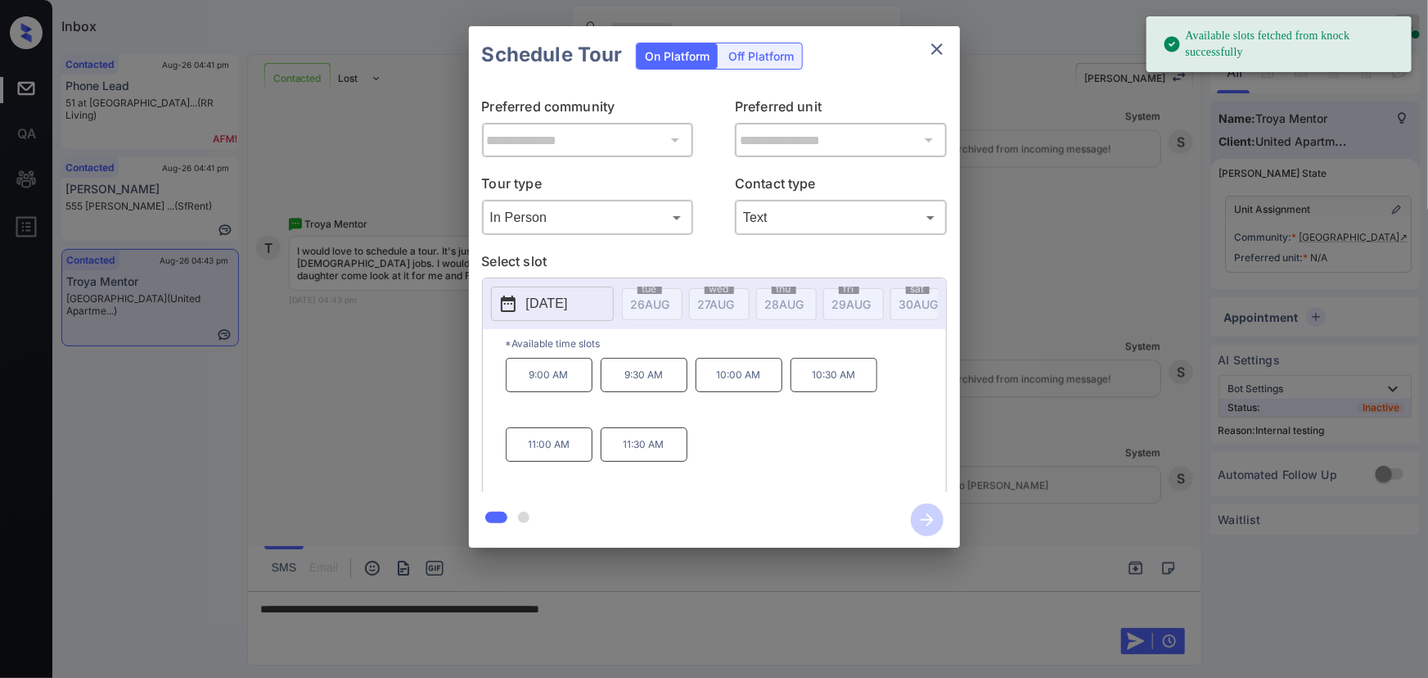
click at [568, 304] on p "[DATE]" at bounding box center [547, 304] width 42 height 20
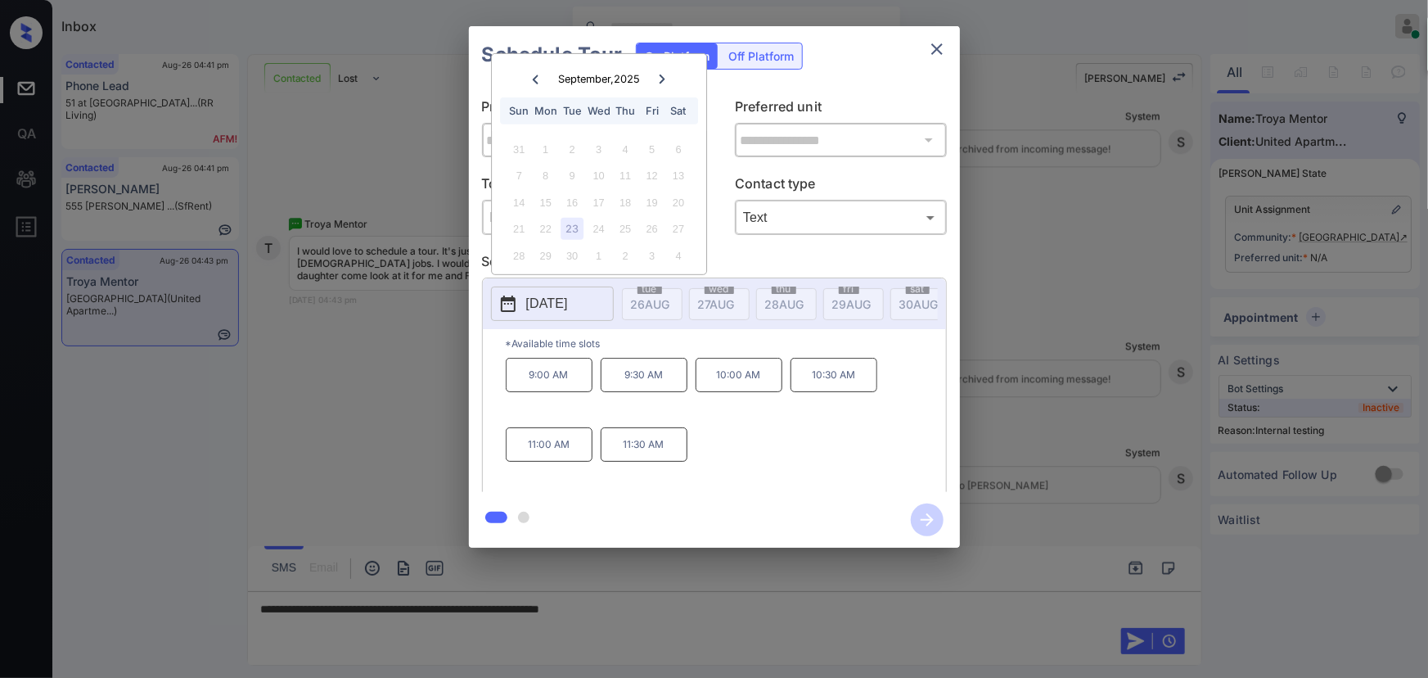
click at [663, 75] on icon at bounding box center [663, 78] width 6 height 9
click at [534, 79] on icon at bounding box center [536, 78] width 6 height 9
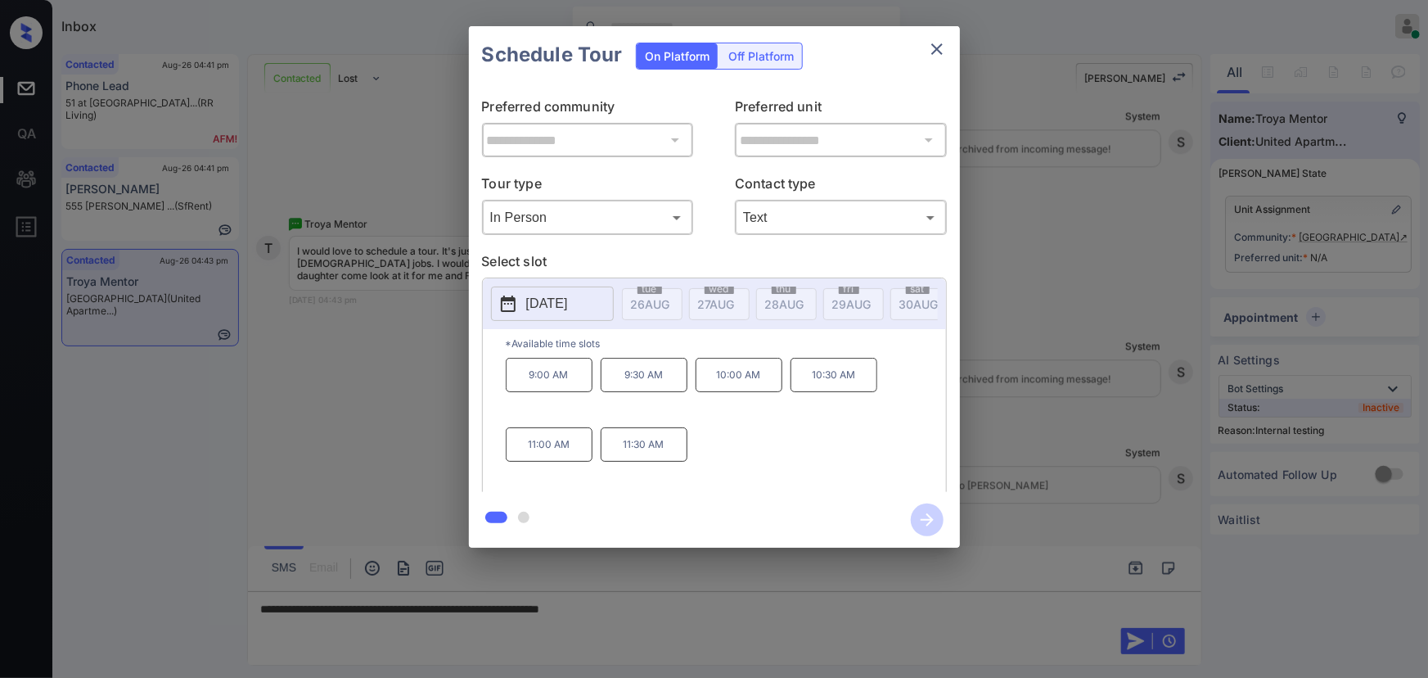
click at [1032, 358] on div "**********" at bounding box center [714, 287] width 1428 height 574
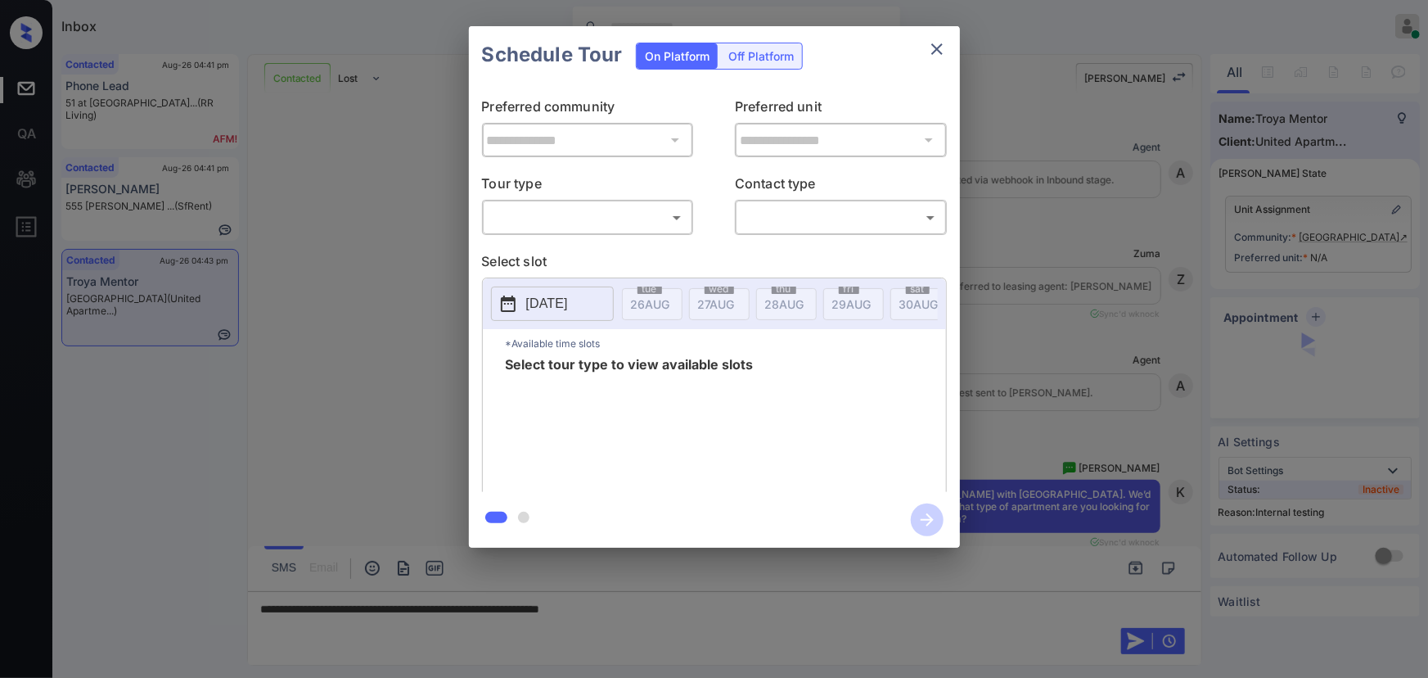
scroll to position [5261, 0]
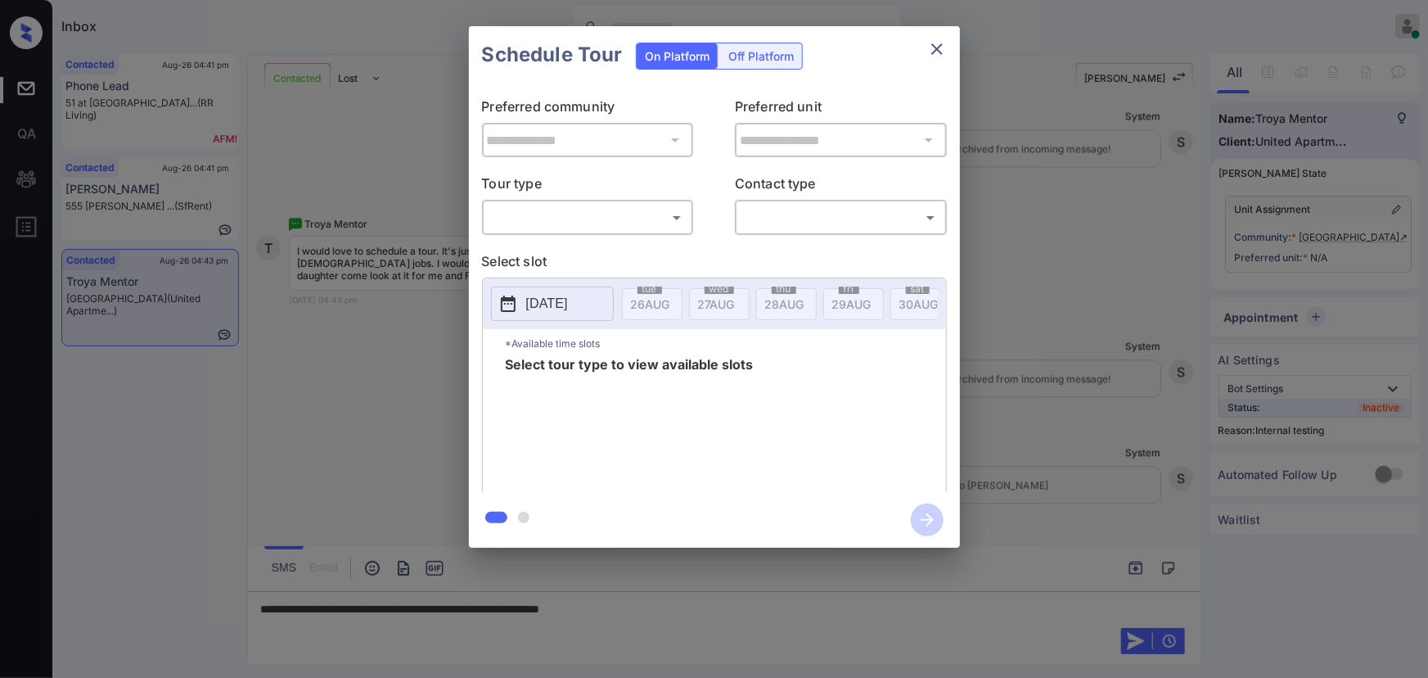
click at [594, 227] on body "Inbox [PERSON_NAME] Online Set yourself offline Set yourself on break Profile S…" at bounding box center [714, 339] width 1428 height 678
drag, startPoint x: 574, startPoint y: 252, endPoint x: 689, endPoint y: 236, distance: 116.6
click at [577, 252] on li "In Person" at bounding box center [587, 253] width 202 height 29
type input "********"
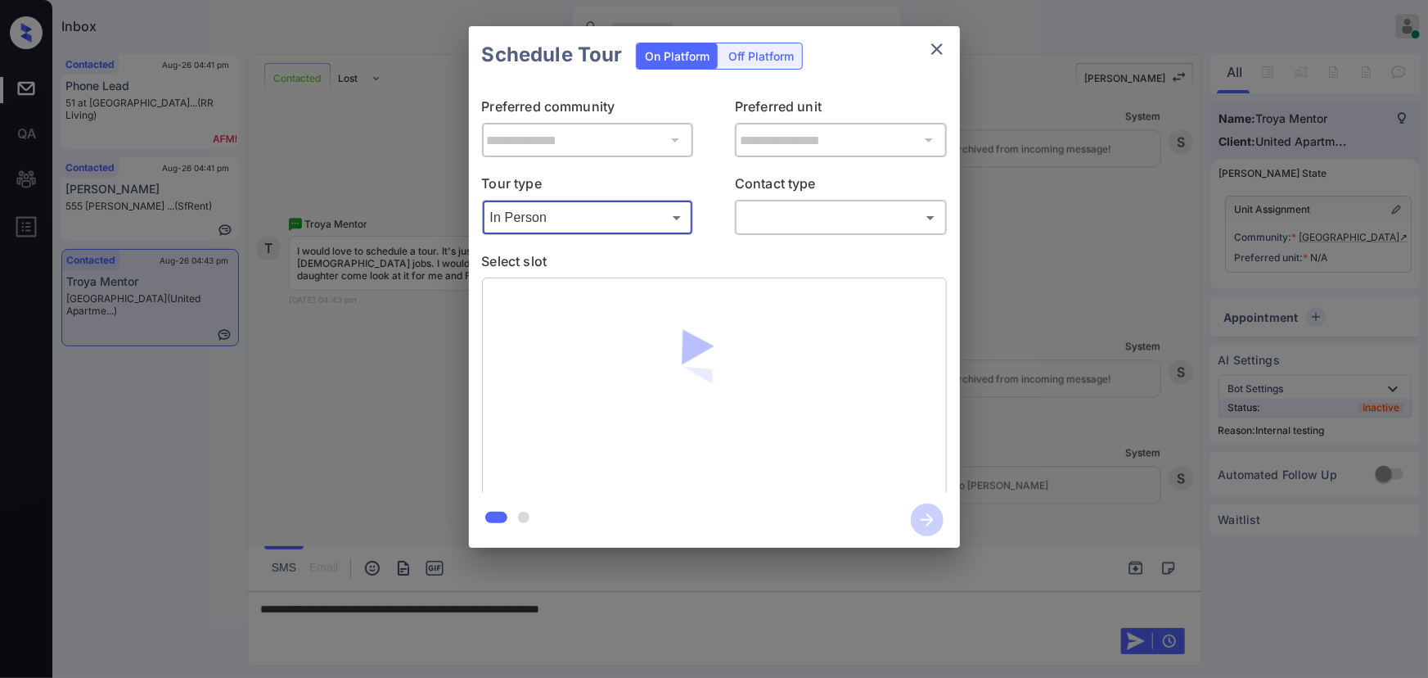
click at [778, 219] on body "Inbox [PERSON_NAME] Online Set yourself offline Set yourself on break Profile S…" at bounding box center [714, 339] width 1428 height 678
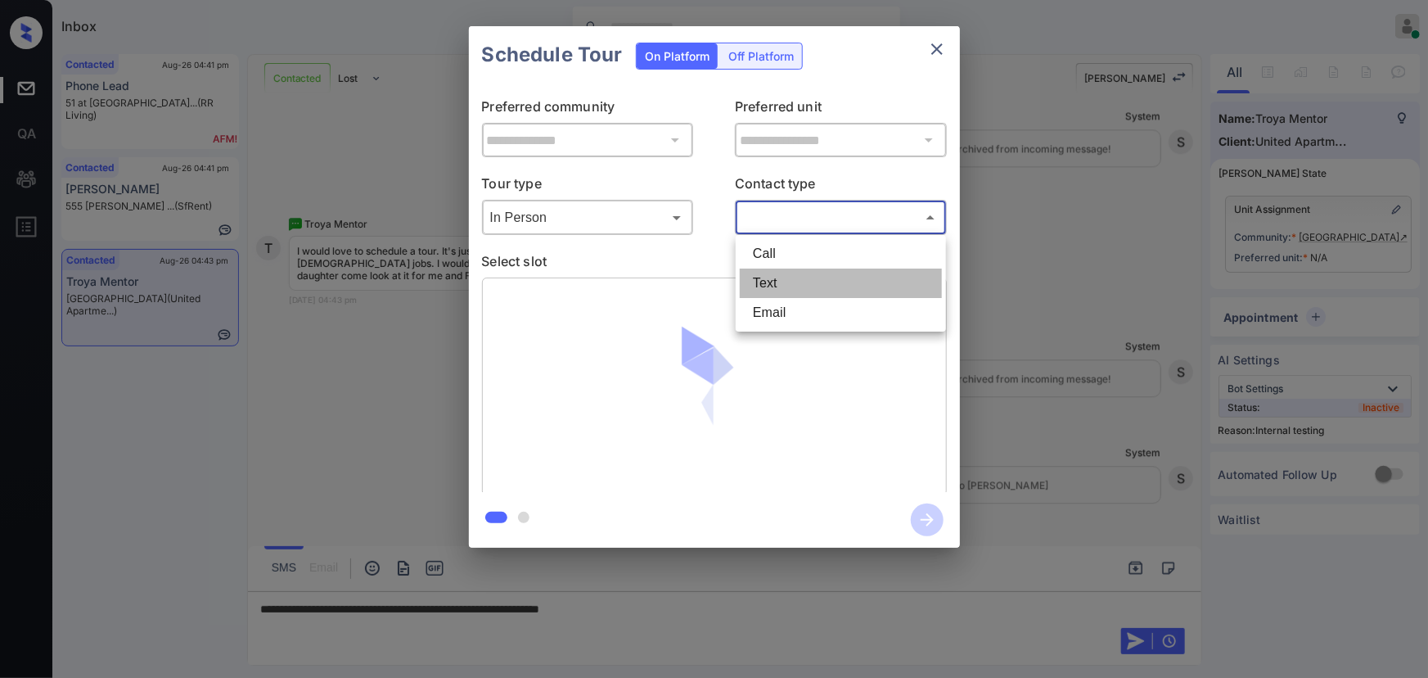
click at [762, 277] on li "Text" at bounding box center [841, 282] width 202 height 29
type input "****"
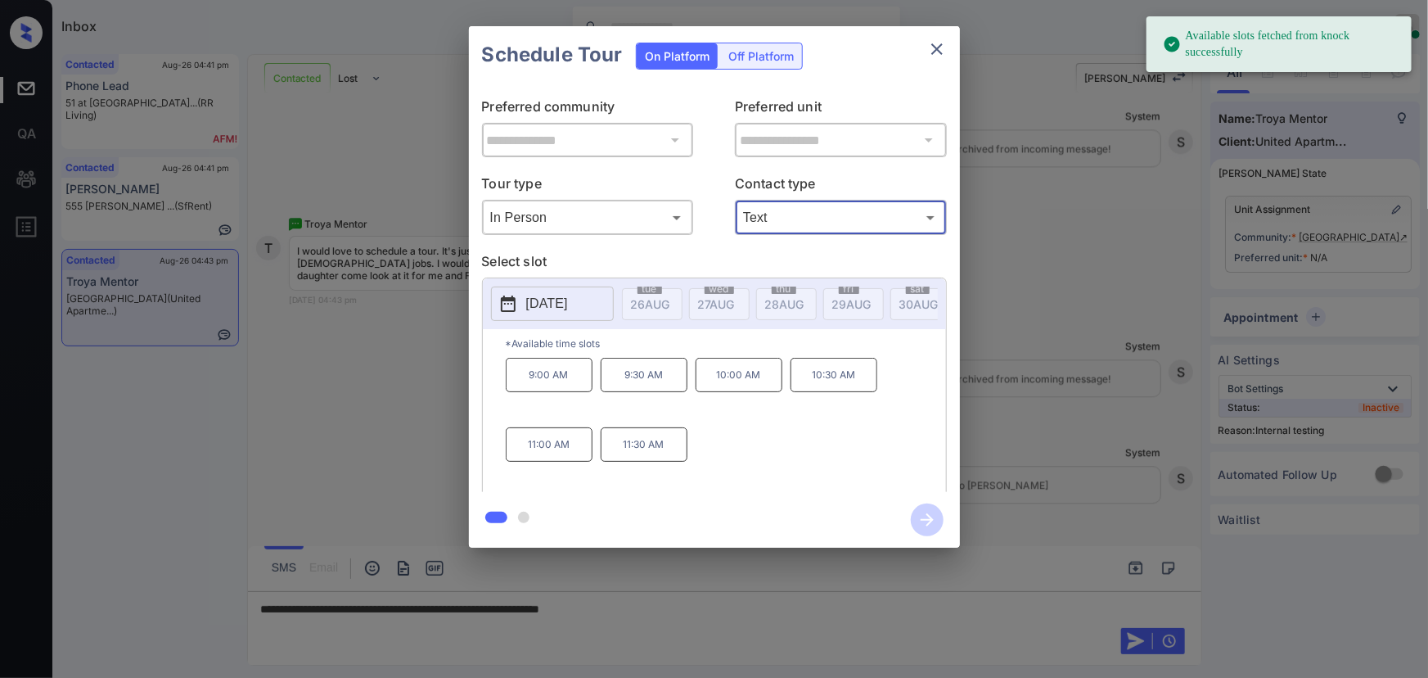
click at [559, 305] on p "[DATE]" at bounding box center [547, 304] width 42 height 20
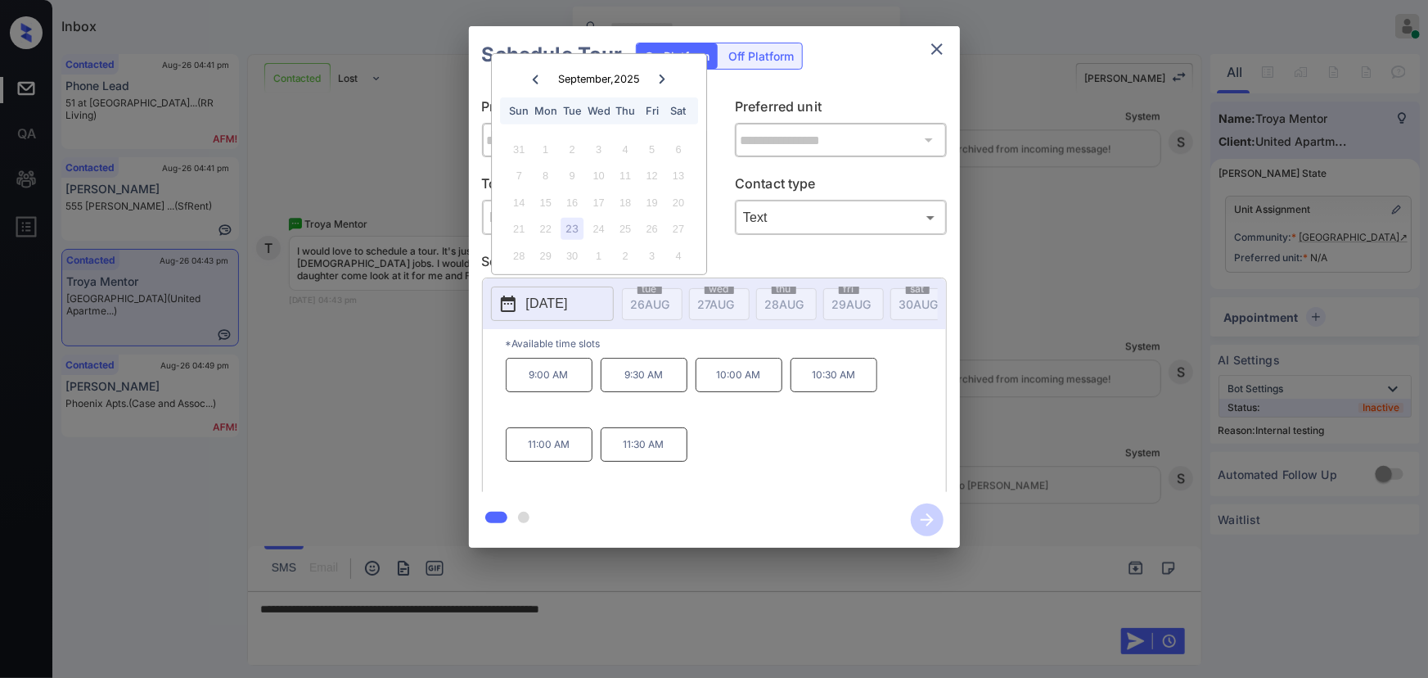
click at [396, 376] on div "**********" at bounding box center [714, 287] width 1428 height 574
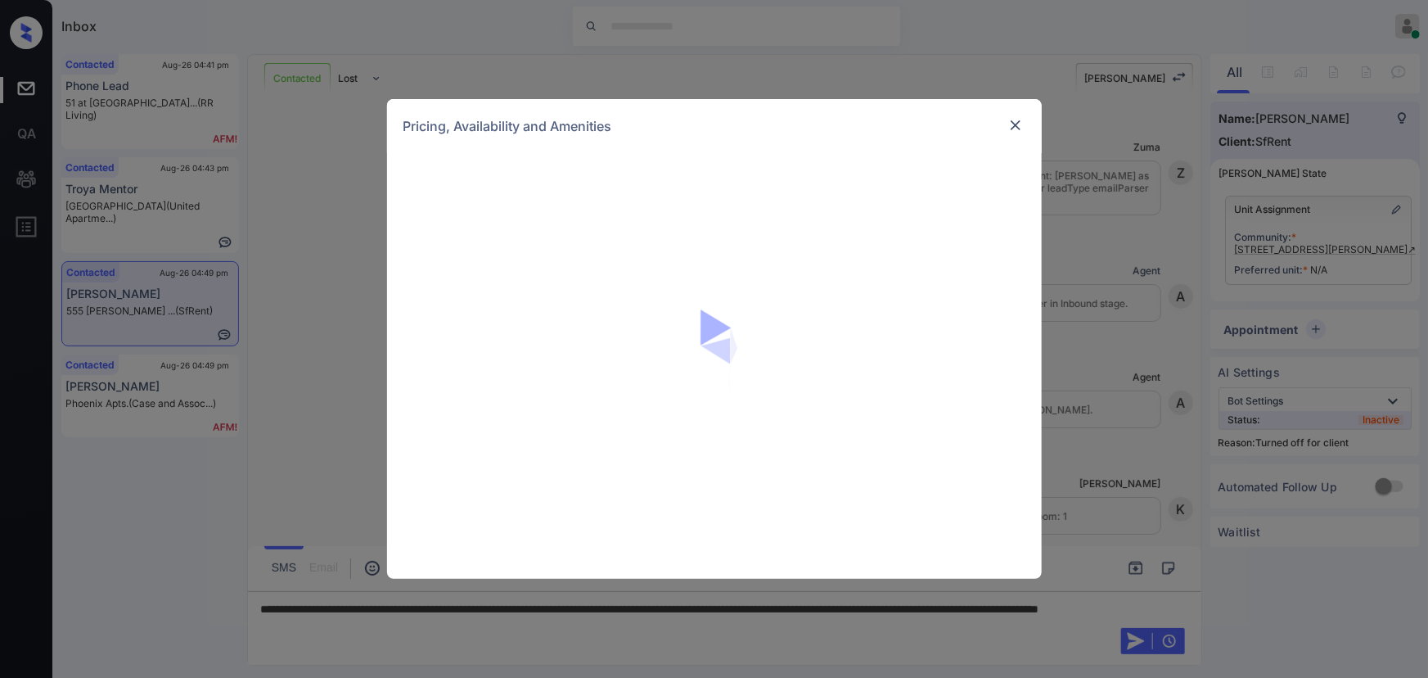
scroll to position [2995, 0]
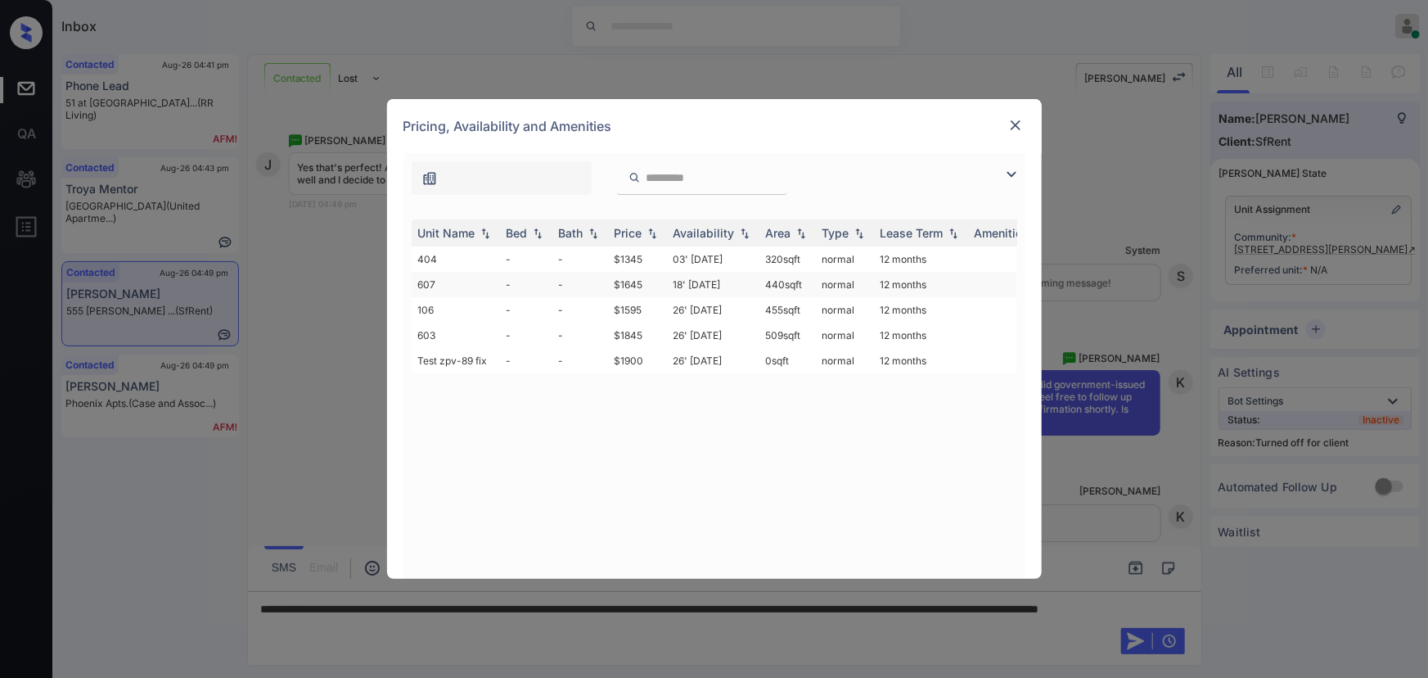
click at [665, 277] on td "$1645" at bounding box center [637, 284] width 59 height 25
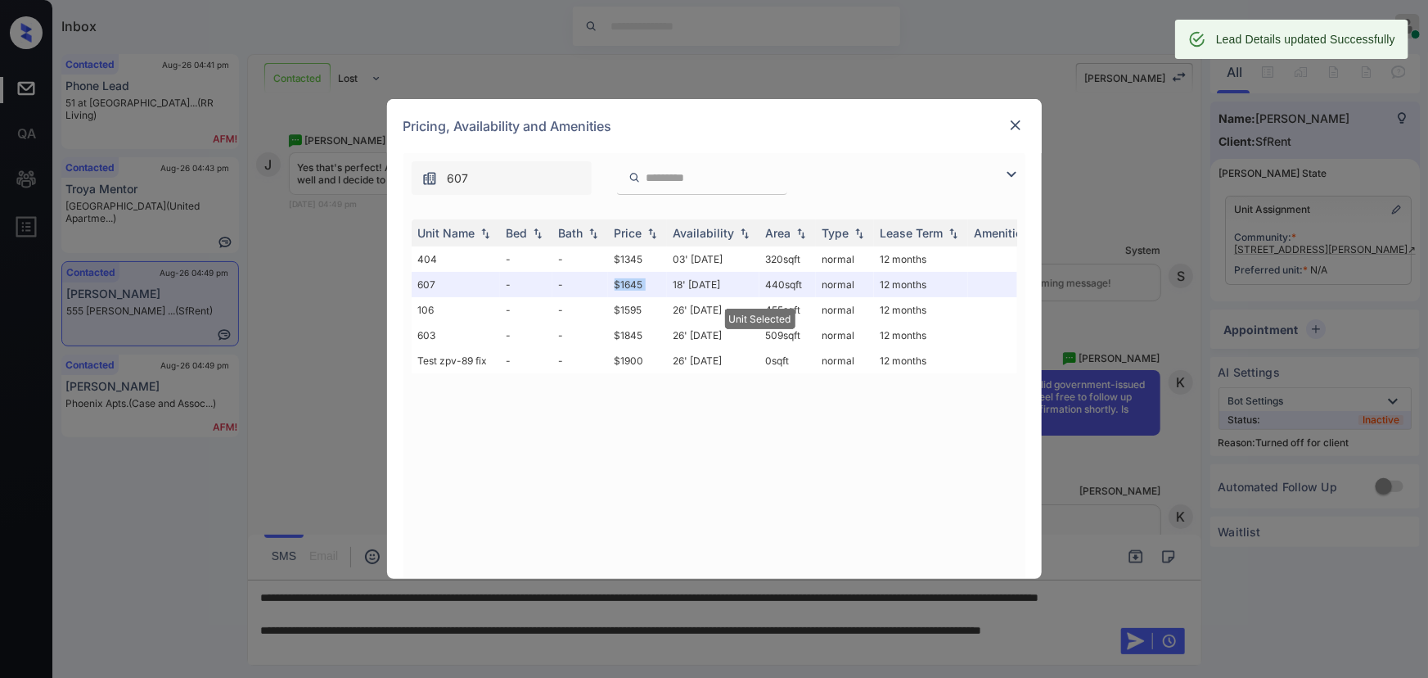
click at [1012, 119] on img at bounding box center [1015, 125] width 16 height 16
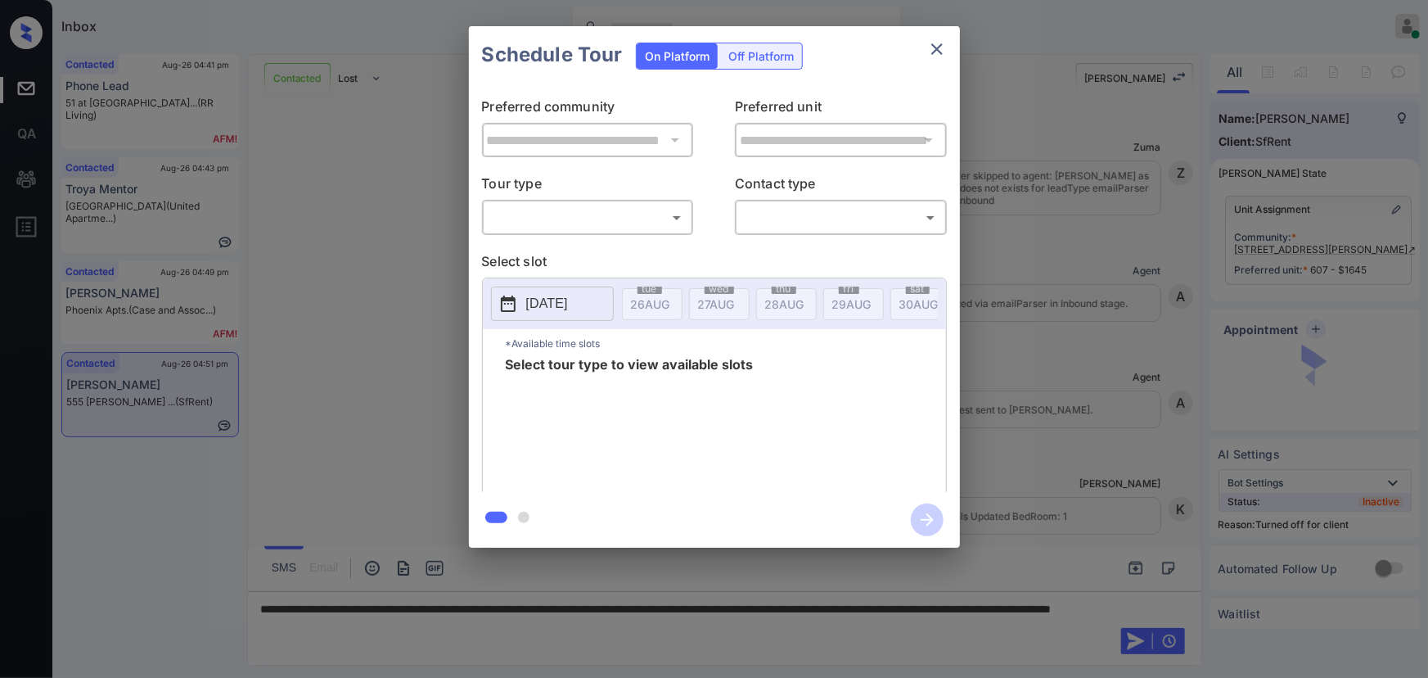
scroll to position [2648, 0]
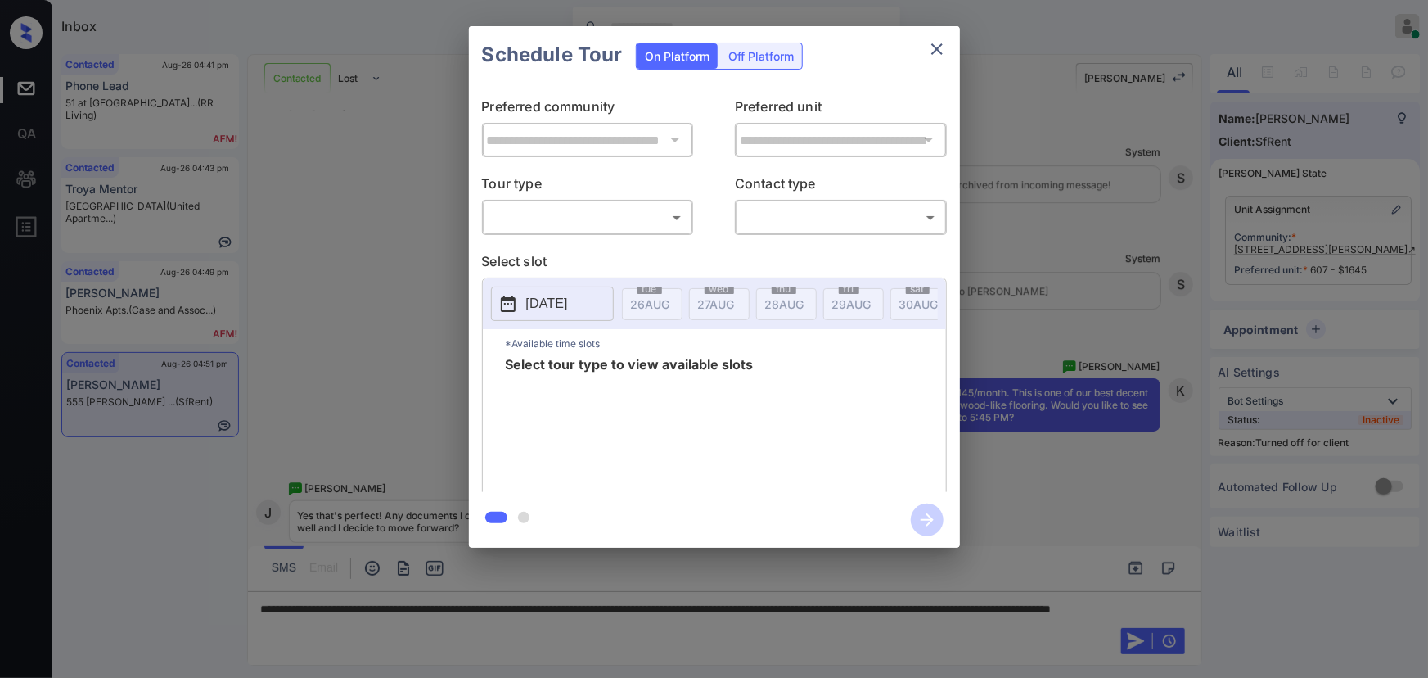
click at [741, 59] on div "Off Platform" at bounding box center [761, 55] width 82 height 25
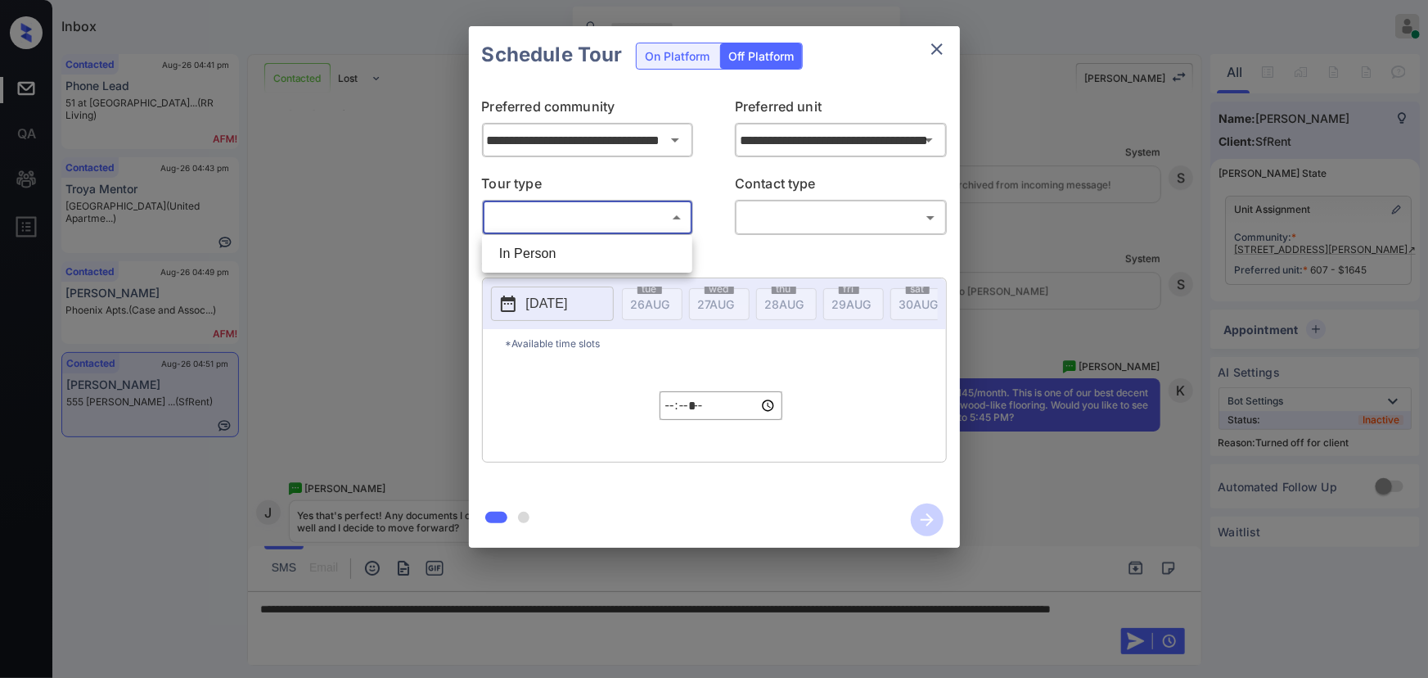
drag, startPoint x: 611, startPoint y: 214, endPoint x: 591, endPoint y: 232, distance: 27.2
click at [609, 213] on body "Inbox [PERSON_NAME] Online Set yourself offline Set yourself on break Profile S…" at bounding box center [714, 339] width 1428 height 678
drag, startPoint x: 567, startPoint y: 256, endPoint x: 702, endPoint y: 244, distance: 135.6
click at [570, 255] on li "In Person" at bounding box center [587, 253] width 202 height 29
type input "********"
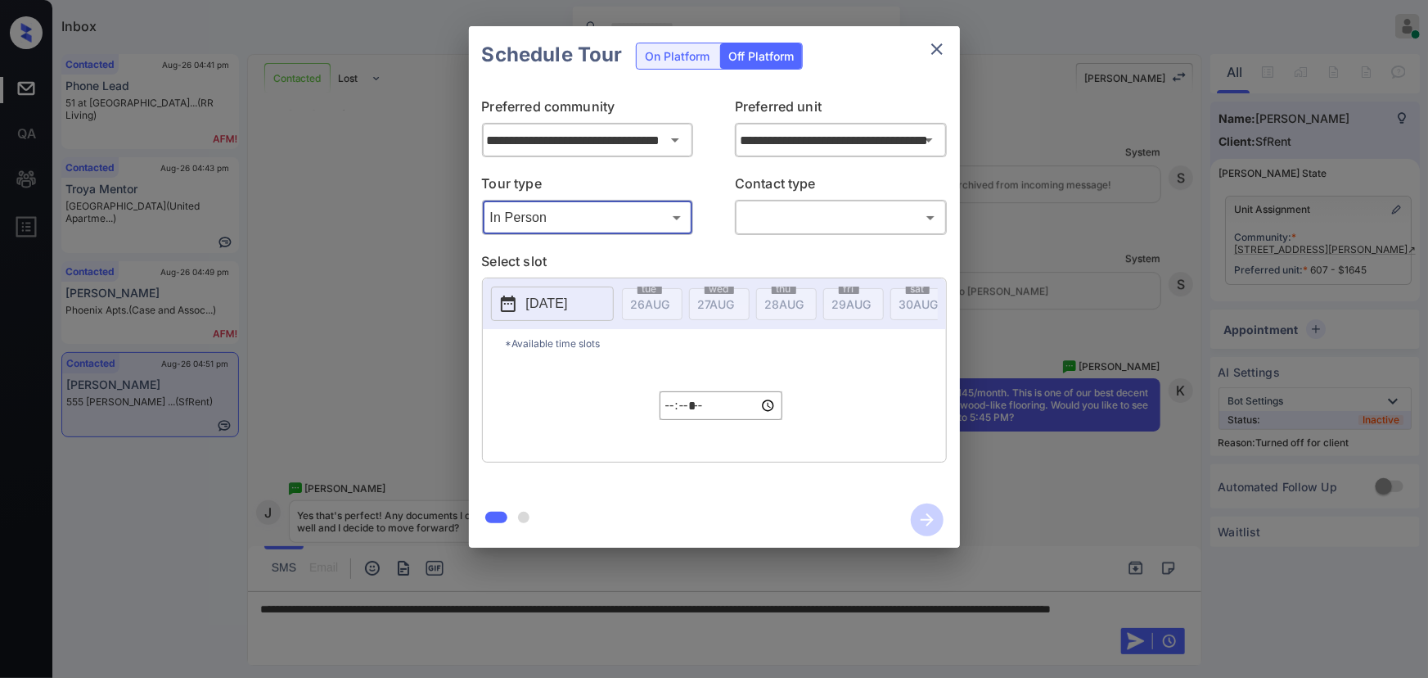
click at [794, 219] on body "Inbox [PERSON_NAME] Online Set yourself offline Set yourself on break Profile S…" at bounding box center [714, 339] width 1428 height 678
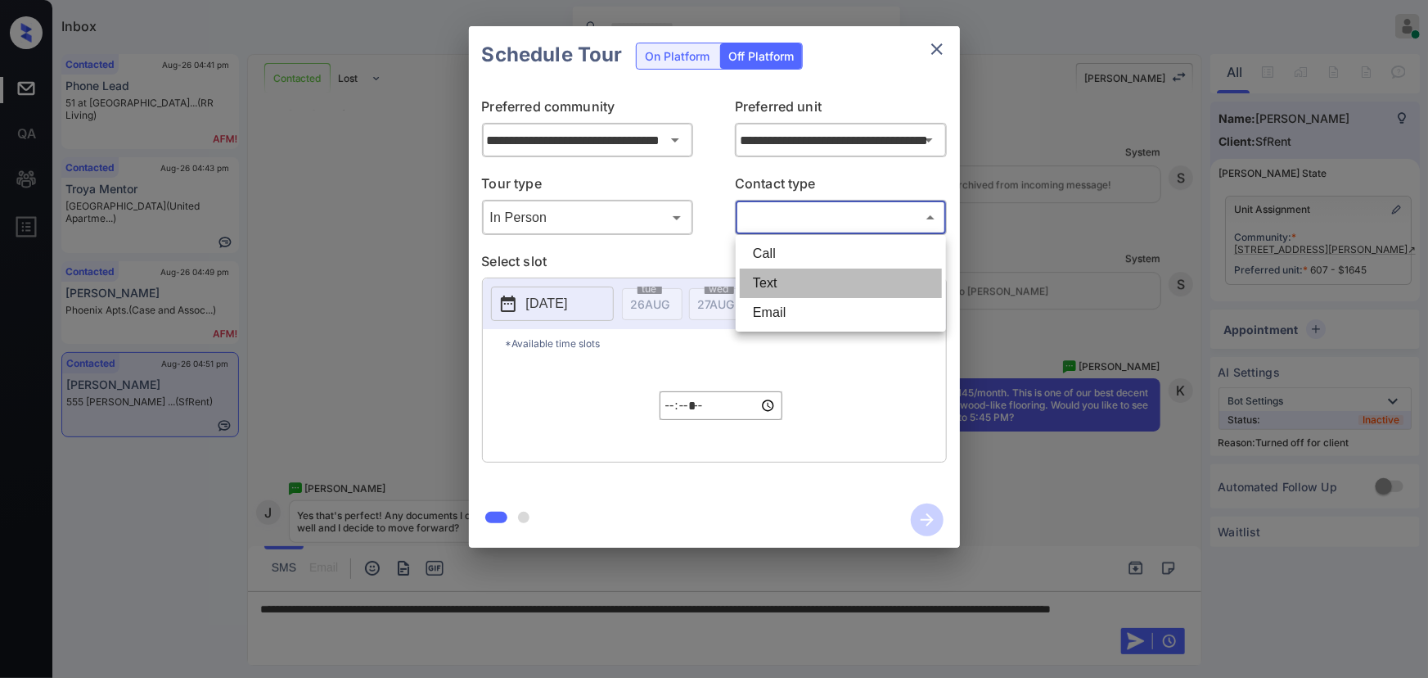
click at [773, 282] on li "Text" at bounding box center [841, 282] width 202 height 29
type input "****"
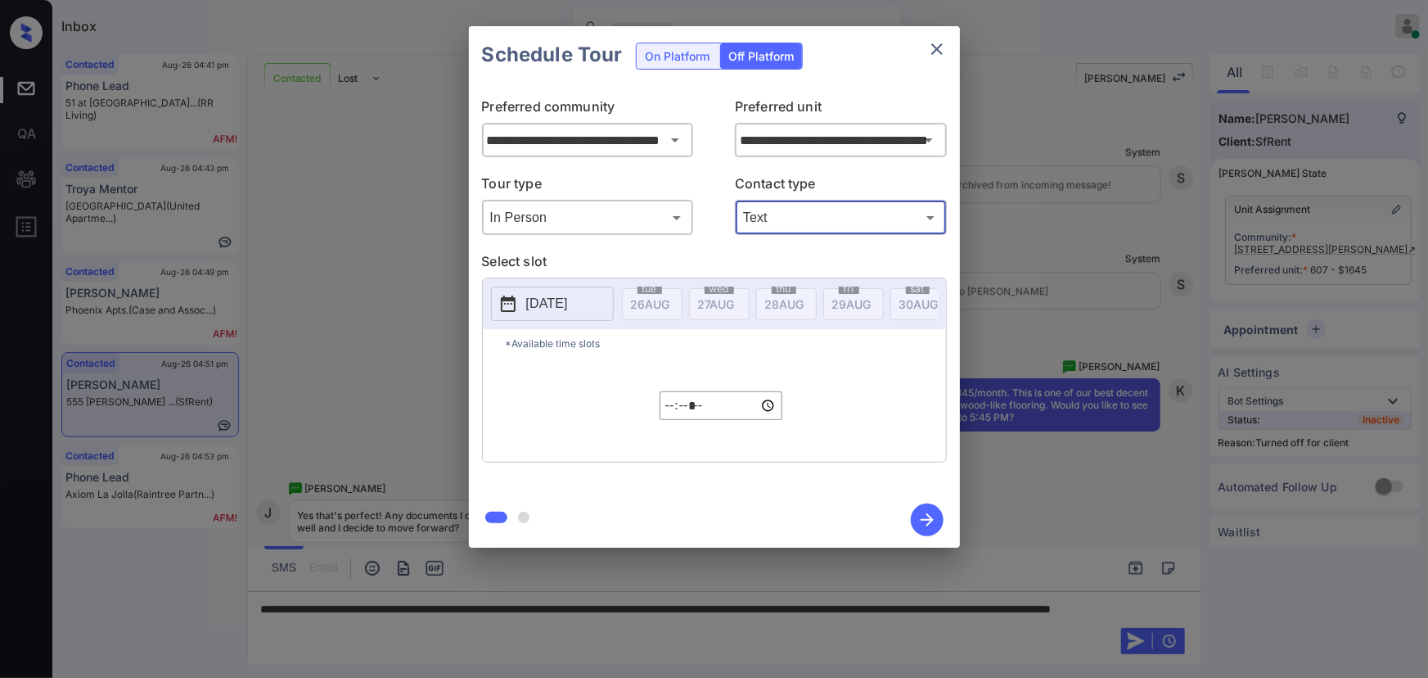
click at [568, 299] on p "[DATE]" at bounding box center [547, 304] width 42 height 20
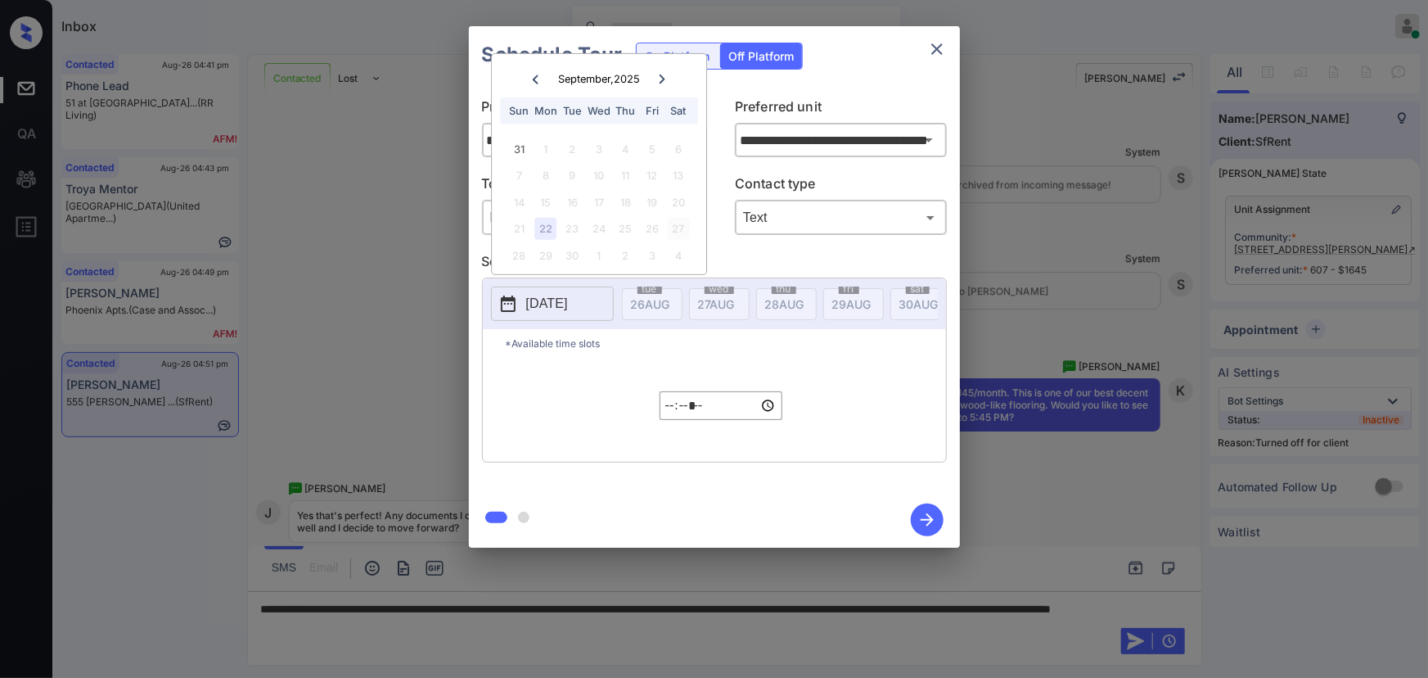
click at [678, 225] on div "27" at bounding box center [679, 229] width 22 height 22
click at [537, 74] on icon at bounding box center [535, 79] width 10 height 10
click at [597, 229] on div "27" at bounding box center [599, 229] width 22 height 22
click at [603, 226] on div "27" at bounding box center [599, 229] width 22 height 22
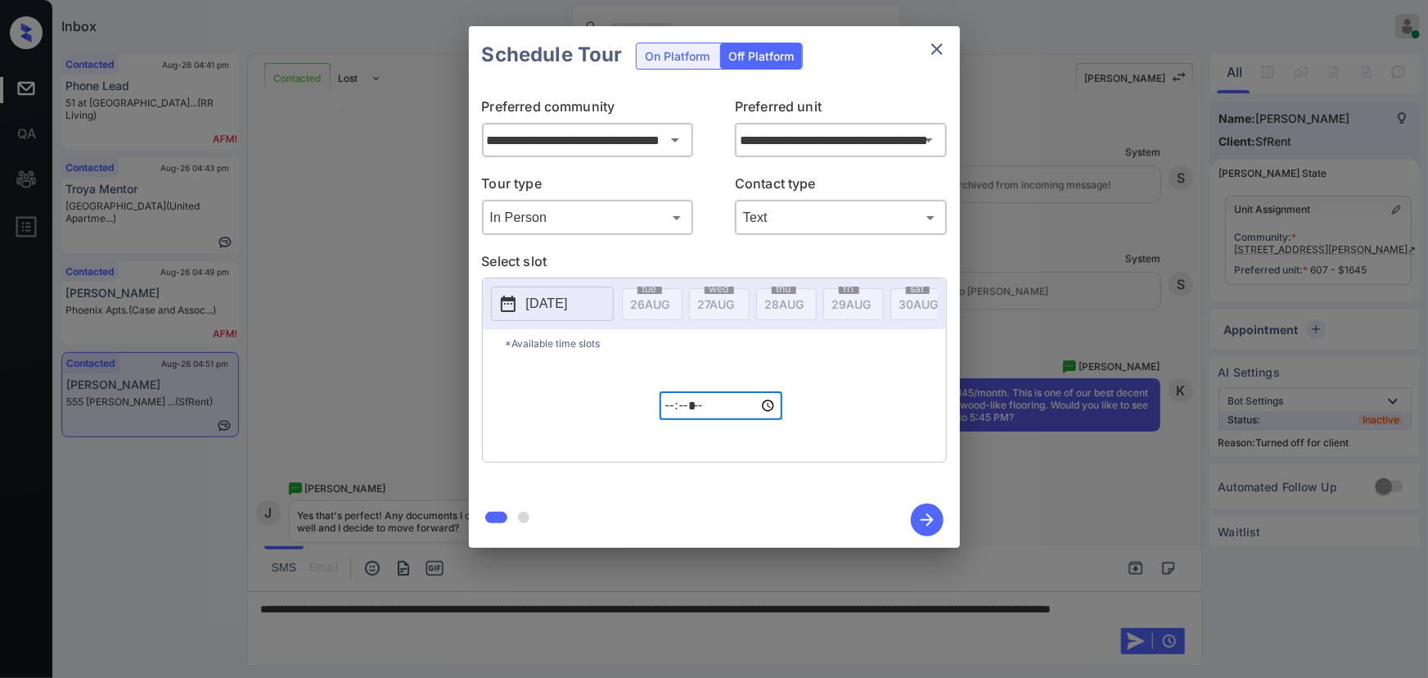
click at [674, 412] on input "*****" at bounding box center [721, 405] width 123 height 29
type input "*****"
type input "**********"
type input "*****"
click at [921, 523] on icon "button" at bounding box center [927, 519] width 33 height 33
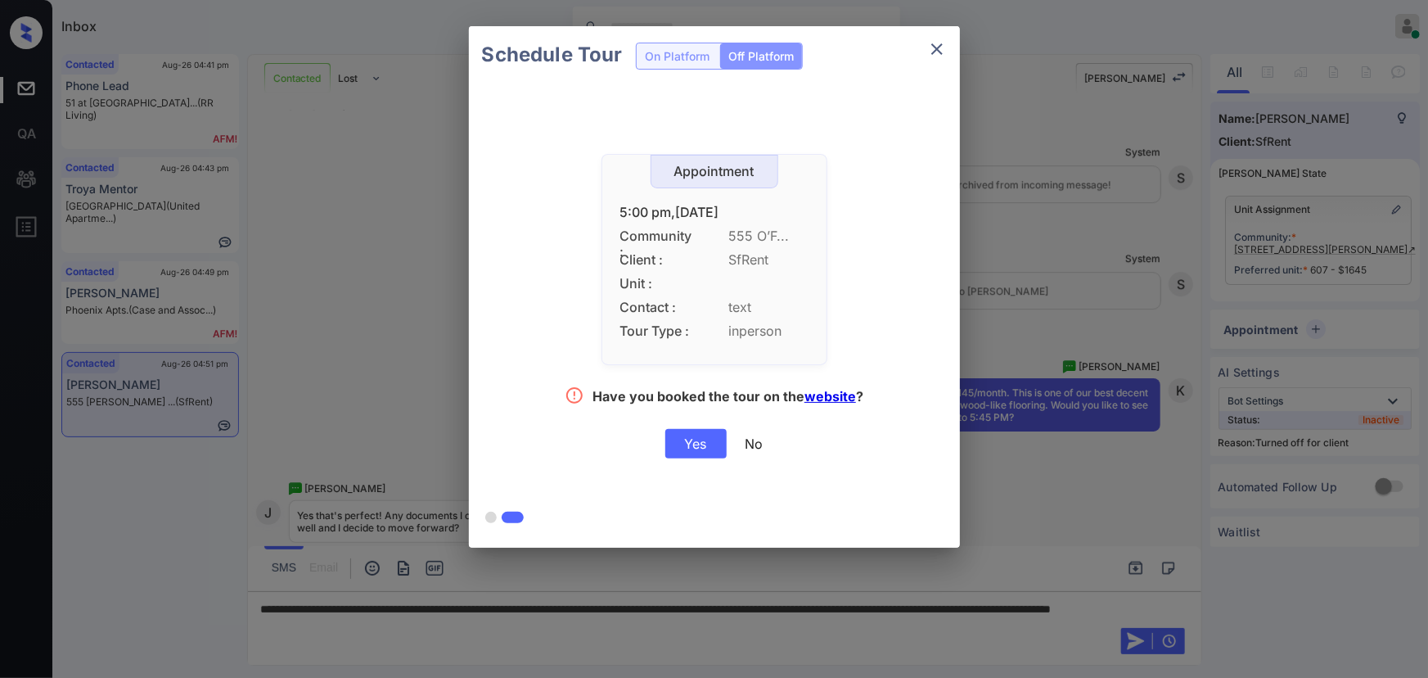
click at [1129, 637] on div at bounding box center [714, 339] width 1428 height 678
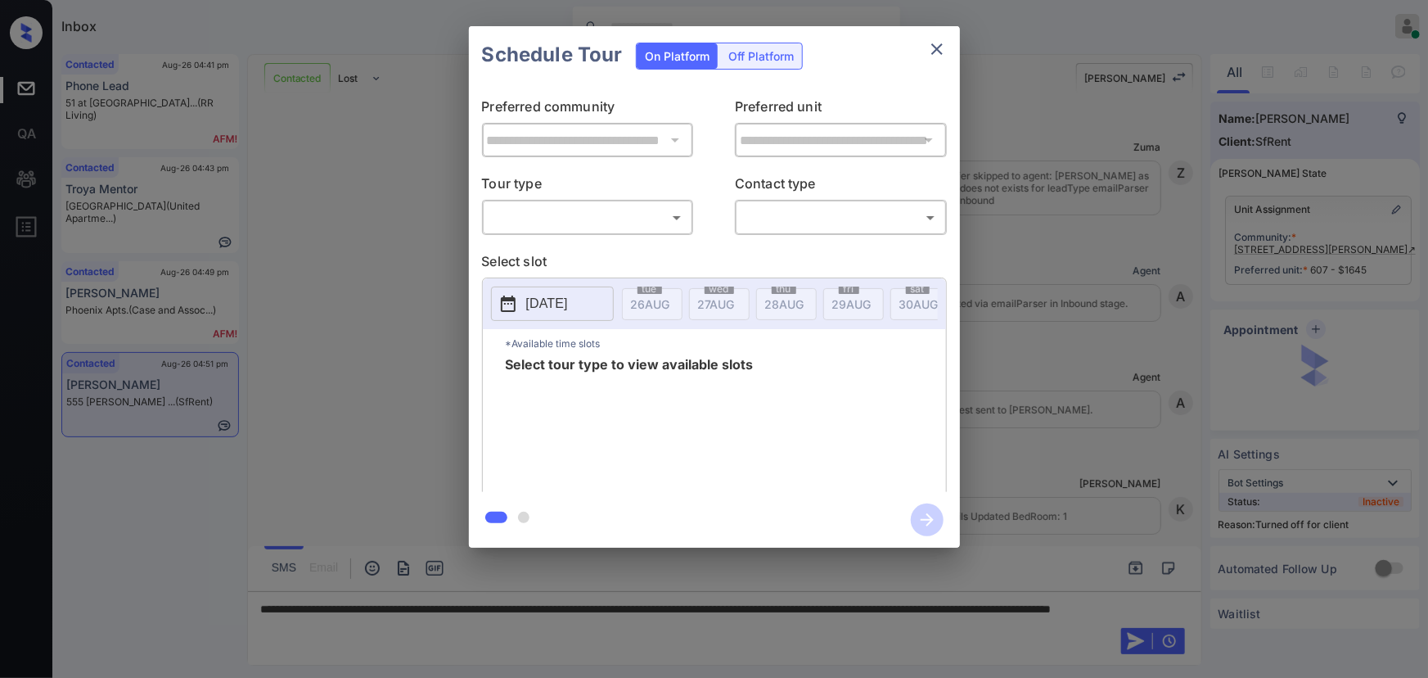
scroll to position [2648, 0]
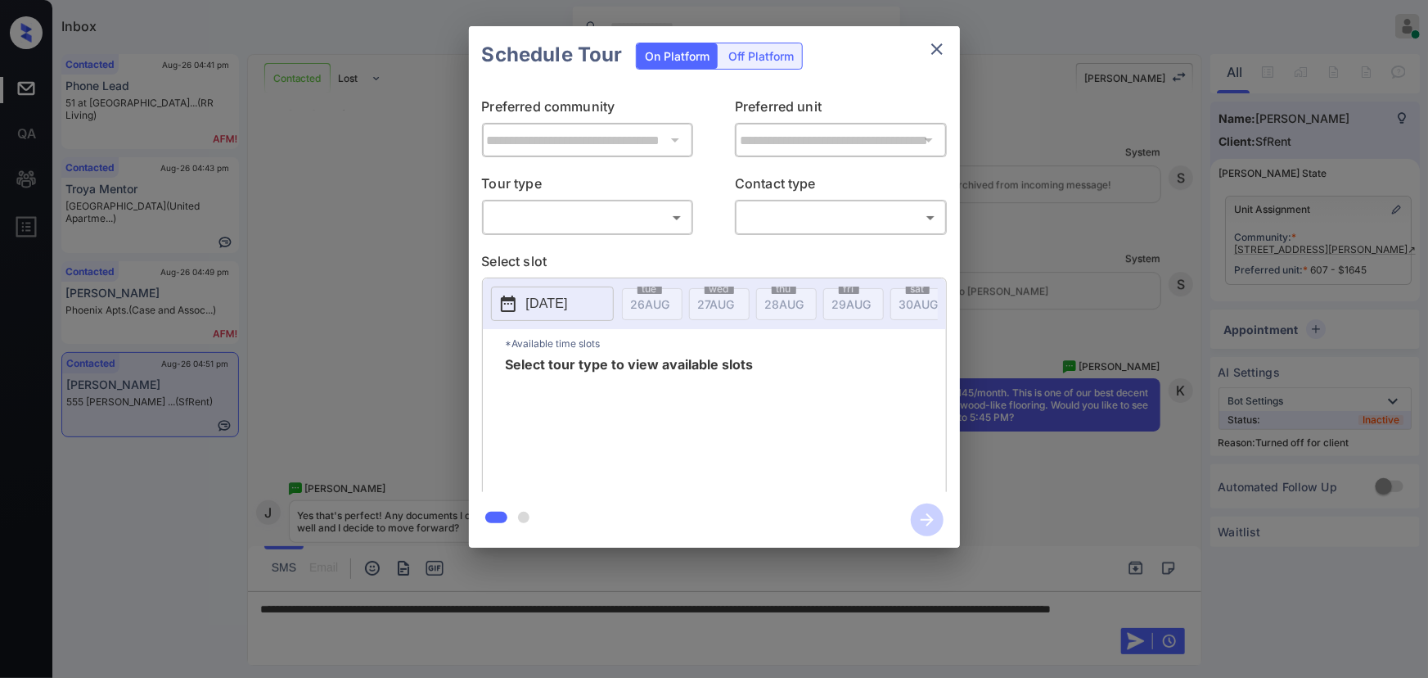
click at [747, 59] on div "Off Platform" at bounding box center [761, 55] width 82 height 25
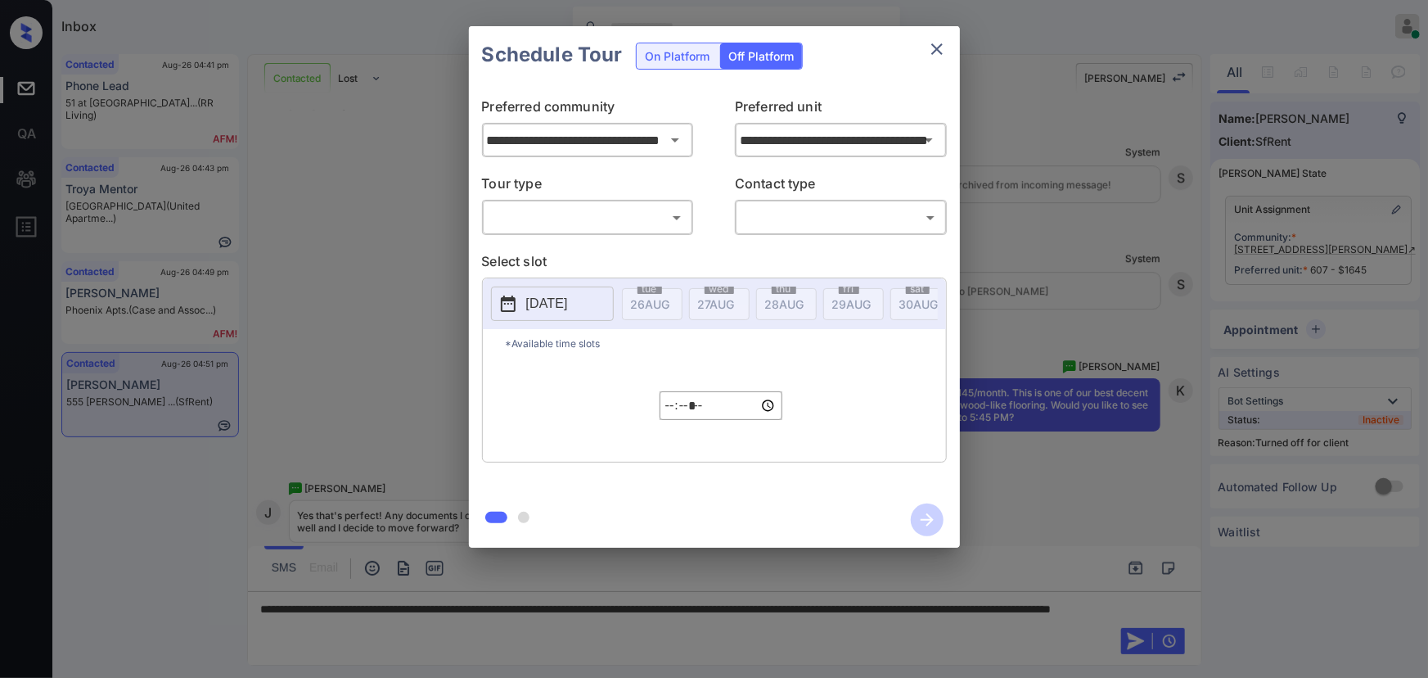
click at [620, 223] on body "Inbox [PERSON_NAME] Online Set yourself offline Set yourself on break Profile S…" at bounding box center [714, 339] width 1428 height 678
click at [584, 255] on li "In Person" at bounding box center [587, 253] width 202 height 29
type input "********"
click at [818, 210] on body "Inbox [PERSON_NAME] Online Set yourself offline Set yourself on break Profile S…" at bounding box center [714, 339] width 1428 height 678
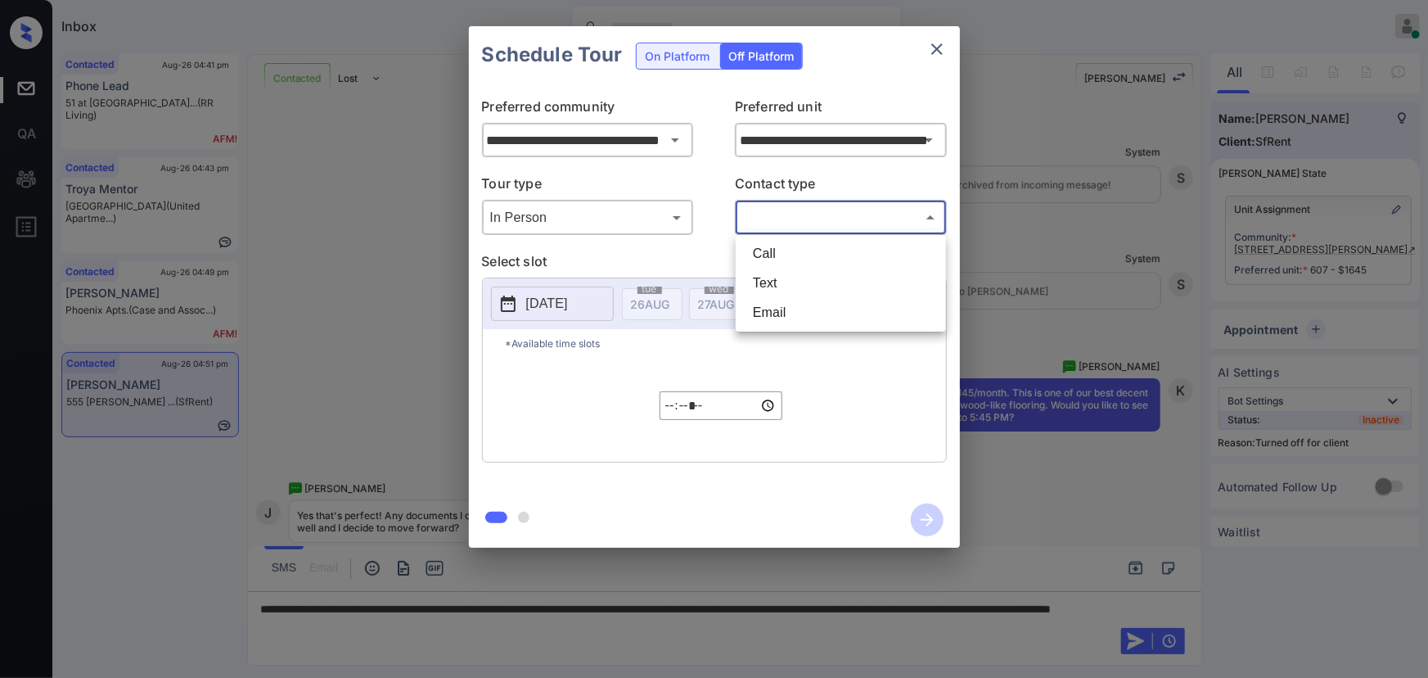
click at [784, 270] on li "Text" at bounding box center [841, 282] width 202 height 29
type input "****"
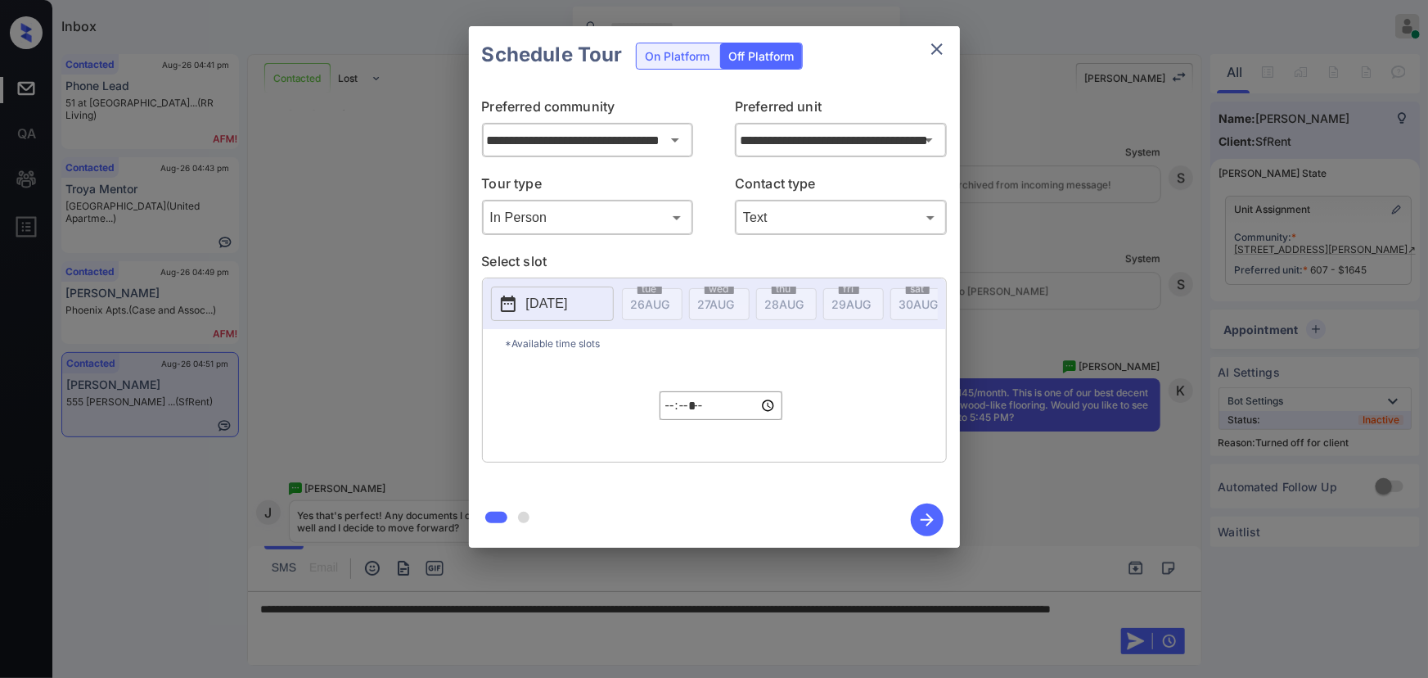
click at [527, 303] on p "[DATE]" at bounding box center [547, 304] width 42 height 20
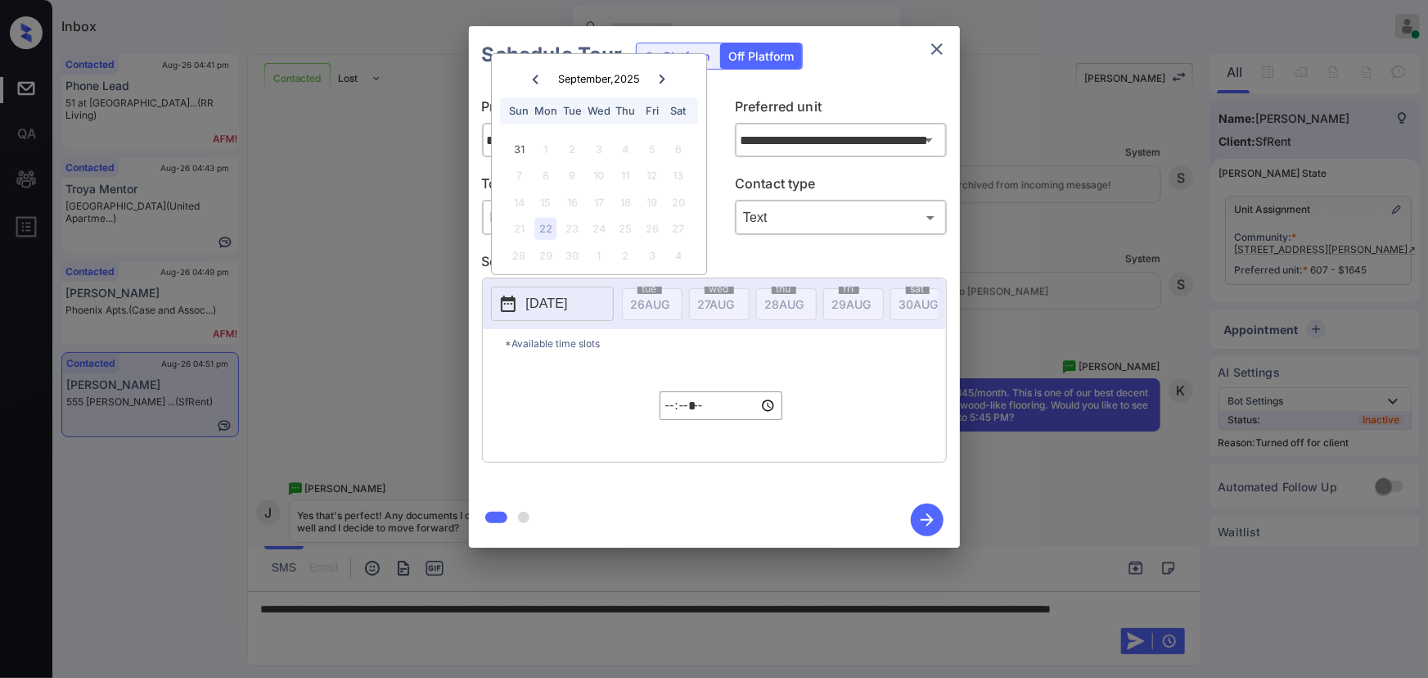
click at [533, 74] on icon at bounding box center [535, 79] width 10 height 10
click at [602, 223] on div "27" at bounding box center [599, 229] width 22 height 22
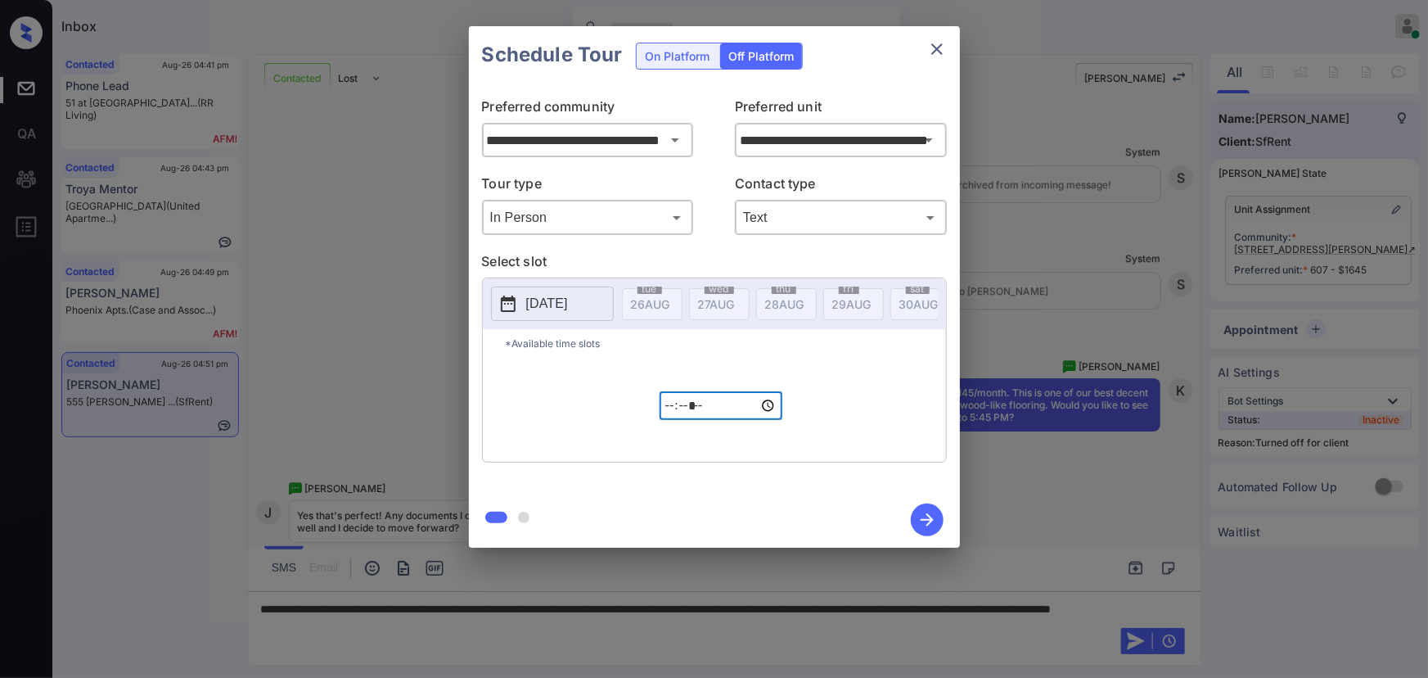
click at [669, 412] on input "*****" at bounding box center [721, 405] width 123 height 29
type input "*****"
click at [931, 525] on icon "button" at bounding box center [927, 519] width 33 height 33
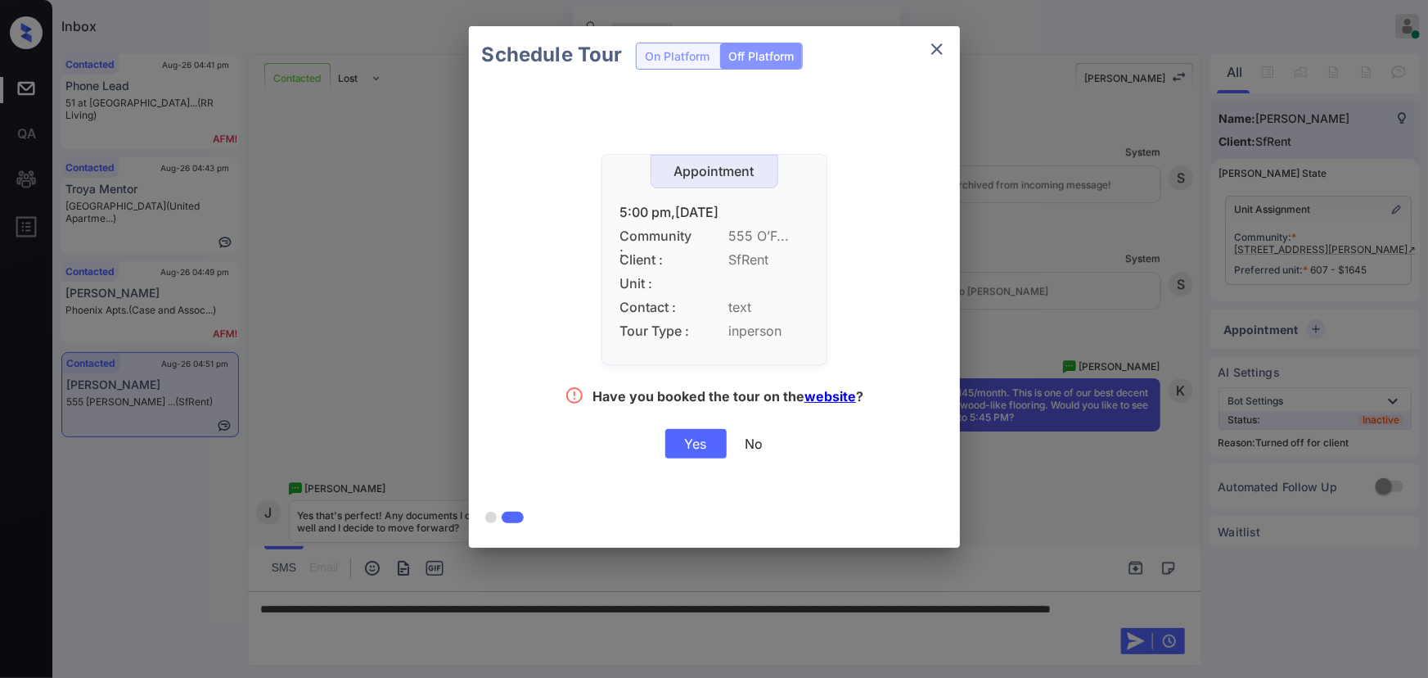
click at [696, 443] on div "Yes" at bounding box center [695, 443] width 61 height 29
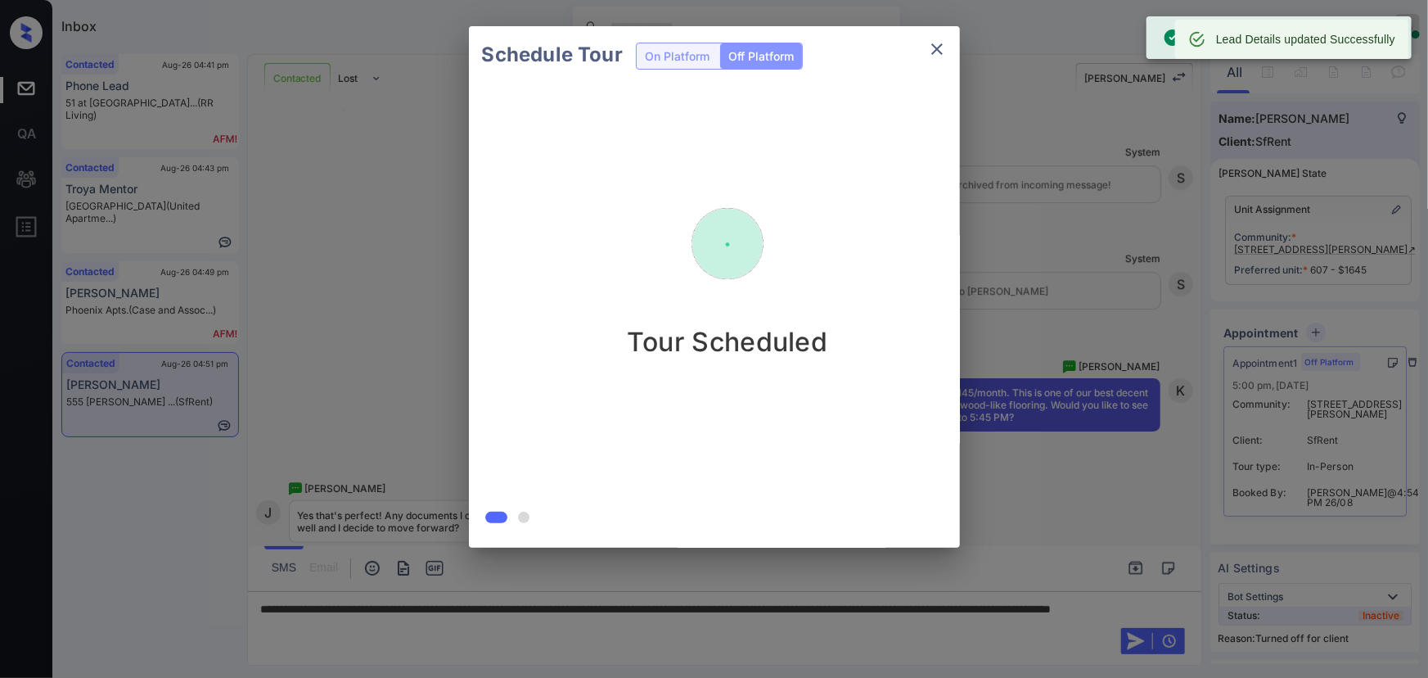
click at [738, 615] on div at bounding box center [714, 339] width 1428 height 678
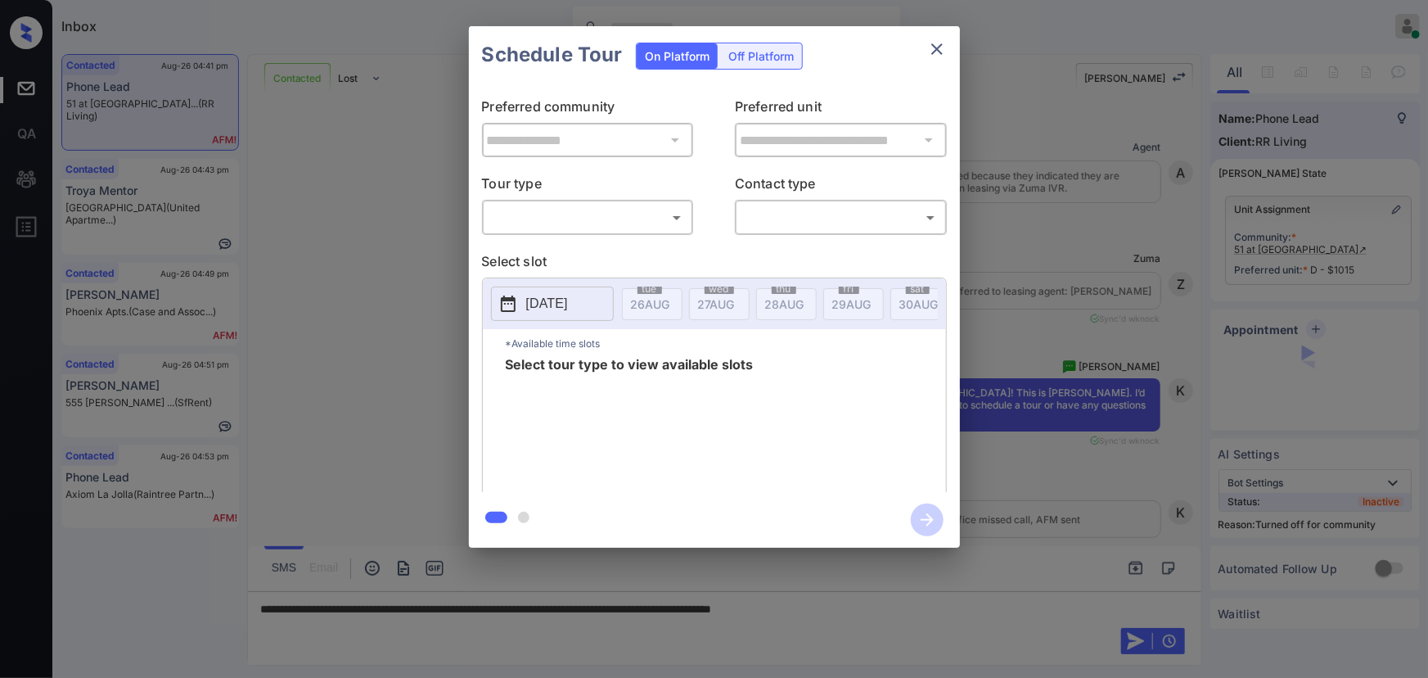
scroll to position [7491, 0]
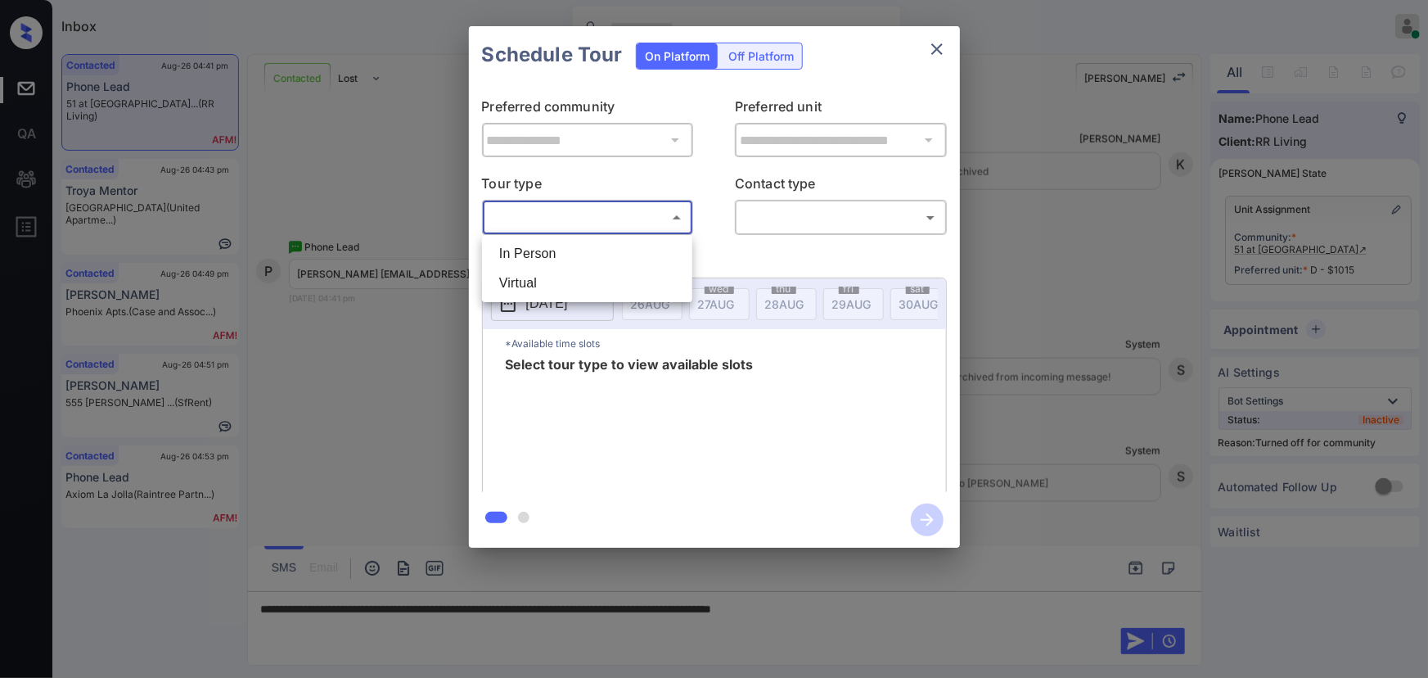
click at [671, 214] on body "Inbox Kenneth Umali Online Set yourself offline Set yourself on break Profile S…" at bounding box center [714, 339] width 1428 height 678
drag, startPoint x: 597, startPoint y: 246, endPoint x: 706, endPoint y: 250, distance: 108.9
click at [602, 246] on li "In Person" at bounding box center [587, 253] width 202 height 29
type input "********"
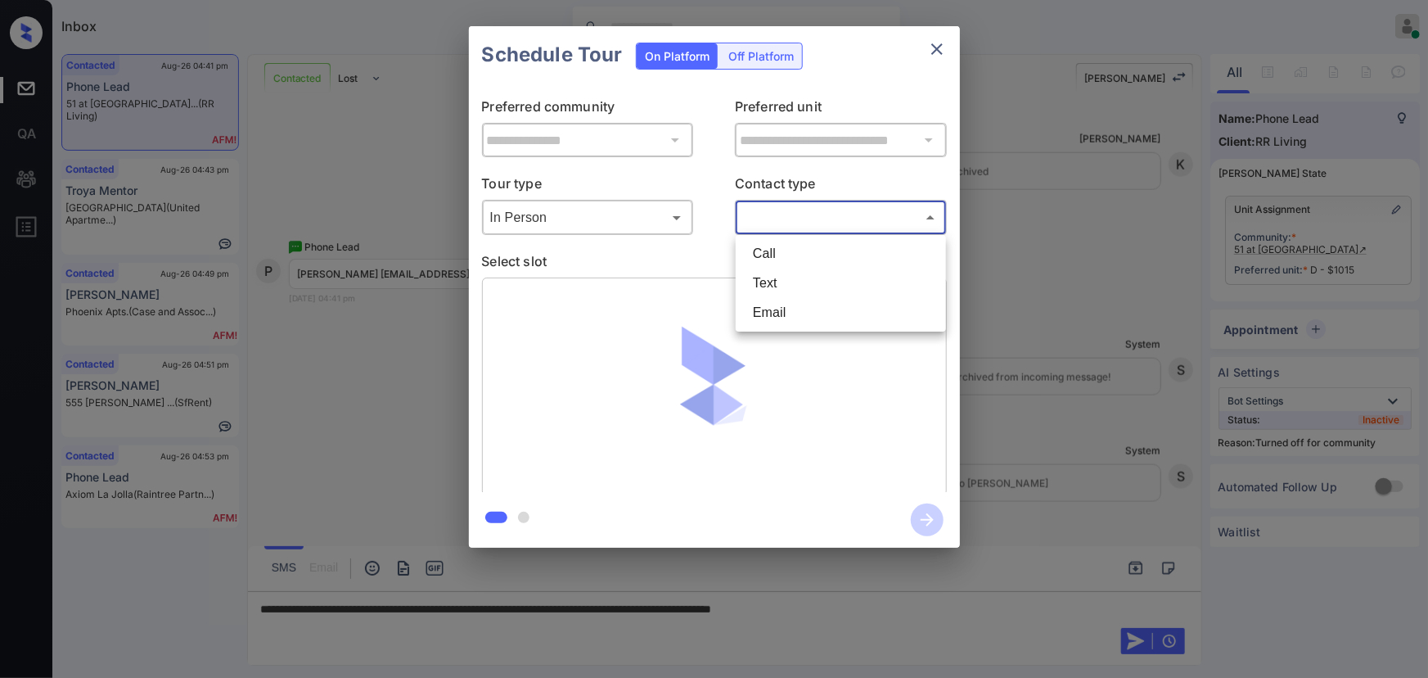
click at [845, 216] on body "Inbox Kenneth Umali Online Set yourself offline Set yourself on break Profile S…" at bounding box center [714, 339] width 1428 height 678
click at [805, 282] on li "Text" at bounding box center [841, 282] width 202 height 29
type input "****"
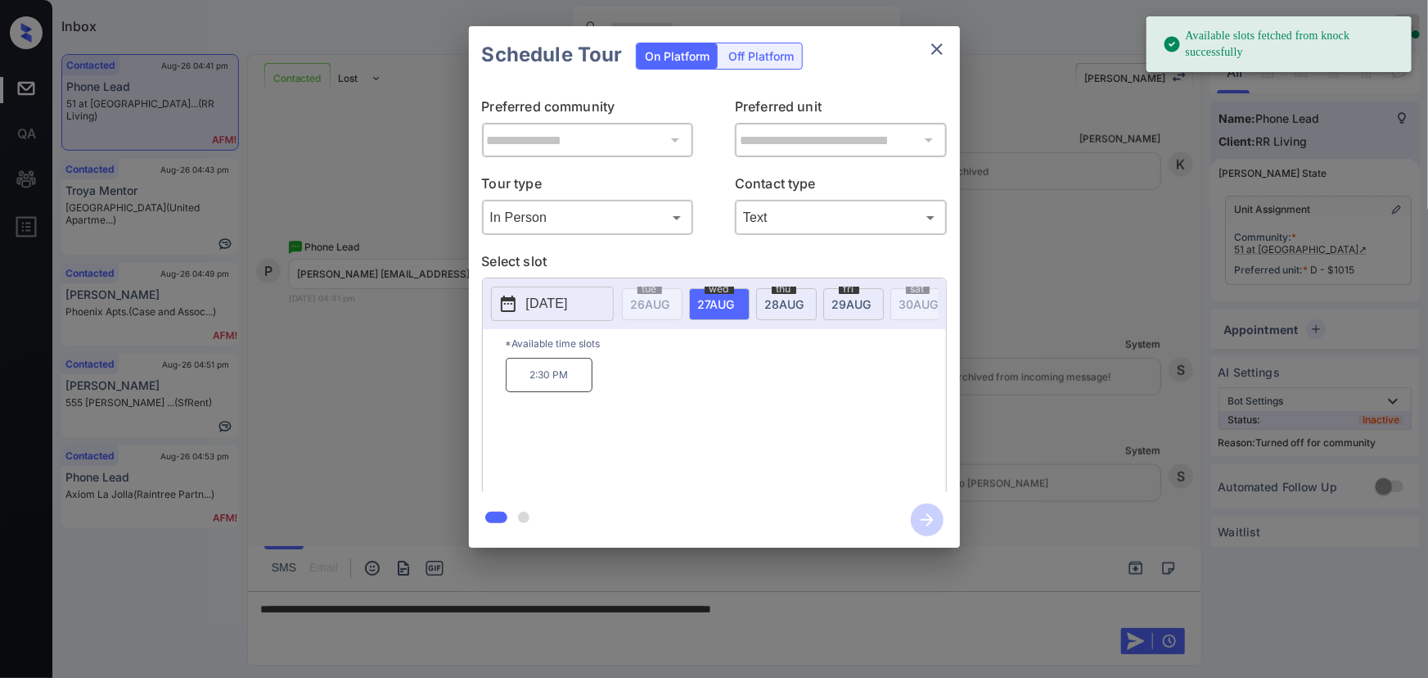
click at [568, 296] on p "[DATE]" at bounding box center [547, 304] width 42 height 20
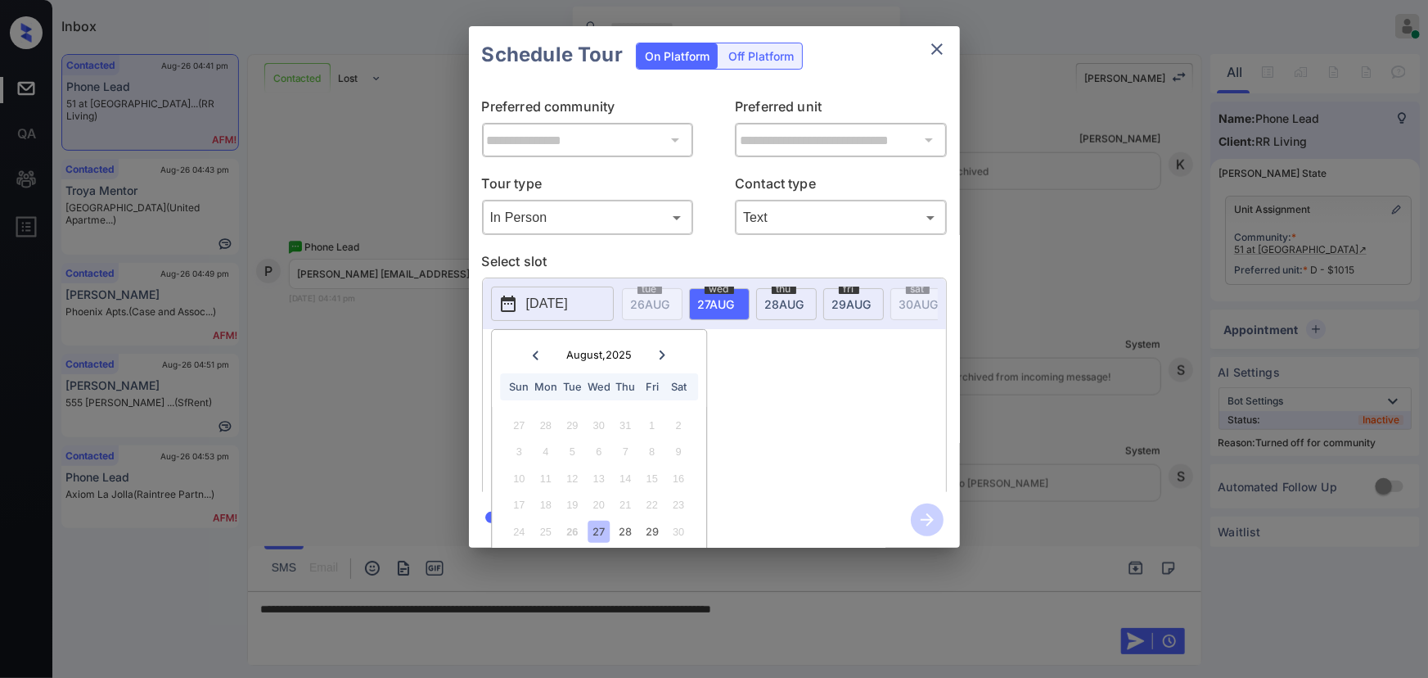
click at [662, 345] on div at bounding box center [662, 355] width 22 height 20
click at [545, 448] on div "8" at bounding box center [545, 451] width 22 height 22
click at [757, 408] on div "10:45 AM 11:15 AM 2:00 PM 2:30 PM" at bounding box center [726, 423] width 440 height 131
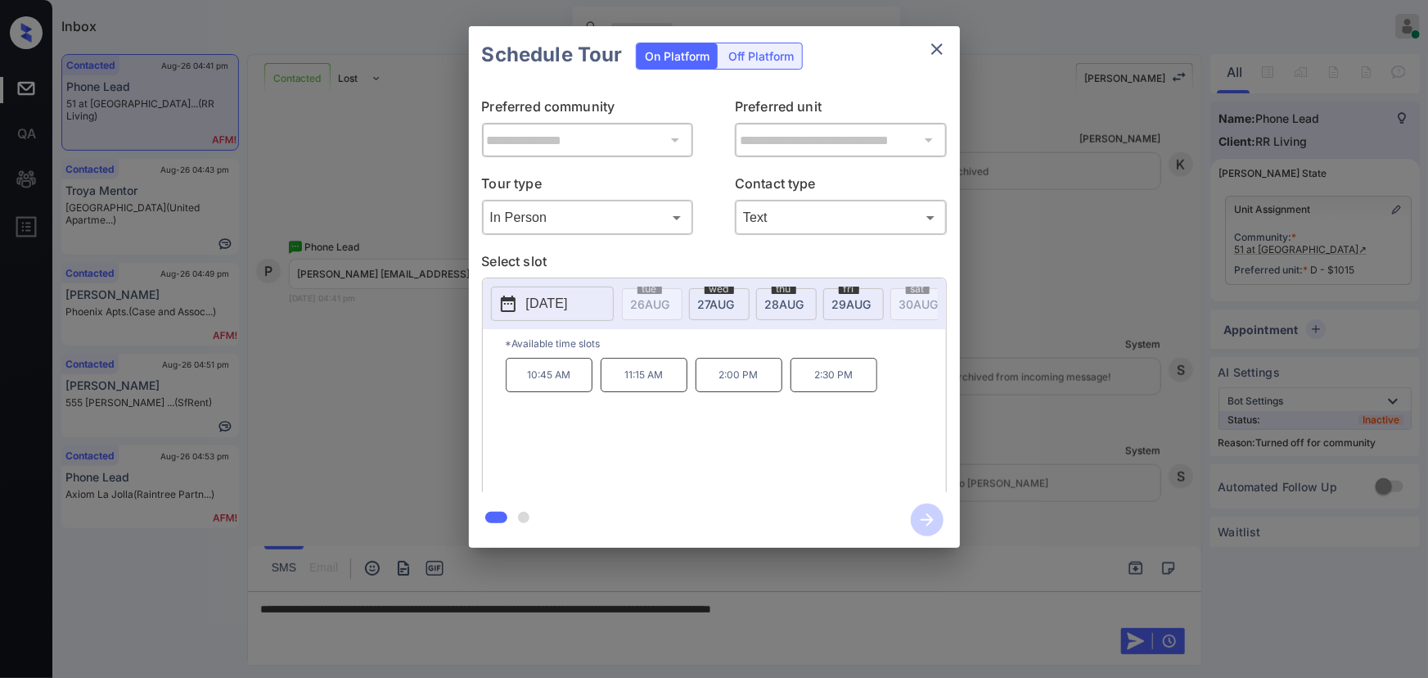
click at [555, 384] on p "10:45 AM" at bounding box center [549, 375] width 87 height 34
click at [884, 606] on div at bounding box center [714, 339] width 1428 height 678
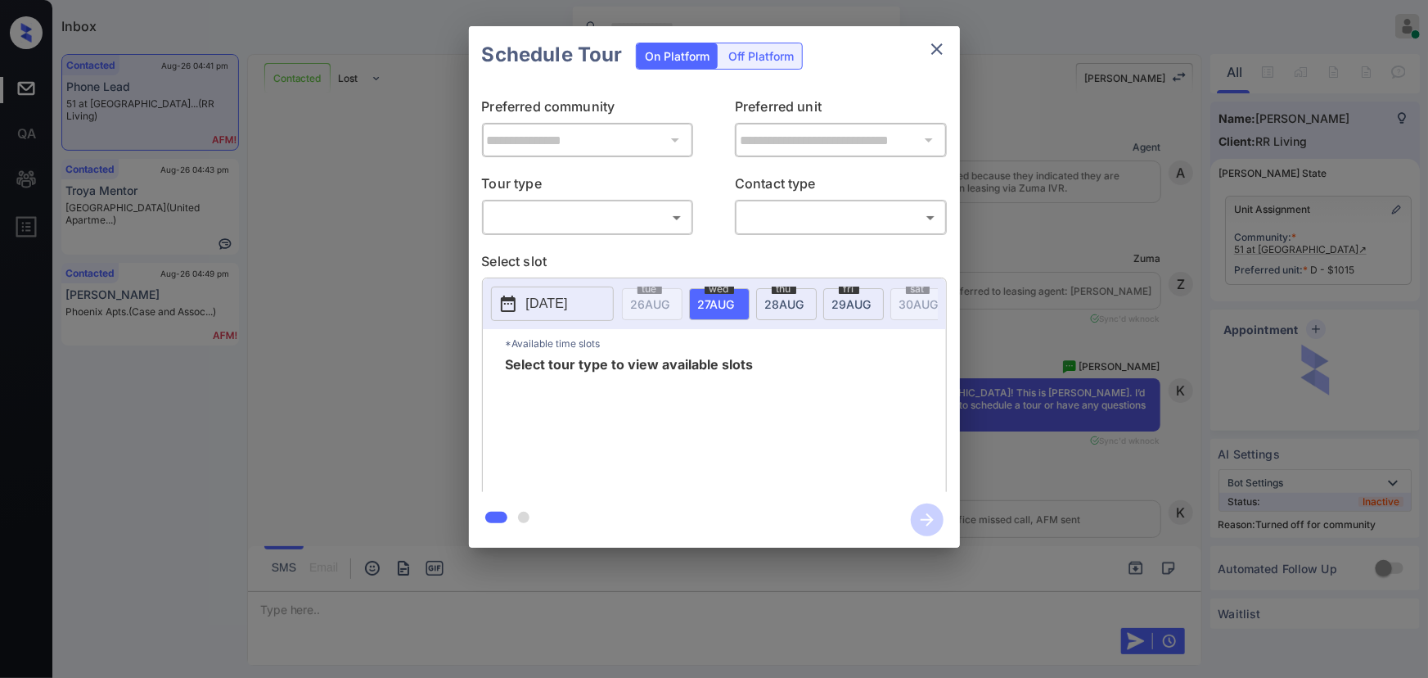
scroll to position [7818, 0]
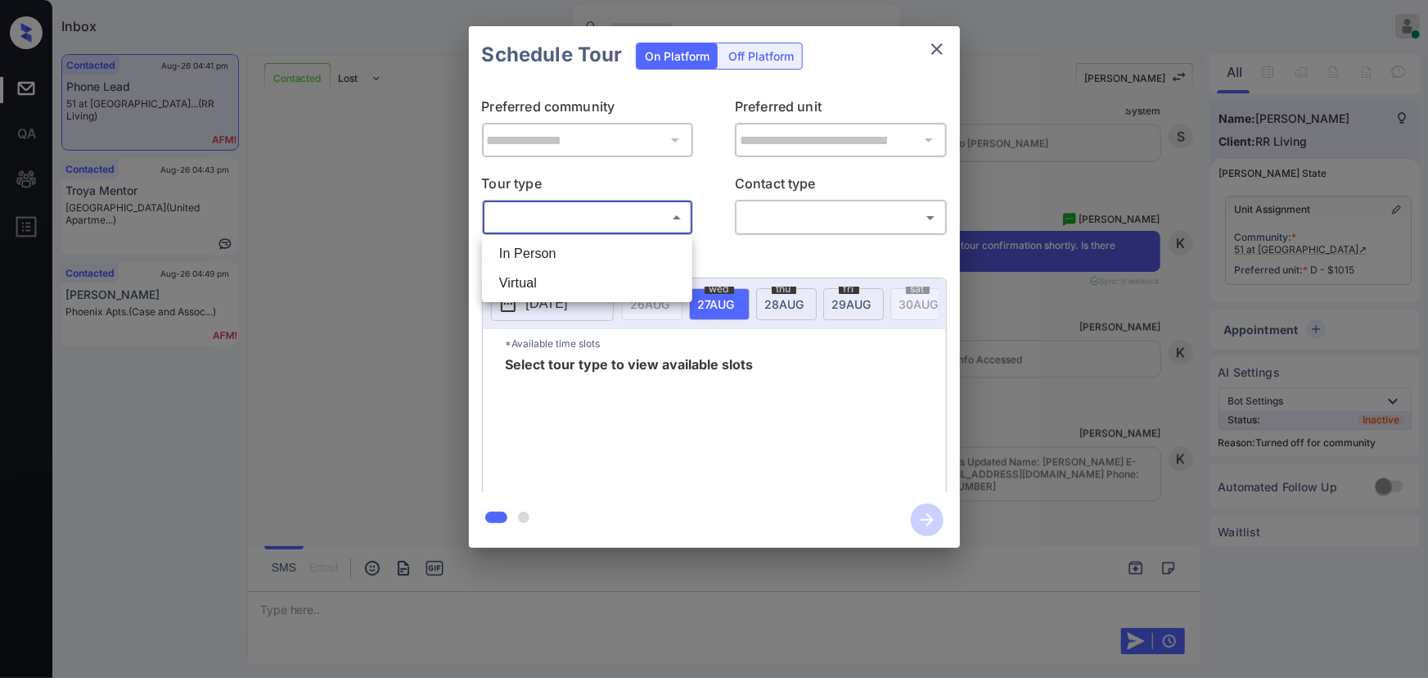
click at [612, 216] on body "Inbox Kenneth Umali Online Set yourself offline Set yourself on break Profile S…" at bounding box center [714, 339] width 1428 height 678
click at [566, 246] on li "In Person" at bounding box center [587, 253] width 202 height 29
type input "********"
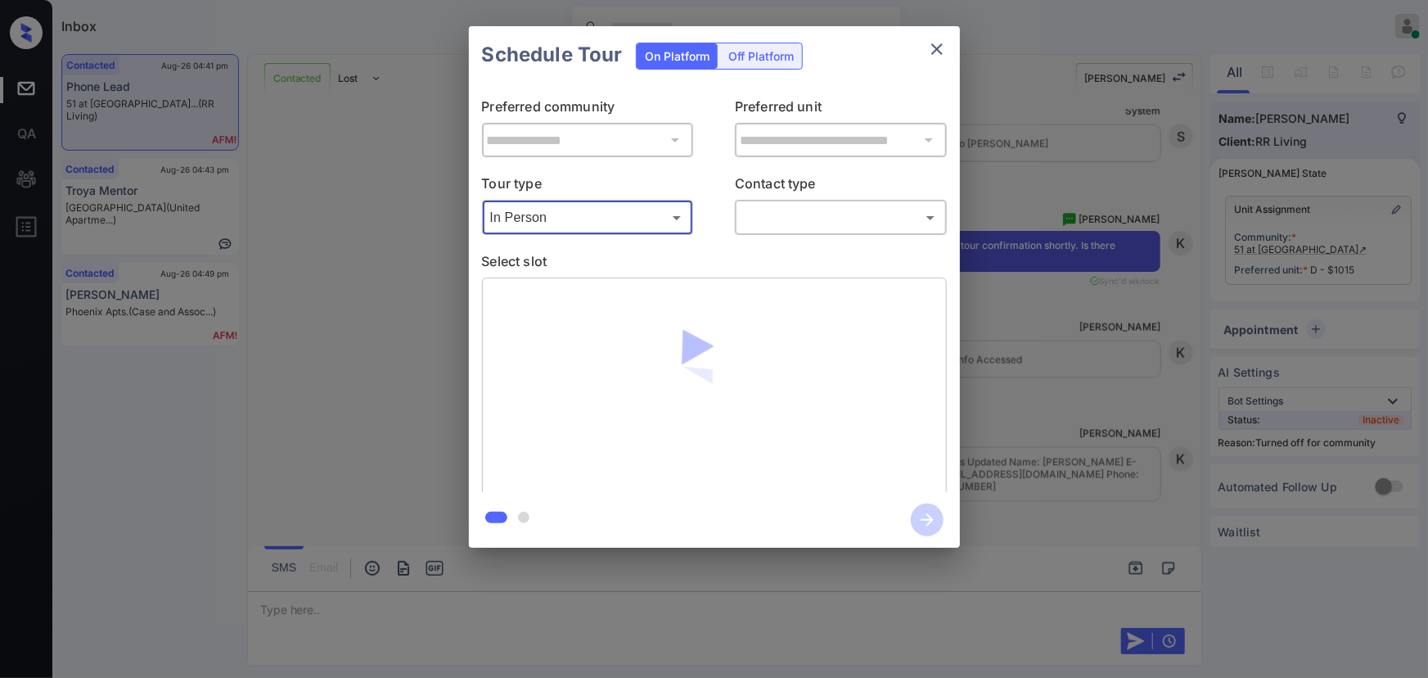
click at [797, 222] on body "Inbox Kenneth Umali Online Set yourself offline Set yourself on break Profile S…" at bounding box center [714, 339] width 1428 height 678
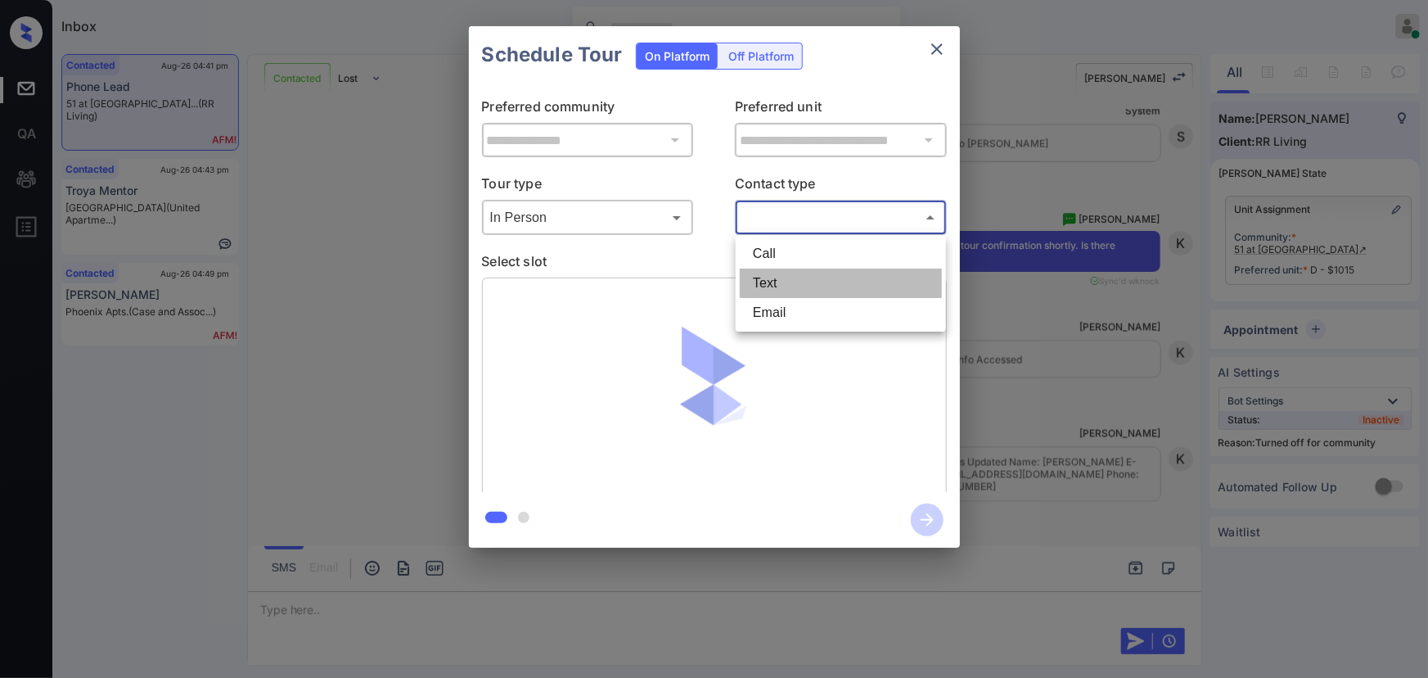
click at [767, 280] on li "Text" at bounding box center [841, 282] width 202 height 29
type input "****"
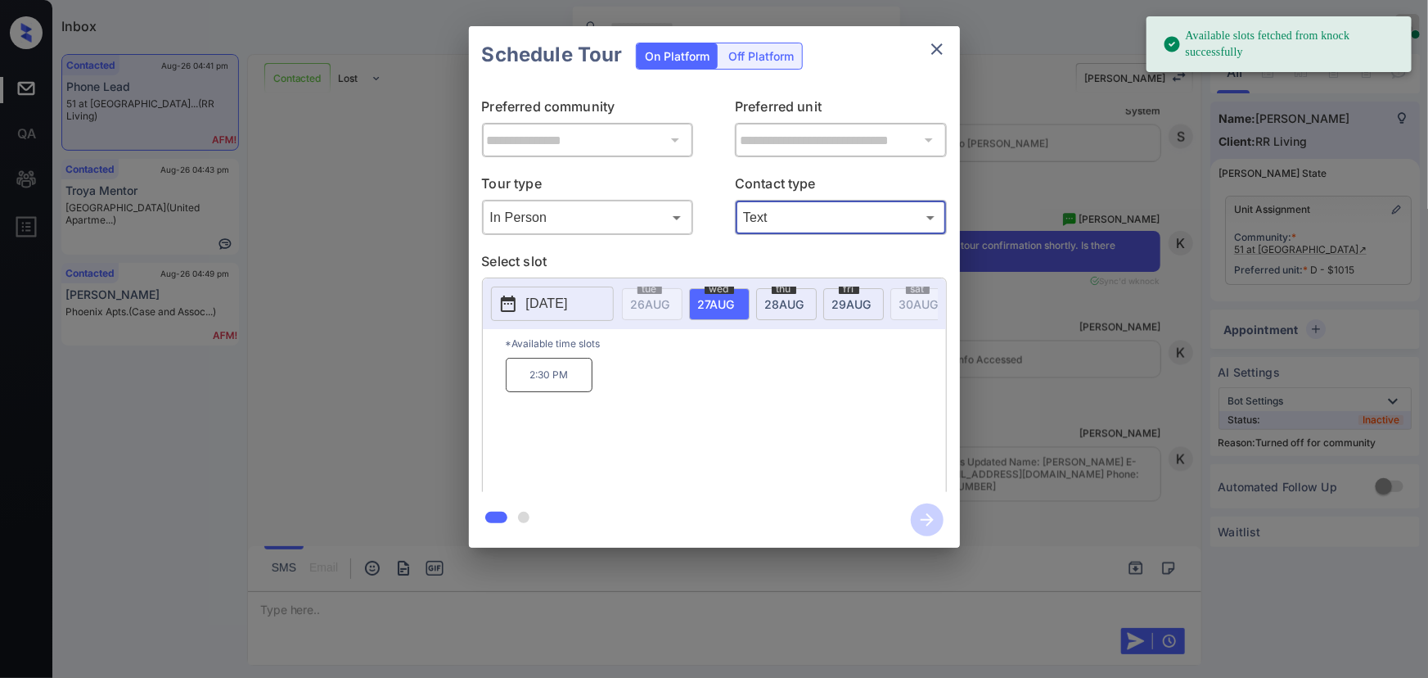
click at [568, 303] on p "[DATE]" at bounding box center [547, 304] width 42 height 20
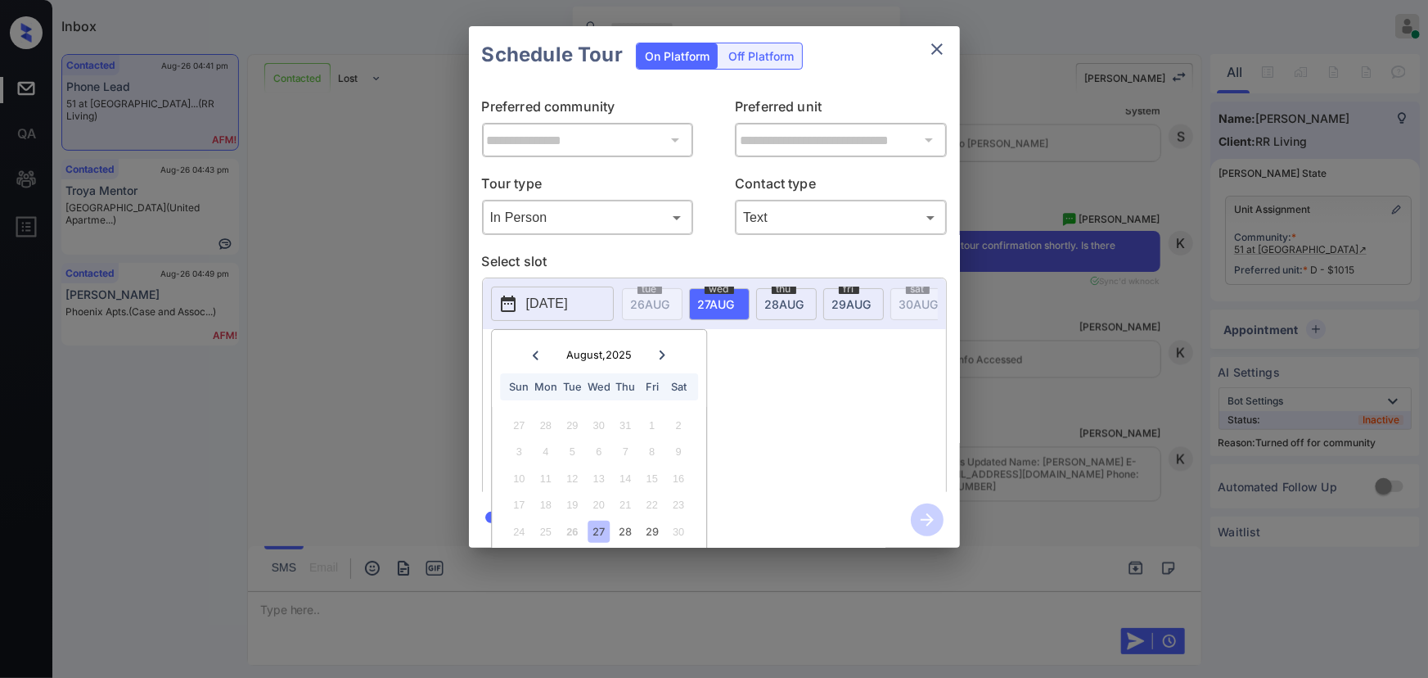
click at [664, 351] on icon at bounding box center [662, 355] width 10 height 10
click at [547, 450] on div "8" at bounding box center [545, 451] width 22 height 22
click at [746, 426] on div "10:45 AM 11:15 AM 2:00 PM 2:30 PM" at bounding box center [726, 423] width 440 height 131
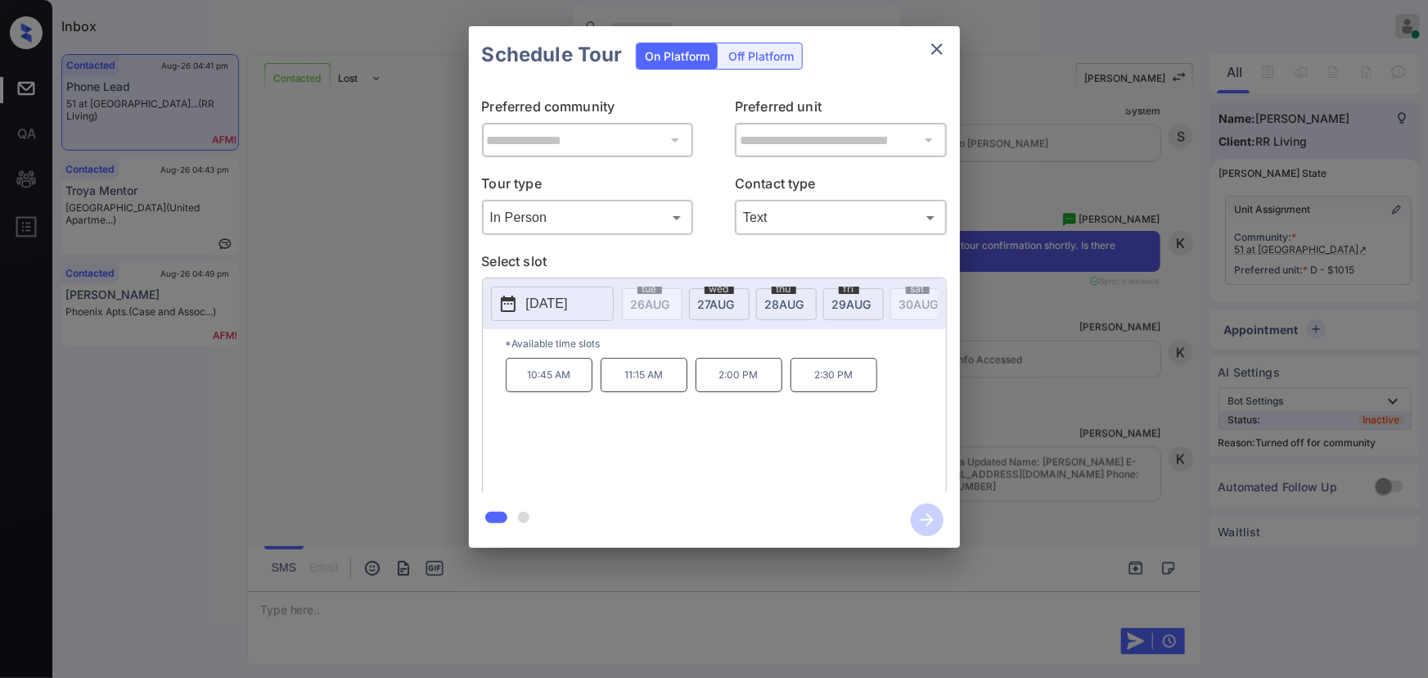
click at [552, 381] on p "10:45 AM" at bounding box center [549, 375] width 87 height 34
click at [931, 524] on icon "button" at bounding box center [927, 519] width 33 height 33
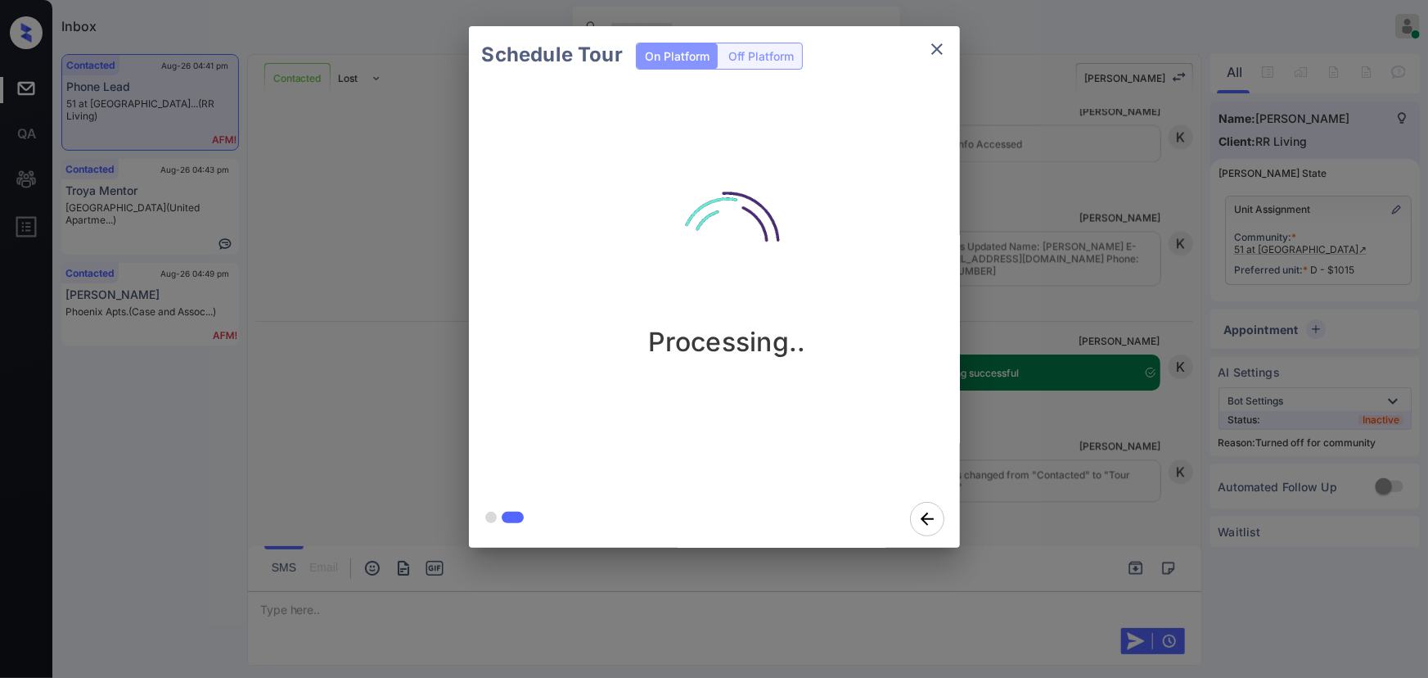
scroll to position [8034, 0]
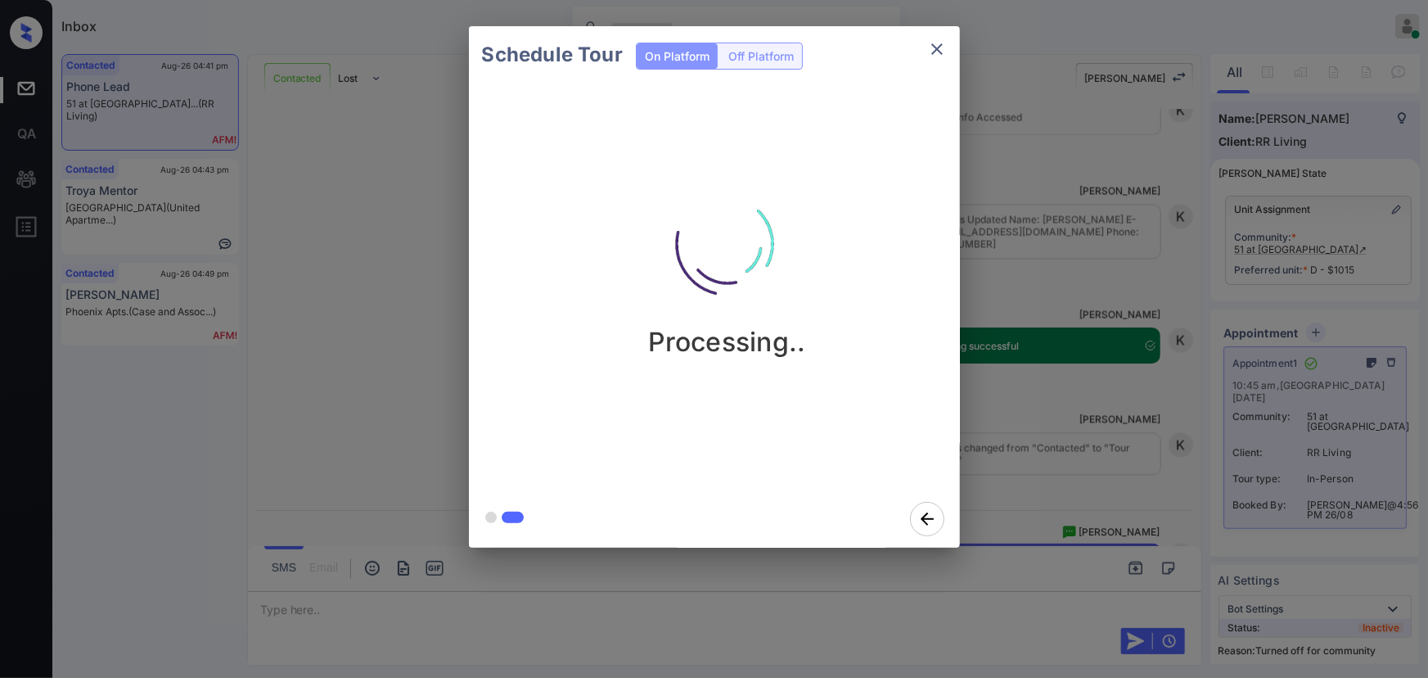
drag, startPoint x: 841, startPoint y: 329, endPoint x: 548, endPoint y: 294, distance: 295.1
click at [518, 306] on div "Processing.." at bounding box center [727, 260] width 491 height 196
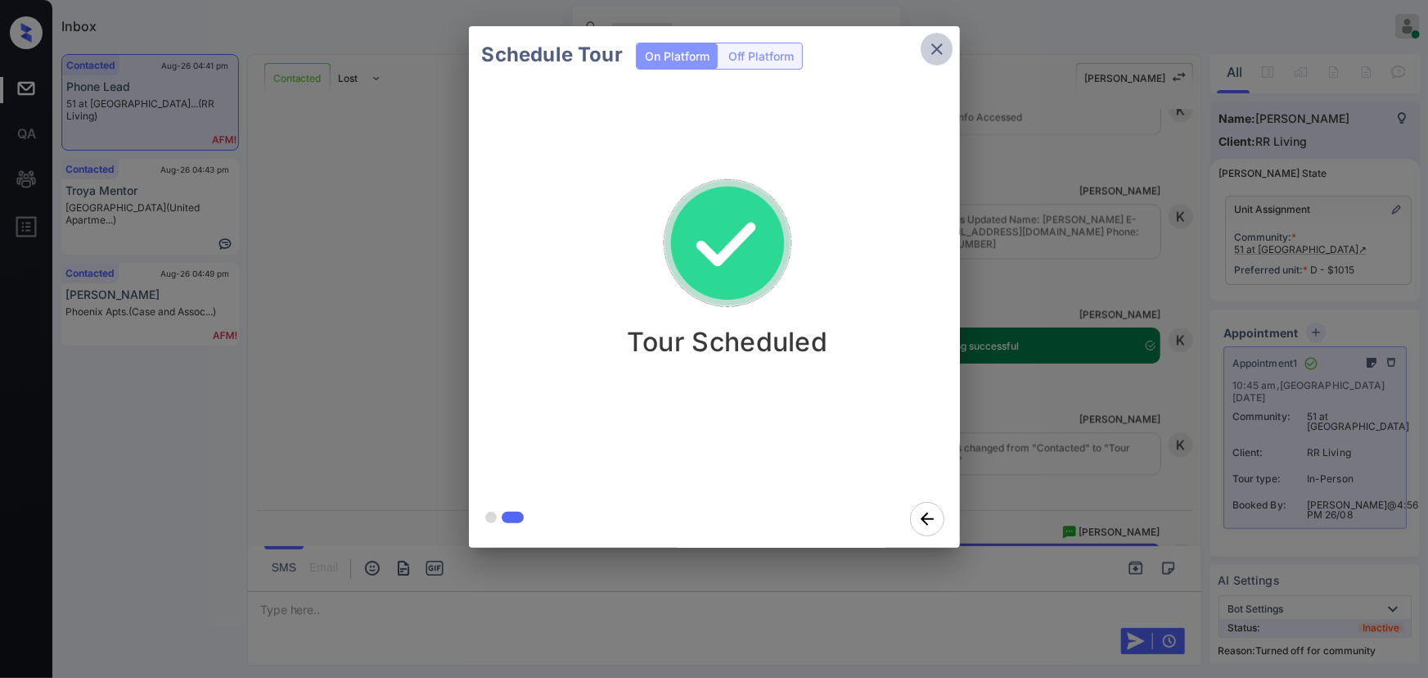
click at [936, 43] on icon "close" at bounding box center [937, 49] width 20 height 20
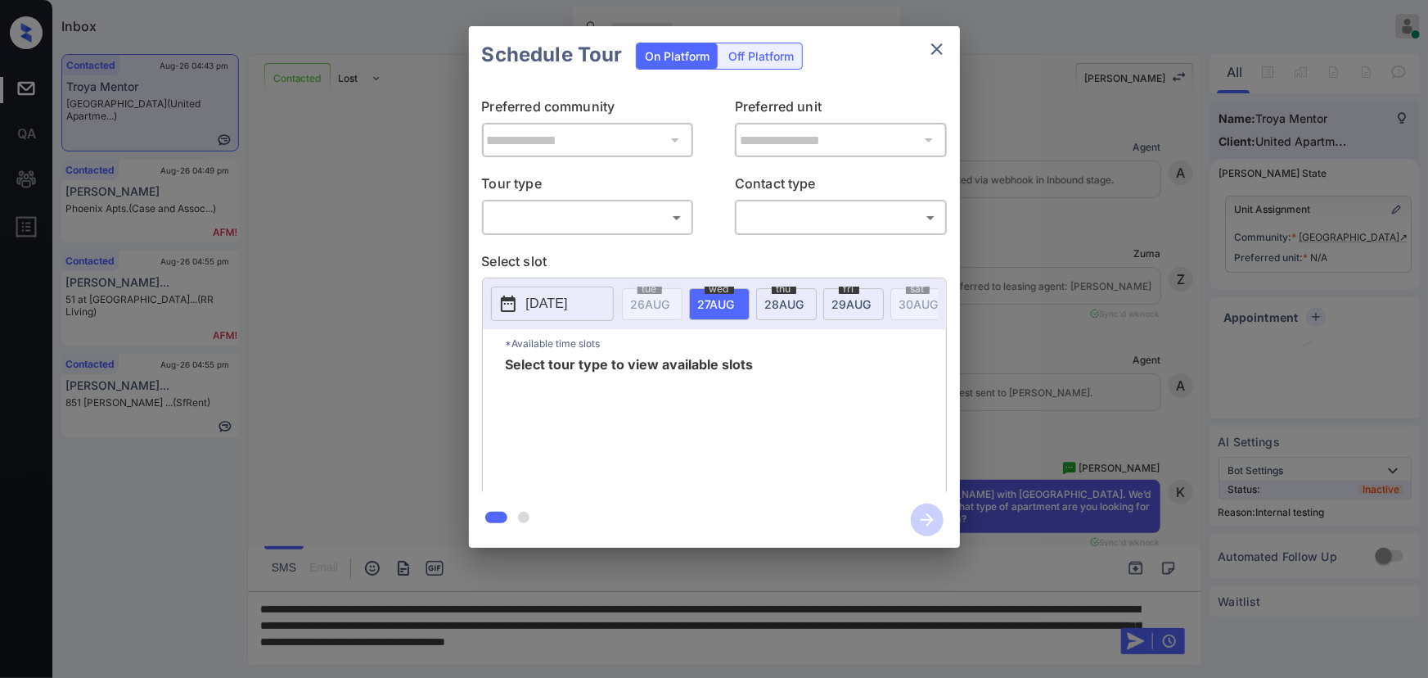
scroll to position [5089, 0]
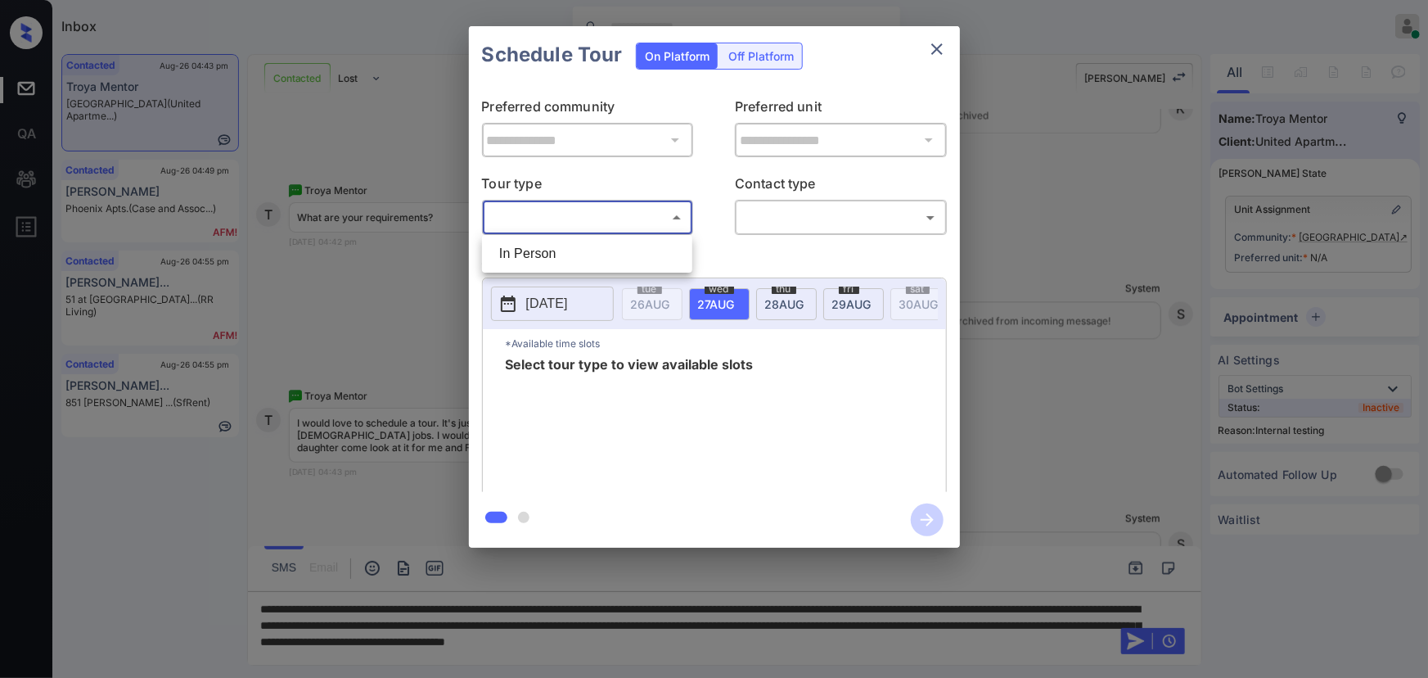
click at [589, 230] on body "Inbox [PERSON_NAME] Online Set yourself offline Set yourself on break Profile S…" at bounding box center [714, 339] width 1428 height 678
click at [572, 262] on li "In Person" at bounding box center [587, 253] width 202 height 29
type input "********"
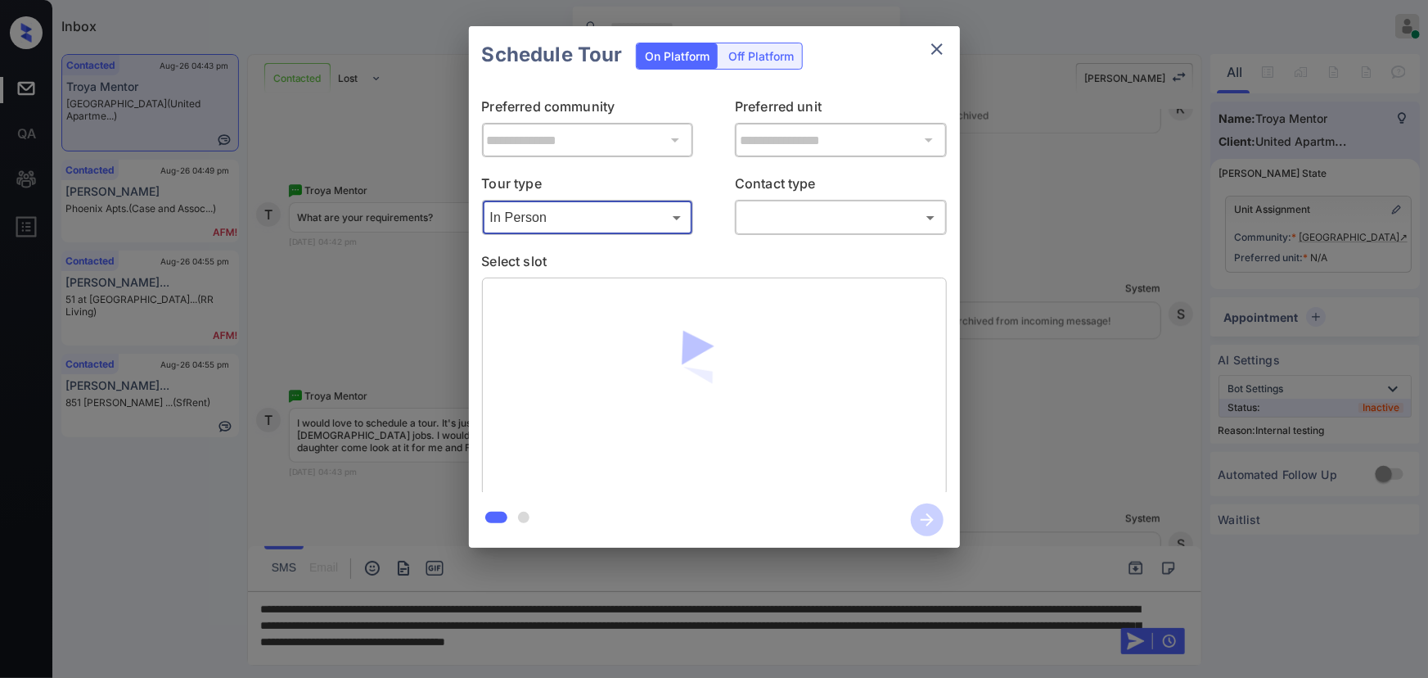
click at [796, 218] on body "Inbox [PERSON_NAME] Online Set yourself offline Set yourself on break Profile S…" at bounding box center [714, 339] width 1428 height 678
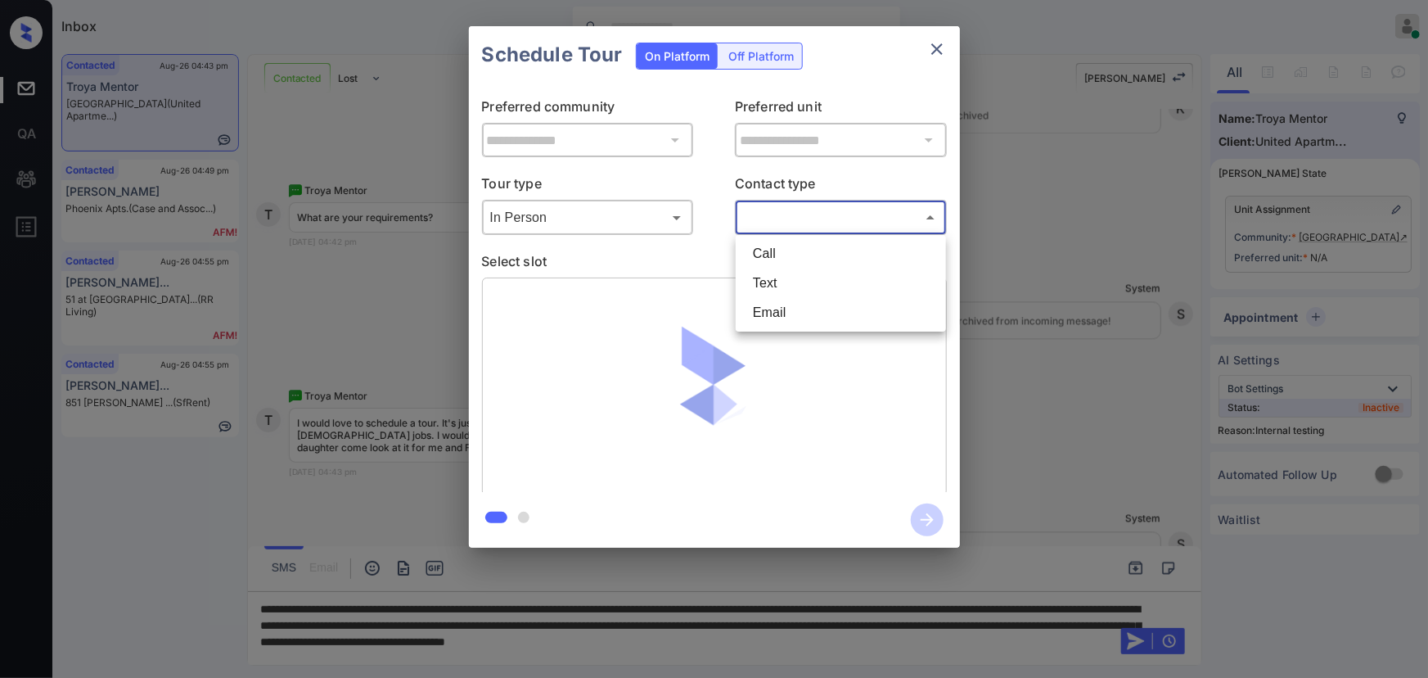
click at [785, 281] on li "Text" at bounding box center [841, 282] width 202 height 29
type input "****"
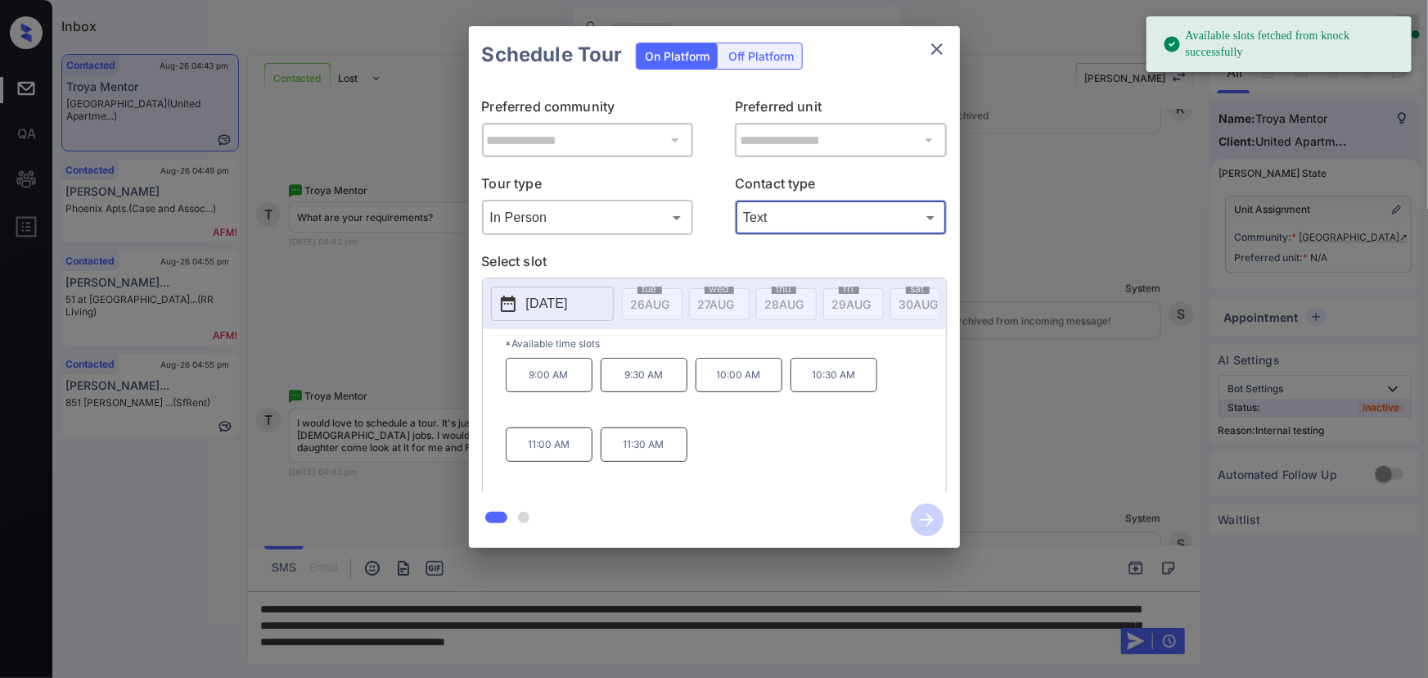
click at [568, 300] on p "[DATE]" at bounding box center [547, 304] width 42 height 20
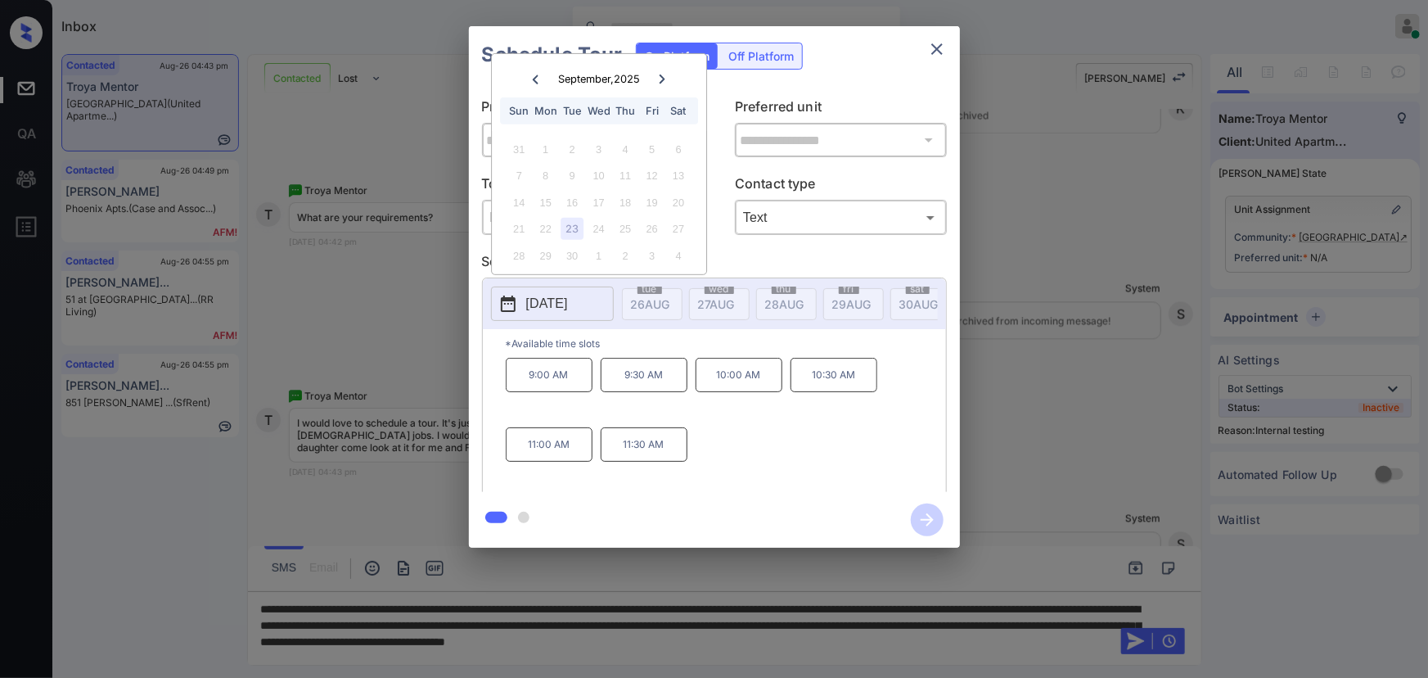
click at [664, 74] on icon at bounding box center [662, 79] width 10 height 10
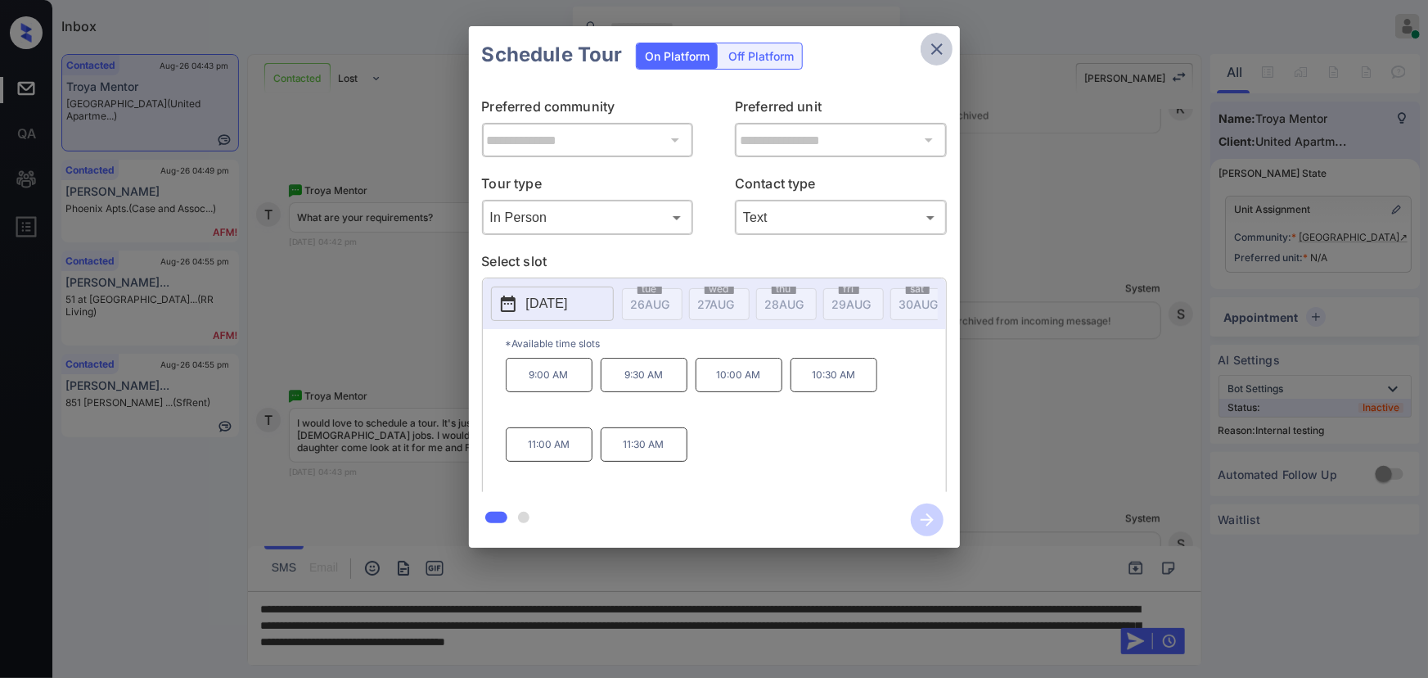
click at [941, 39] on icon "close" at bounding box center [937, 49] width 20 height 20
